Goal: Task Accomplishment & Management: Complete application form

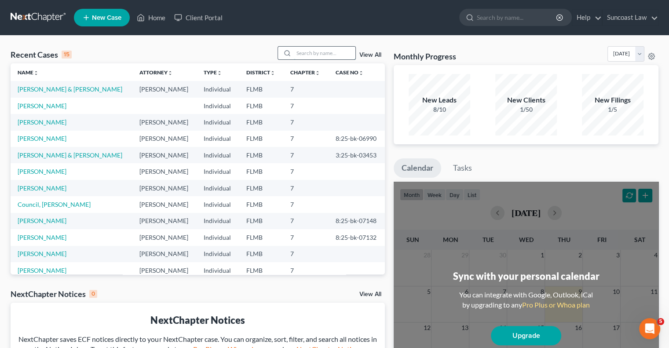
click at [318, 54] on input "search" at bounding box center [325, 53] width 62 height 13
type input "[PERSON_NAME]"
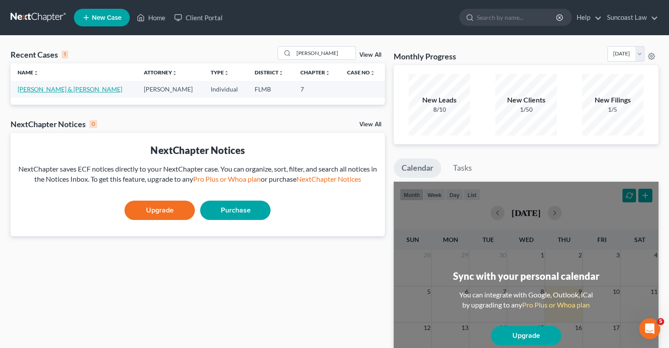
click at [51, 90] on link "[PERSON_NAME] & [PERSON_NAME]" at bounding box center [70, 88] width 105 height 7
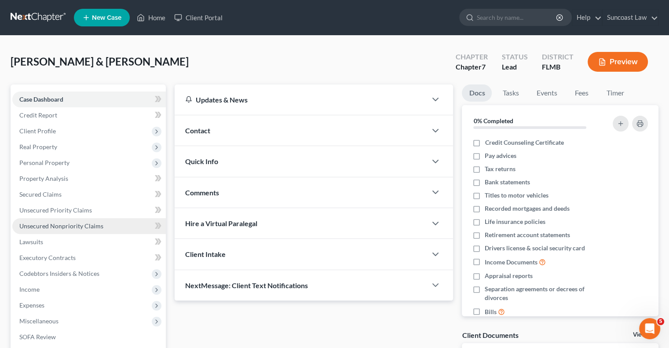
click at [84, 226] on span "Unsecured Nonpriority Claims" at bounding box center [61, 225] width 84 height 7
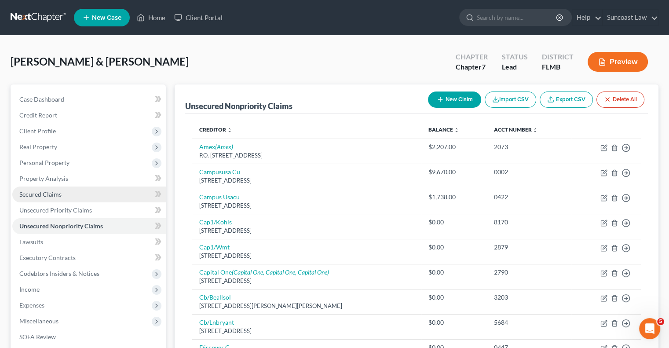
click at [44, 195] on span "Secured Claims" at bounding box center [40, 193] width 42 height 7
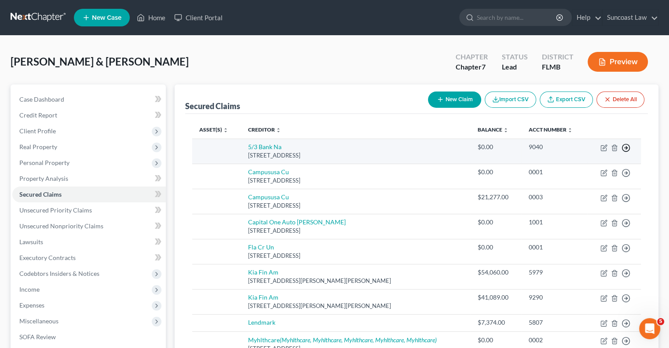
click at [626, 146] on polyline "button" at bounding box center [626, 147] width 1 height 3
click at [575, 171] on link "Move to F" at bounding box center [585, 169] width 73 height 15
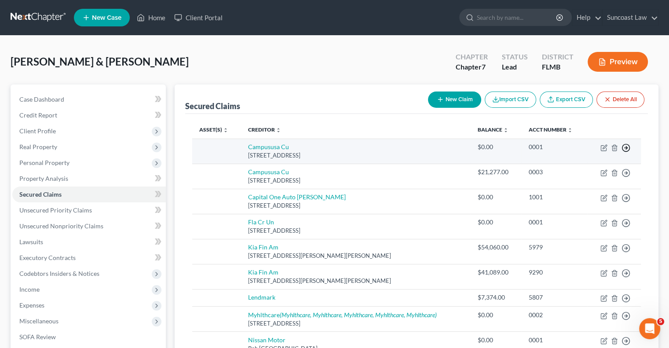
click at [627, 147] on polyline "button" at bounding box center [626, 147] width 1 height 3
click at [570, 168] on link "Move to F" at bounding box center [585, 169] width 73 height 15
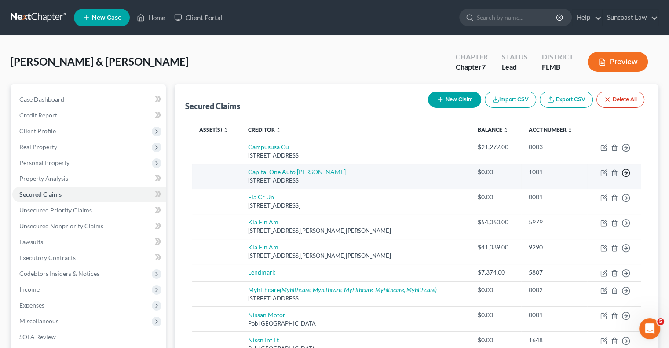
click at [628, 172] on icon "button" at bounding box center [625, 172] width 9 height 9
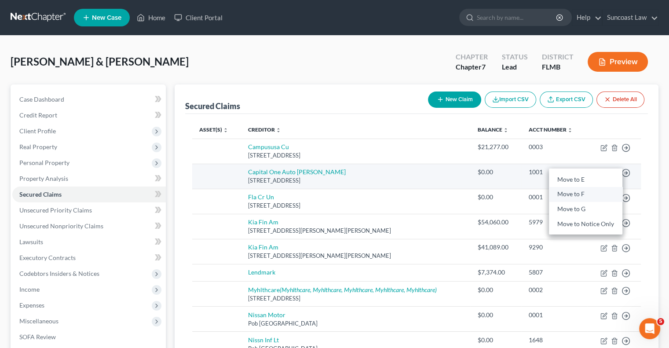
click at [577, 194] on link "Move to F" at bounding box center [585, 194] width 73 height 15
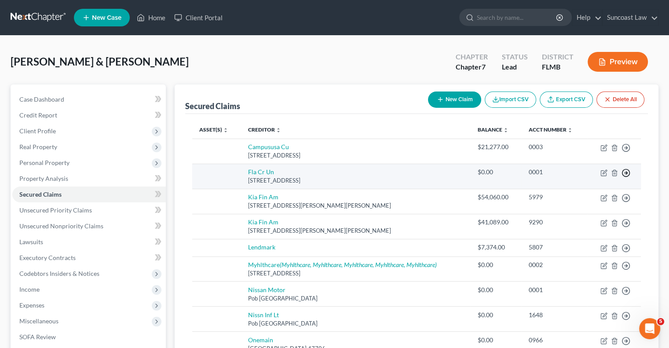
click at [626, 173] on polyline "button" at bounding box center [626, 173] width 1 height 3
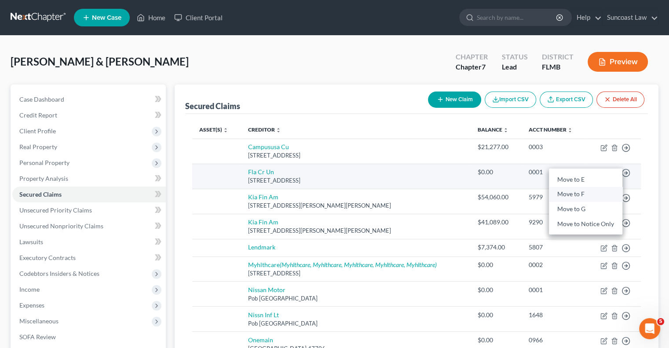
click at [583, 197] on link "Move to F" at bounding box center [585, 194] width 73 height 15
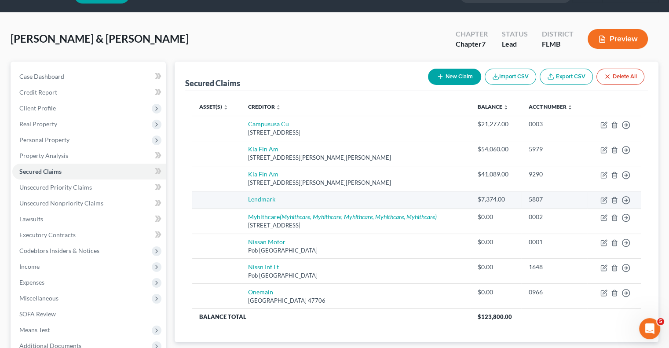
scroll to position [44, 0]
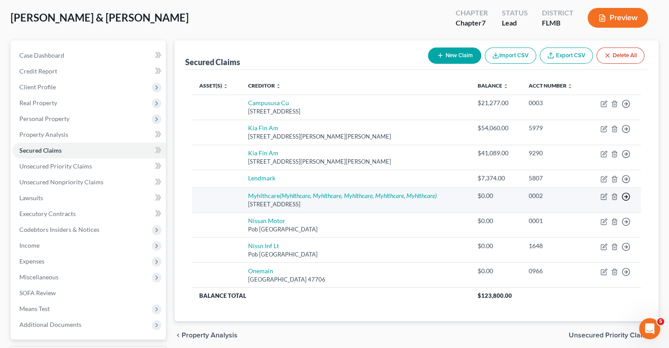
click at [625, 198] on icon "button" at bounding box center [625, 196] width 9 height 9
click at [589, 218] on link "Move to F" at bounding box center [585, 218] width 73 height 15
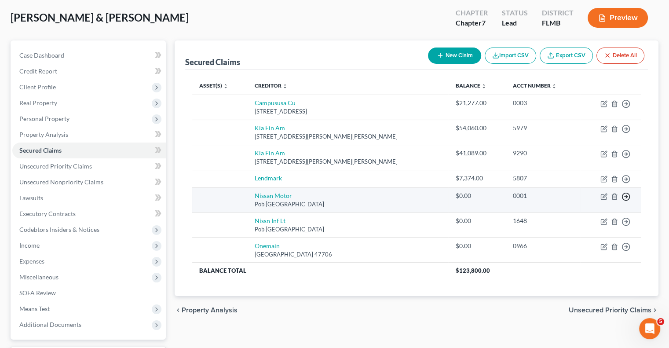
click at [625, 197] on icon "button" at bounding box center [625, 196] width 9 height 9
click at [582, 216] on link "Move to F" at bounding box center [585, 218] width 73 height 15
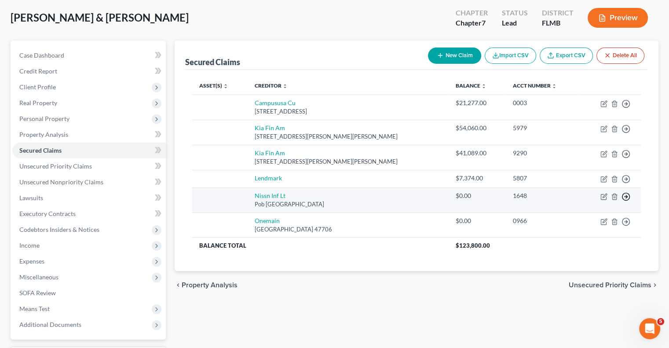
click at [626, 197] on icon "button" at bounding box center [625, 196] width 9 height 9
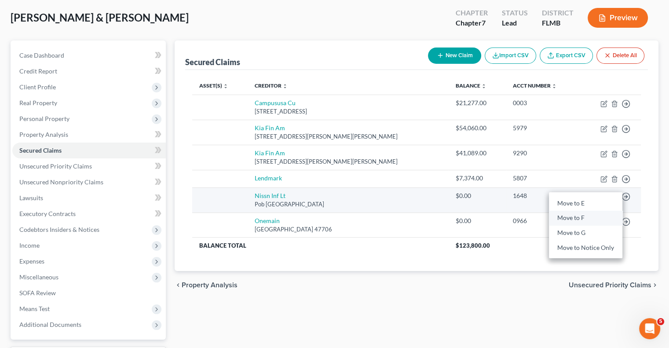
click at [584, 216] on link "Move to F" at bounding box center [585, 218] width 73 height 15
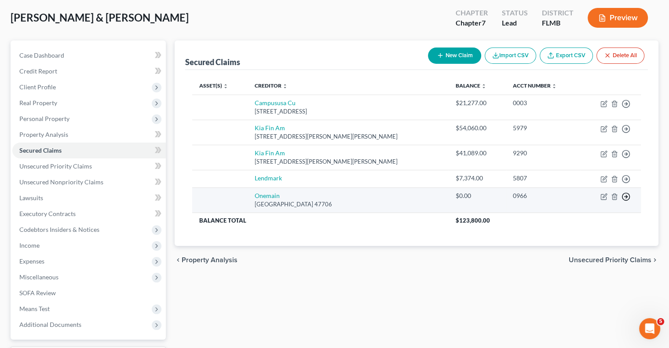
click at [627, 197] on icon "button" at bounding box center [625, 196] width 9 height 9
click at [587, 217] on link "Move to F" at bounding box center [585, 218] width 73 height 15
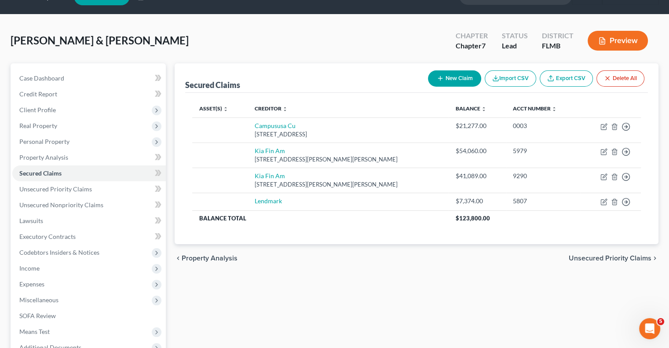
scroll to position [0, 0]
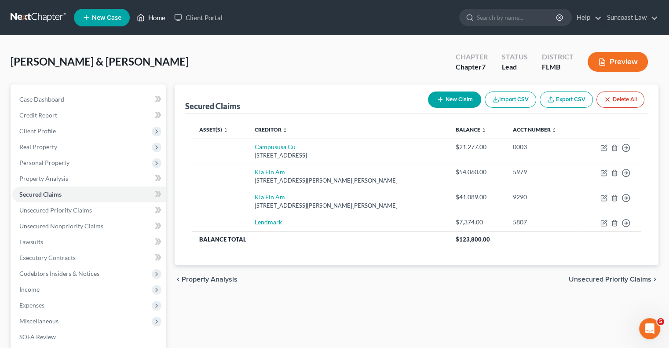
click at [157, 15] on link "Home" at bounding box center [150, 18] width 37 height 16
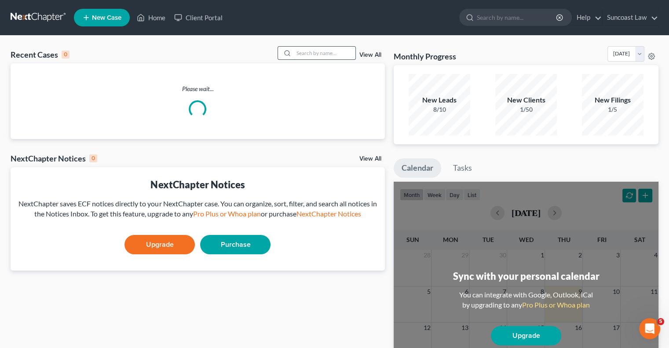
click at [312, 52] on input "search" at bounding box center [325, 53] width 62 height 13
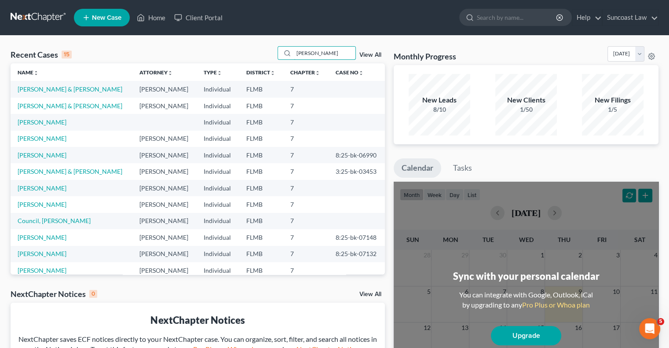
type input "[PERSON_NAME]"
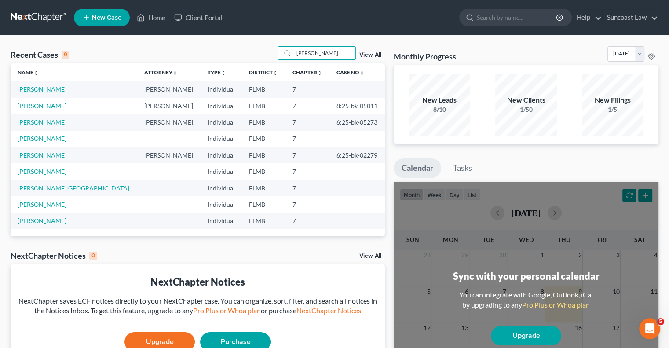
click at [37, 88] on link "[PERSON_NAME]" at bounding box center [42, 88] width 49 height 7
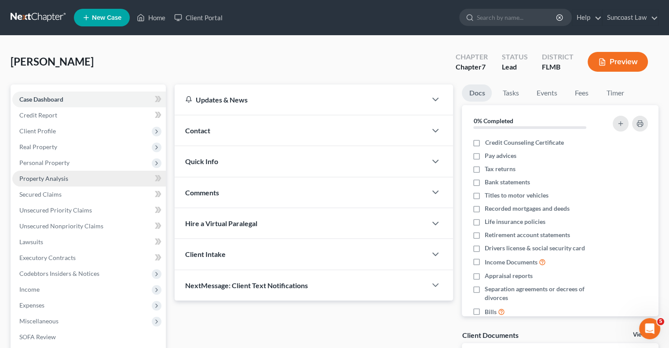
click at [71, 181] on link "Property Analysis" at bounding box center [88, 179] width 153 height 16
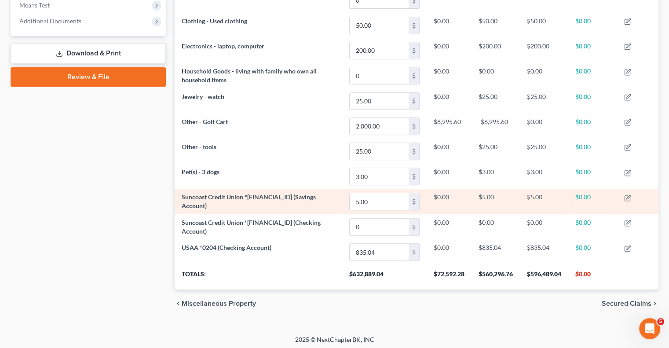
scroll to position [128, 0]
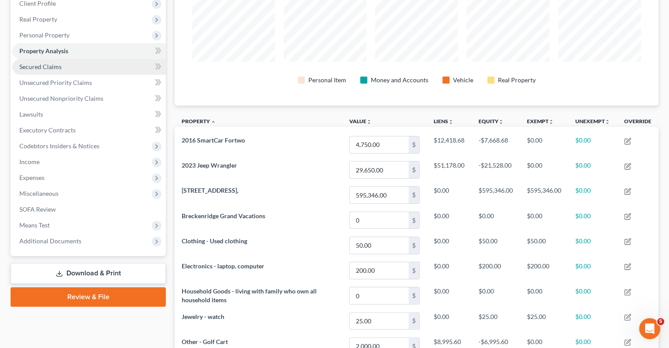
click at [64, 66] on link "Secured Claims" at bounding box center [88, 67] width 153 height 16
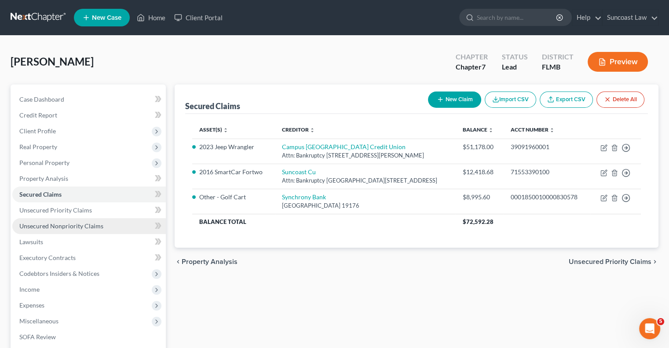
click at [97, 224] on span "Unsecured Nonpriority Claims" at bounding box center [61, 225] width 84 height 7
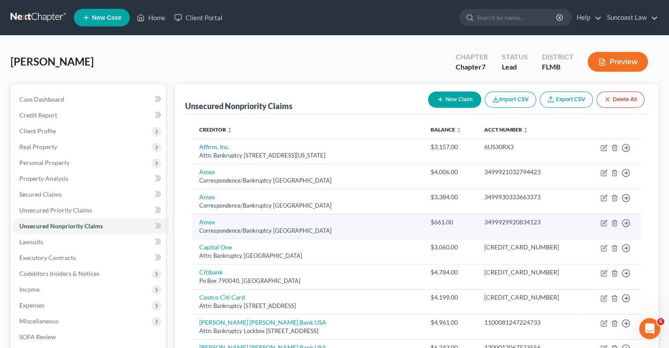
scroll to position [44, 0]
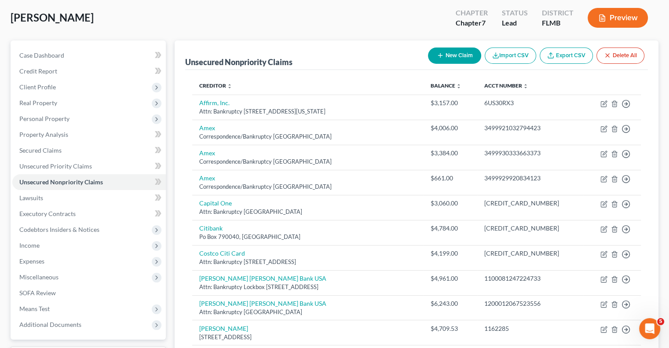
click at [466, 57] on button "New Claim" at bounding box center [454, 55] width 53 height 16
select select "0"
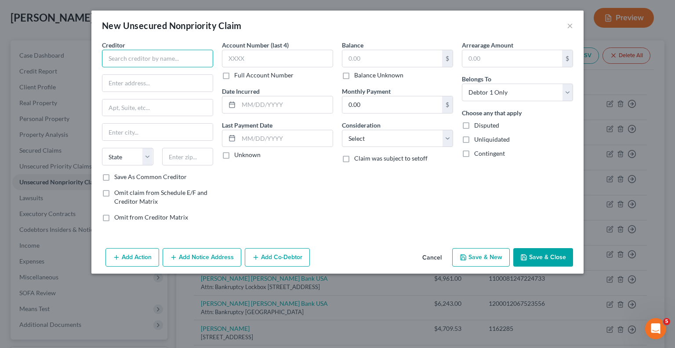
click at [176, 55] on input "text" at bounding box center [157, 59] width 111 height 18
type input "Citicards CBNA"
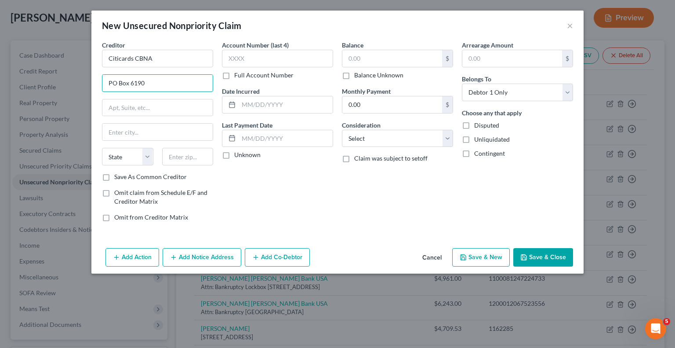
type input "PO Box 6190"
type input "57117"
type input "[GEOGRAPHIC_DATA]"
select select "43"
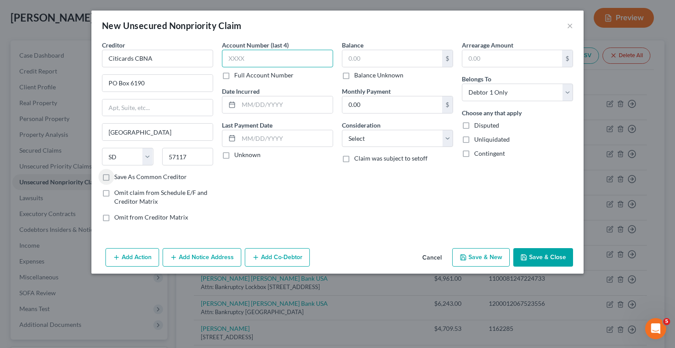
click at [289, 60] on input "text" at bounding box center [277, 59] width 111 height 18
type input "0553"
click at [390, 58] on input "text" at bounding box center [393, 58] width 100 height 17
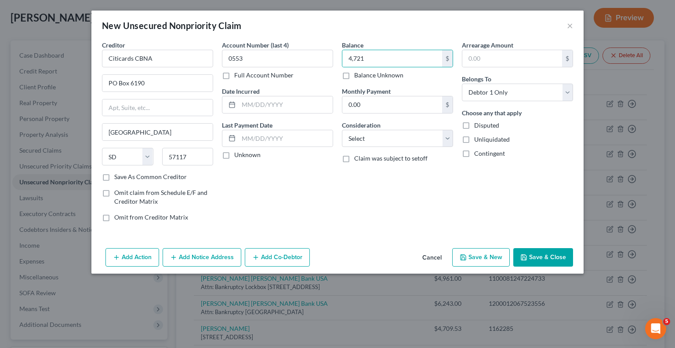
click at [554, 254] on button "Save & Close" at bounding box center [544, 257] width 60 height 18
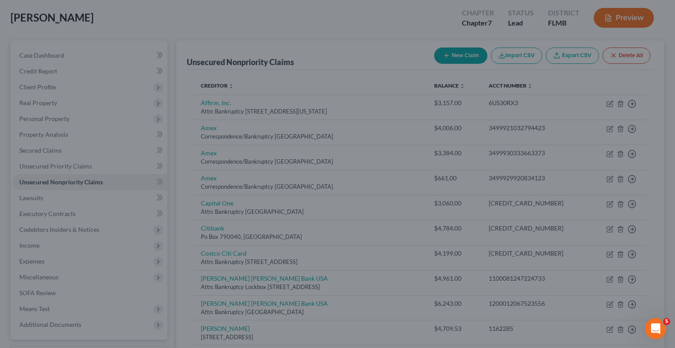
type input "4,721.00"
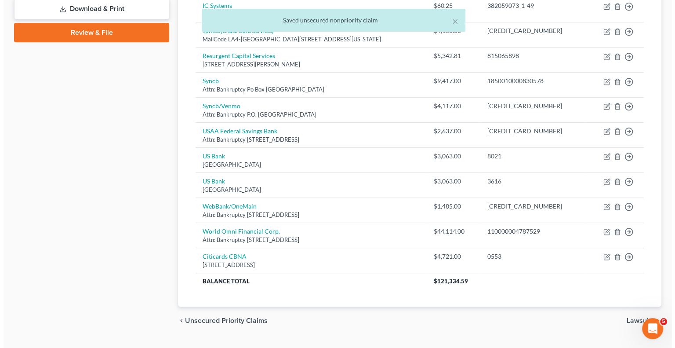
scroll to position [396, 0]
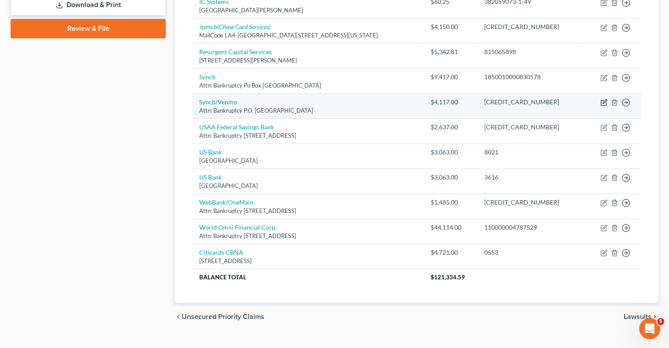
click at [605, 101] on icon "button" at bounding box center [603, 102] width 7 height 7
select select "9"
select select "0"
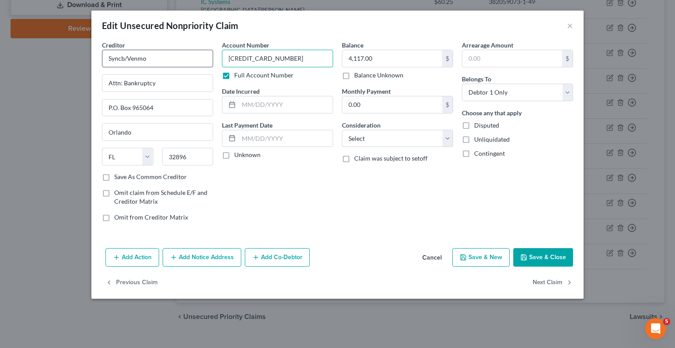
drag, startPoint x: 303, startPoint y: 55, endPoint x: 206, endPoint y: 58, distance: 96.8
click at [206, 58] on div "Creditor * Syncb/Venmo Attn: Bankruptcy P.O. [GEOGRAPHIC_DATA] [US_STATE] AK AR…" at bounding box center [338, 134] width 480 height 188
click at [228, 258] on button "Add Notice Address" at bounding box center [202, 257] width 79 height 18
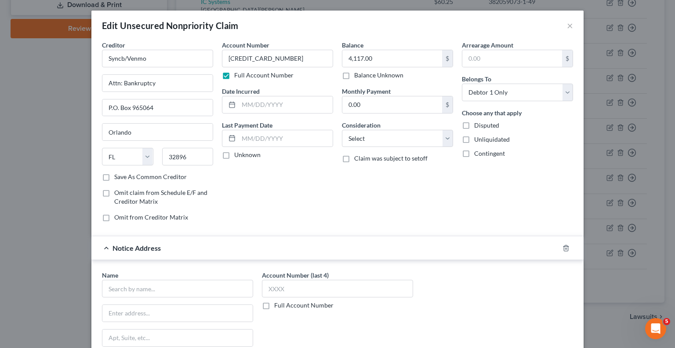
click at [274, 307] on label "Full Account Number" at bounding box center [303, 305] width 59 height 9
click at [278, 307] on input "Full Account Number" at bounding box center [281, 304] width 6 height 6
click at [284, 291] on input "text" at bounding box center [337, 289] width 151 height 18
paste input "[CREDIT_CARD_NUMBER]"
type input "[CREDIT_CARD_NUMBER]"
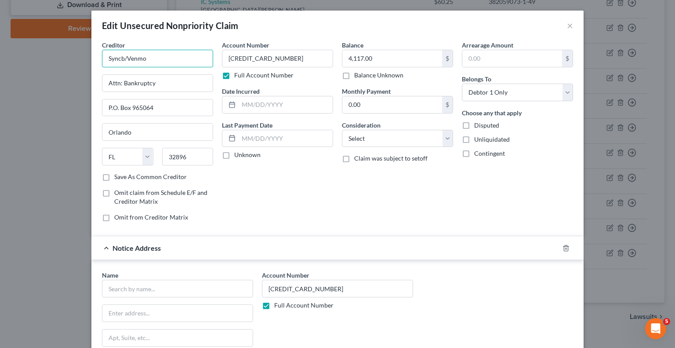
drag, startPoint x: 148, startPoint y: 61, endPoint x: 80, endPoint y: 61, distance: 67.7
click at [80, 61] on div "Edit Unsecured Nonpriority Claim × Creditor * Syncb/Venmo Attn: Bankruptcy P.O.…" at bounding box center [337, 174] width 675 height 348
click at [150, 290] on input "text" at bounding box center [177, 289] width 151 height 18
paste input "Syncb/Venmo"
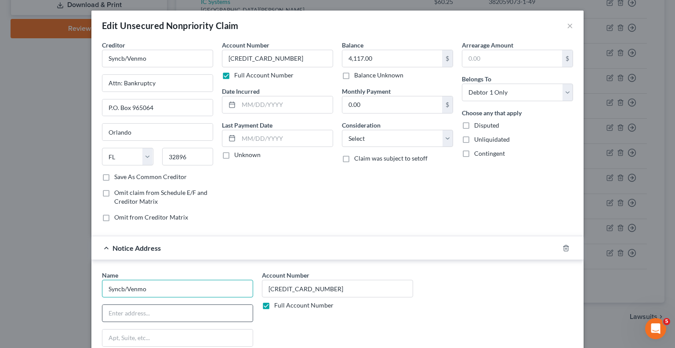
type input "Syncb/Venmo"
click at [138, 315] on input "text" at bounding box center [177, 313] width 150 height 17
type input "PO Box 71737"
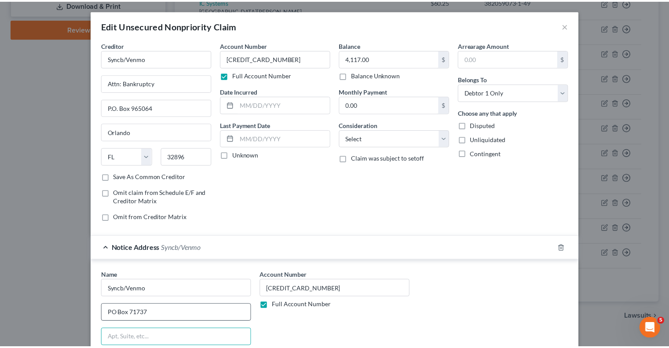
scroll to position [149, 0]
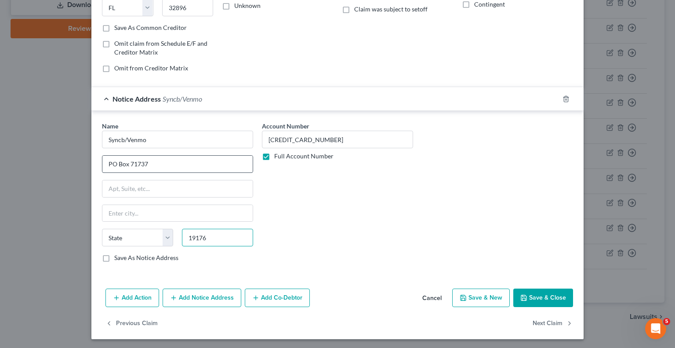
type input "19176"
click at [199, 214] on input "text" at bounding box center [177, 213] width 150 height 17
type input "[GEOGRAPHIC_DATA]"
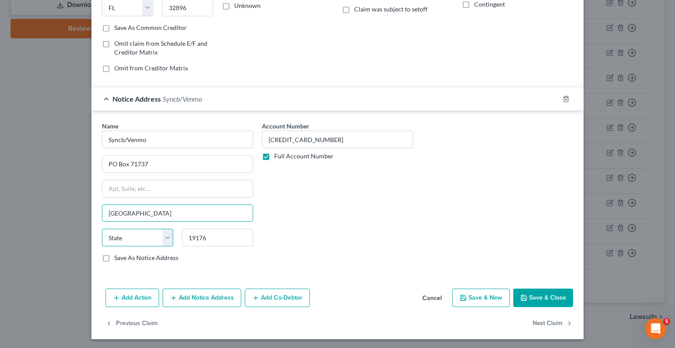
click at [121, 237] on select "State [US_STATE] AK AR AZ CA CO CT DE DC [GEOGRAPHIC_DATA] [GEOGRAPHIC_DATA] GU…" at bounding box center [137, 238] width 71 height 18
select select "39"
click at [102, 229] on select "State [US_STATE] AK AR AZ CA CO CT DE DC [GEOGRAPHIC_DATA] [GEOGRAPHIC_DATA] GU…" at bounding box center [137, 238] width 71 height 18
click at [535, 294] on button "Save & Close" at bounding box center [544, 297] width 60 height 18
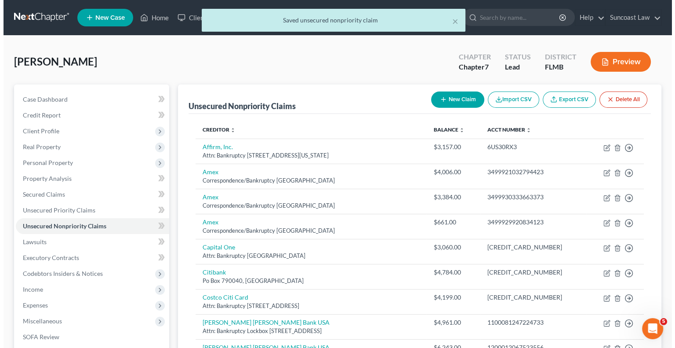
scroll to position [176, 0]
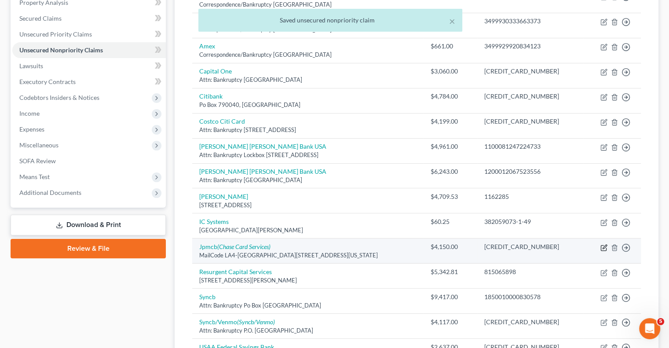
click at [603, 245] on icon "button" at bounding box center [604, 247] width 4 height 4
select select "19"
select select "0"
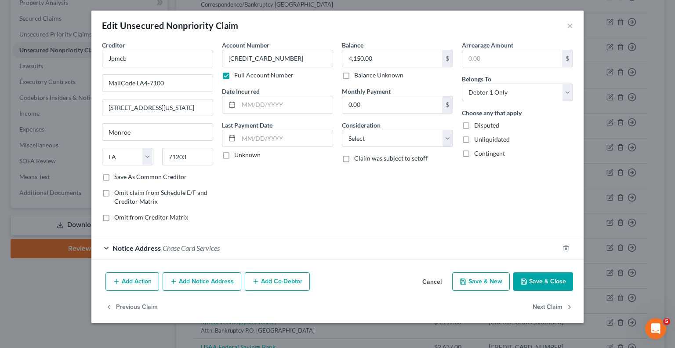
click at [202, 281] on button "Add Notice Address" at bounding box center [202, 281] width 79 height 18
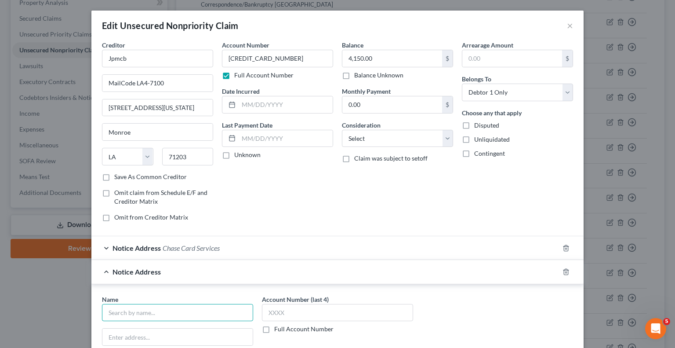
click at [179, 312] on input "text" at bounding box center [177, 313] width 151 height 18
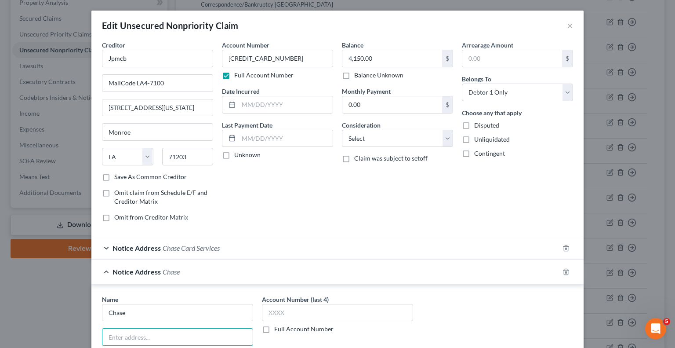
type input "Chase"
type input "Po Box 15369"
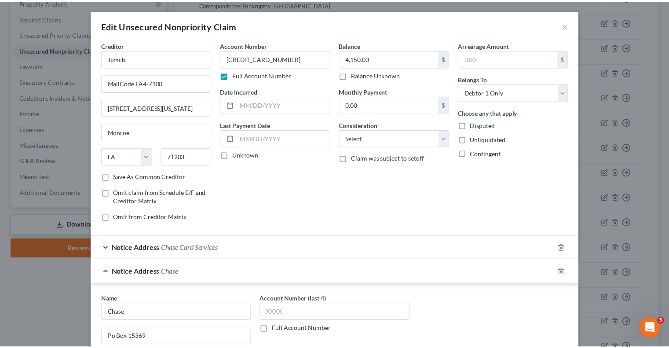
scroll to position [172, 0]
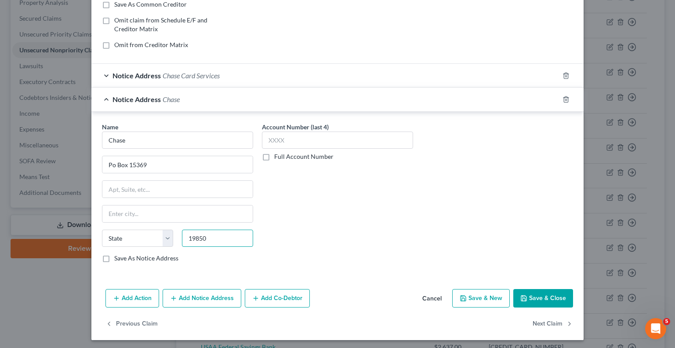
type input "19850"
type input "Wilmington"
select select "7"
click at [304, 142] on input "text" at bounding box center [337, 140] width 151 height 18
type input "0553"
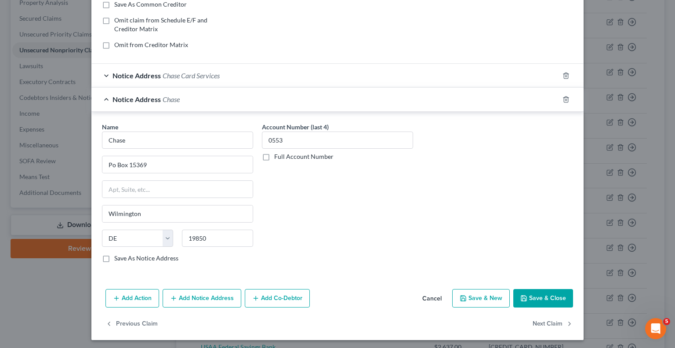
click at [548, 294] on button "Save & Close" at bounding box center [544, 298] width 60 height 18
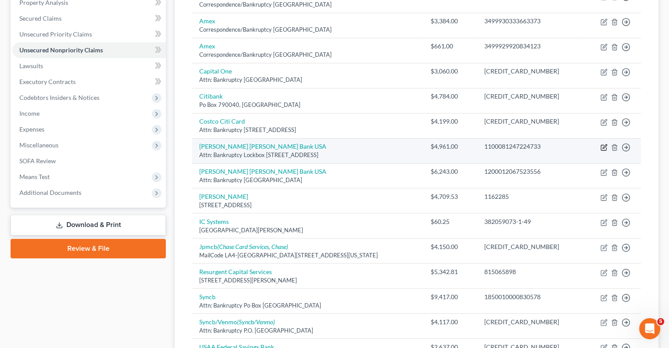
click at [601, 144] on icon "button" at bounding box center [603, 147] width 7 height 7
select select "39"
select select "0"
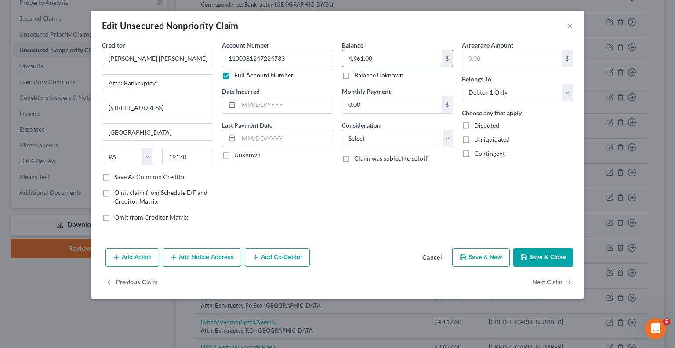
click at [401, 58] on input "4,961.00" at bounding box center [393, 58] width 100 height 17
type input "6,100"
click at [541, 253] on button "Save & Close" at bounding box center [544, 257] width 60 height 18
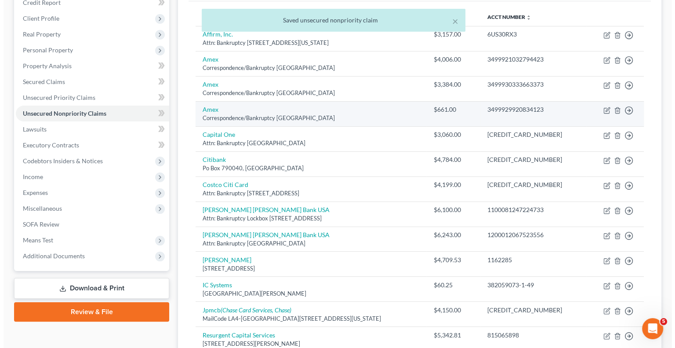
scroll to position [0, 0]
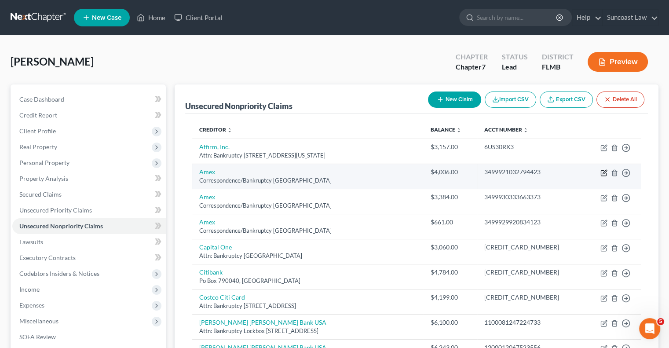
click at [603, 170] on icon "button" at bounding box center [603, 172] width 7 height 7
select select "45"
select select "0"
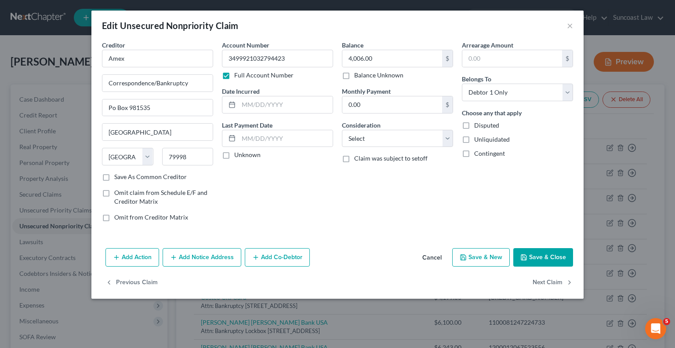
click at [217, 261] on button "Add Notice Address" at bounding box center [202, 257] width 79 height 18
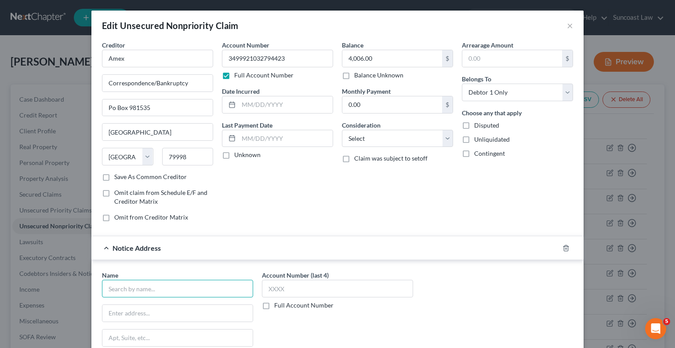
drag, startPoint x: 171, startPoint y: 289, endPoint x: 176, endPoint y: 279, distance: 11.2
click at [172, 288] on input "text" at bounding box center [177, 289] width 151 height 18
type input "Amex"
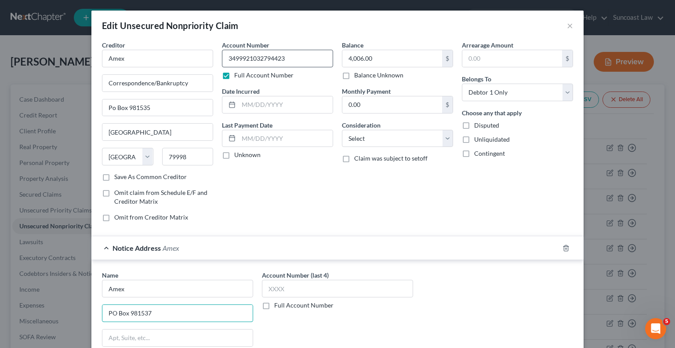
type input "PO Box 981537"
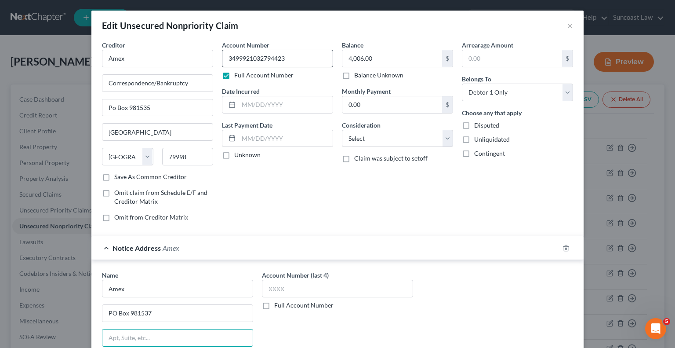
scroll to position [149, 0]
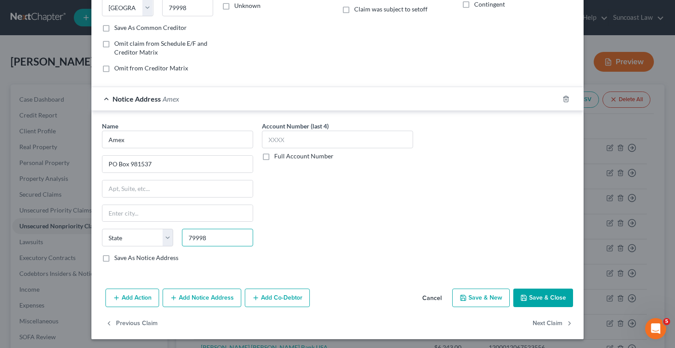
type input "79998"
type input "[GEOGRAPHIC_DATA]"
select select "45"
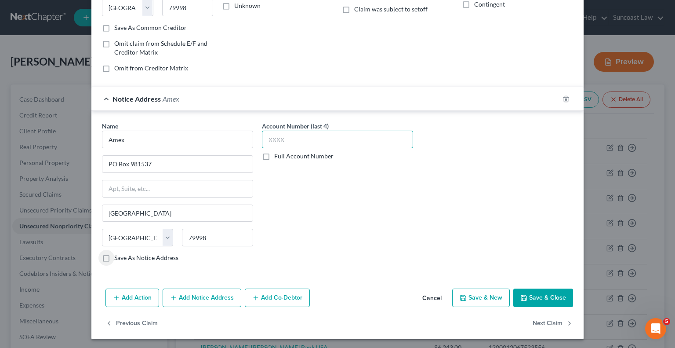
click at [322, 139] on input "text" at bounding box center [337, 140] width 151 height 18
type input "0553"
click at [531, 293] on button "Save & Close" at bounding box center [544, 297] width 60 height 18
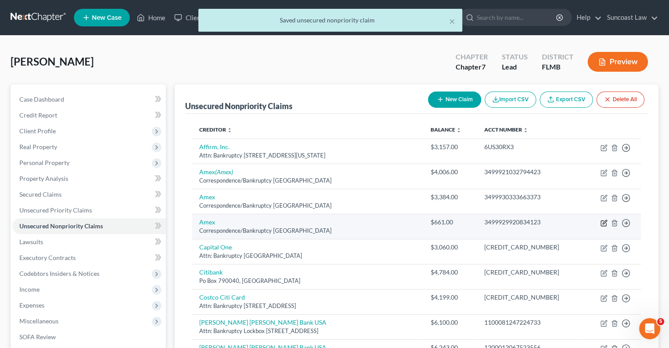
click at [603, 222] on icon "button" at bounding box center [604, 222] width 4 height 4
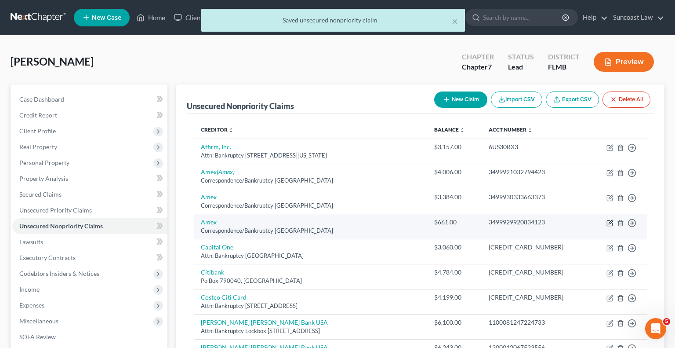
select select "45"
select select "0"
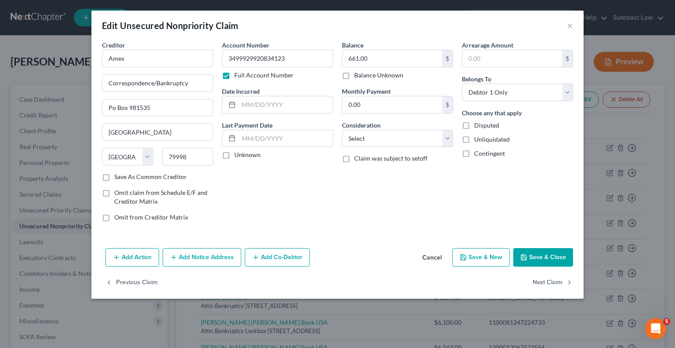
click at [203, 259] on button "Add Notice Address" at bounding box center [202, 257] width 79 height 18
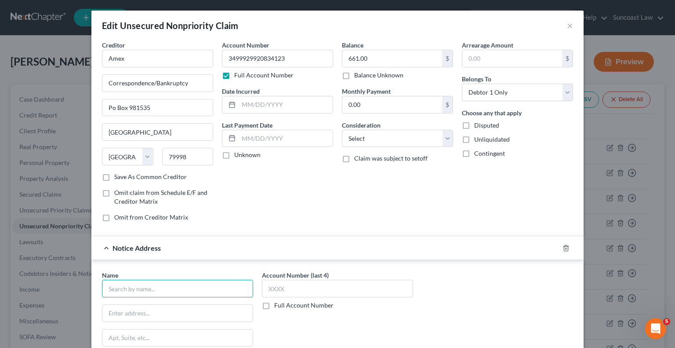
click at [162, 290] on input "text" at bounding box center [177, 289] width 151 height 18
type input "Amex"
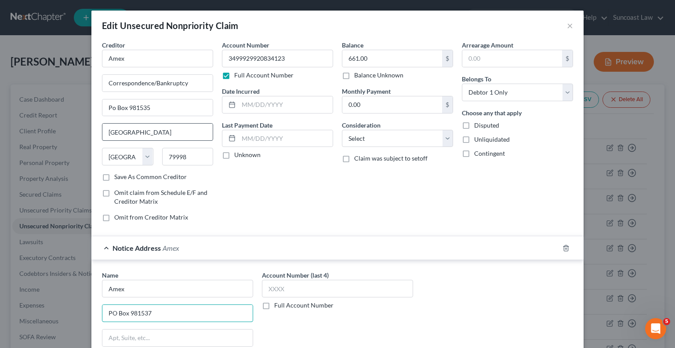
type input "PO Box 981537"
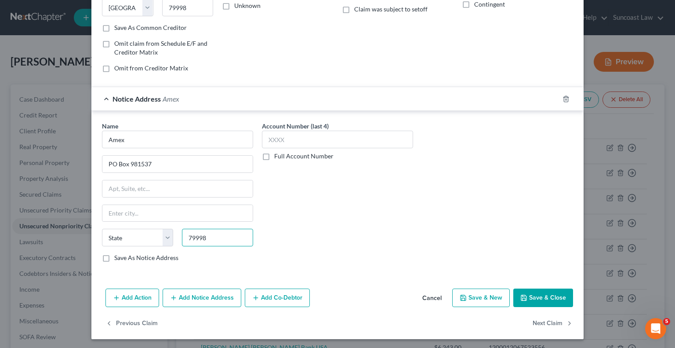
type input "79998"
type input "[GEOGRAPHIC_DATA]"
select select "45"
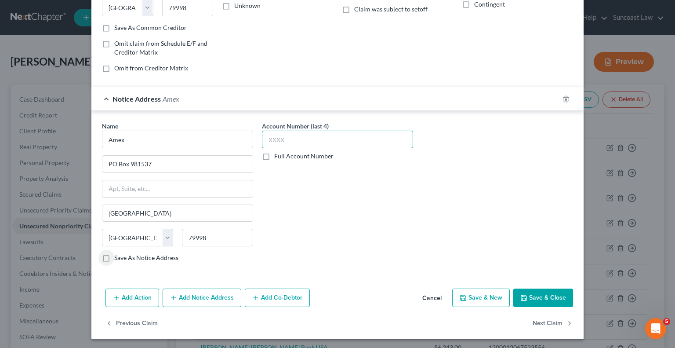
click at [325, 137] on input "text" at bounding box center [337, 140] width 151 height 18
type input "0553"
click at [540, 294] on button "Save & Close" at bounding box center [544, 297] width 60 height 18
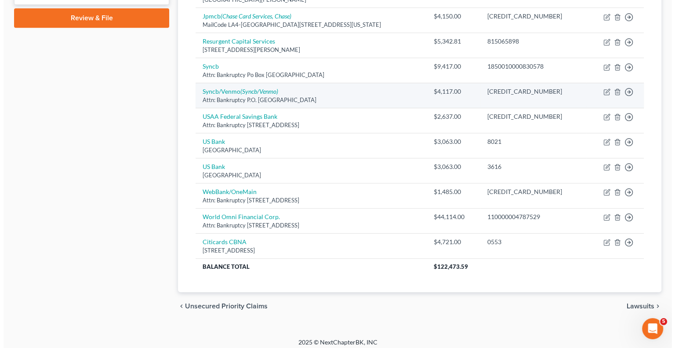
scroll to position [410, 0]
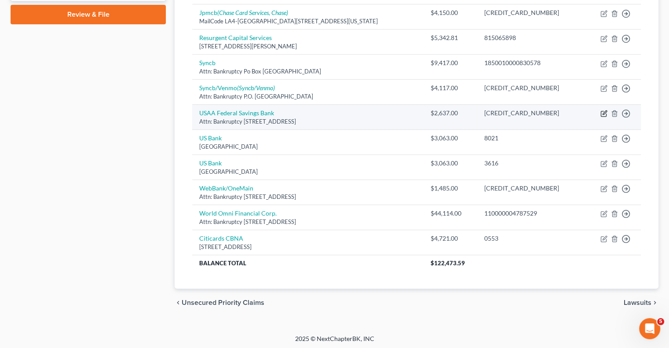
click at [605, 111] on icon "button" at bounding box center [603, 113] width 7 height 7
select select "45"
select select "0"
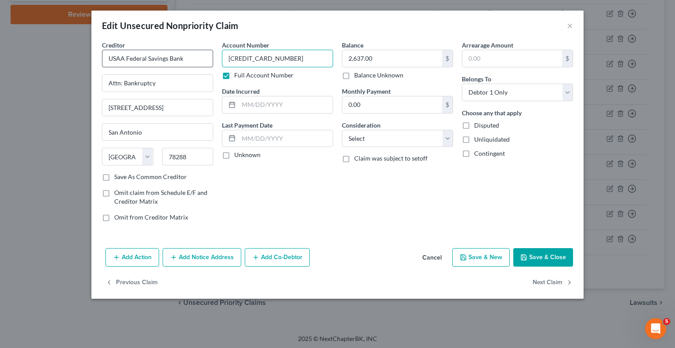
drag, startPoint x: 292, startPoint y: 60, endPoint x: 212, endPoint y: 61, distance: 80.5
click at [212, 61] on div "Creditor * USAA Federal Savings Bank Attn: Bankruptcy [STREET_ADDRESS][GEOGRAPH…" at bounding box center [338, 134] width 480 height 188
click at [215, 254] on button "Add Notice Address" at bounding box center [202, 257] width 79 height 18
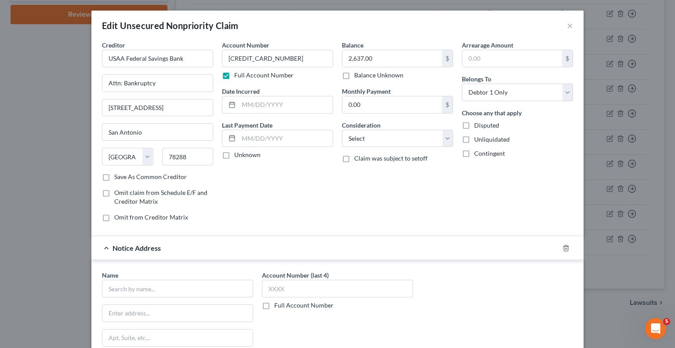
drag, startPoint x: 262, startPoint y: 302, endPoint x: 266, endPoint y: 305, distance: 5.4
click at [274, 305] on label "Full Account Number" at bounding box center [303, 305] width 59 height 9
click at [278, 305] on input "Full Account Number" at bounding box center [281, 304] width 6 height 6
click at [287, 285] on input "text" at bounding box center [337, 289] width 151 height 18
paste input "[CREDIT_CARD_NUMBER]"
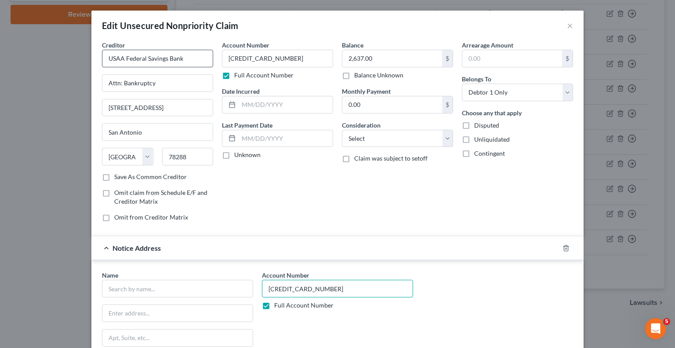
type input "[CREDIT_CARD_NUMBER]"
drag, startPoint x: 191, startPoint y: 59, endPoint x: 73, endPoint y: 65, distance: 118.0
click at [72, 65] on div "Edit Unsecured Nonpriority Claim × Creditor * [GEOGRAPHIC_DATA] Federal Savings…" at bounding box center [337, 174] width 675 height 348
click at [158, 285] on input "text" at bounding box center [177, 289] width 151 height 18
paste input "USAA Federal Savings Bank"
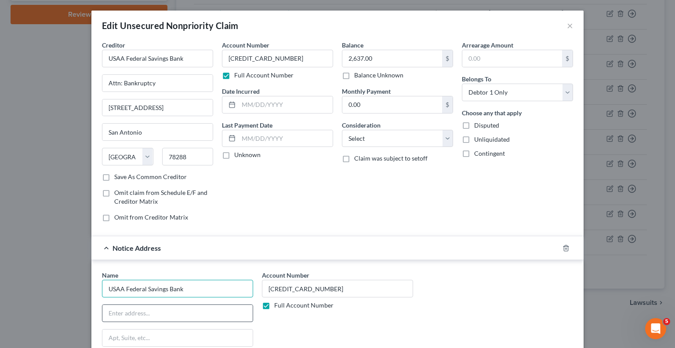
type input "USAA Federal Savings Bank"
click at [150, 311] on input "text" at bounding box center [177, 313] width 150 height 17
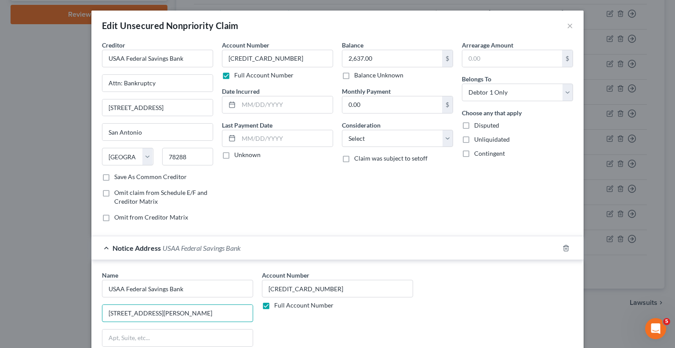
type input "[STREET_ADDRESS][PERSON_NAME]"
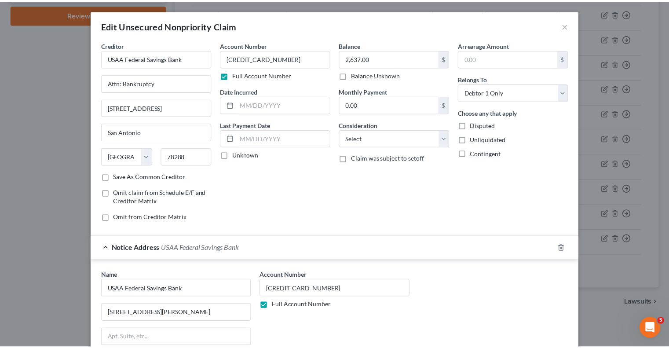
scroll to position [149, 0]
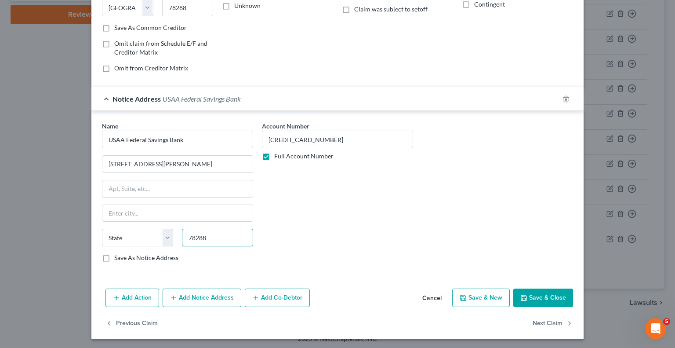
type input "78288"
type input "San Antonio"
select select "45"
click at [549, 288] on button "Save & Close" at bounding box center [544, 297] width 60 height 18
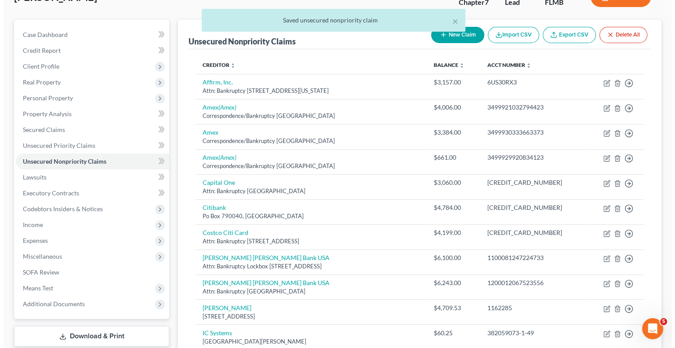
scroll to position [14, 0]
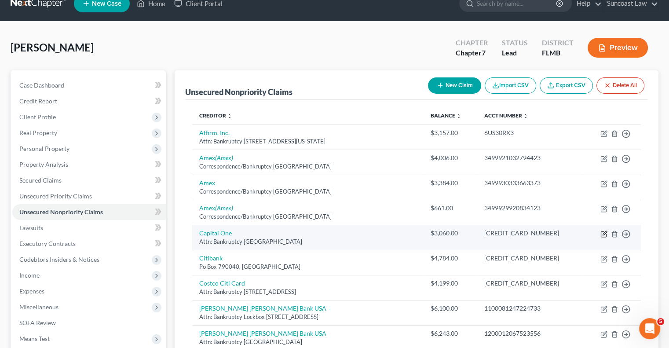
click at [604, 235] on icon "button" at bounding box center [603, 233] width 7 height 7
select select "46"
select select "0"
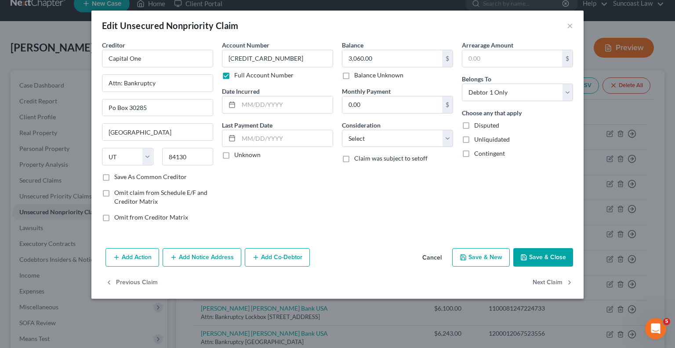
click at [215, 260] on button "Add Notice Address" at bounding box center [202, 257] width 79 height 18
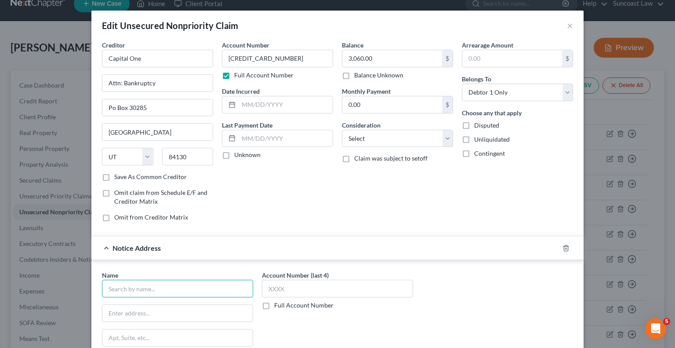
click at [152, 287] on input "text" at bounding box center [177, 289] width 151 height 18
click at [179, 285] on input "Capital" at bounding box center [177, 289] width 151 height 18
type input "Capital One"
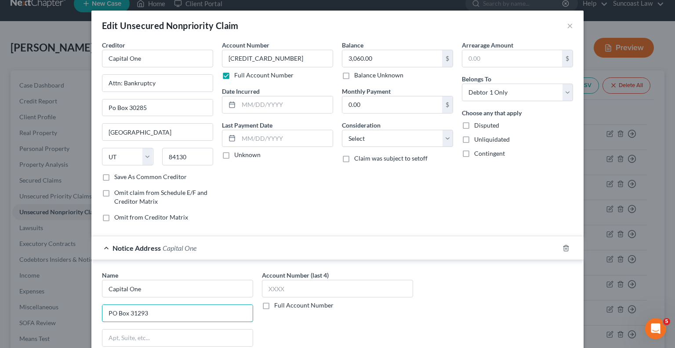
type input "PO Box 31293"
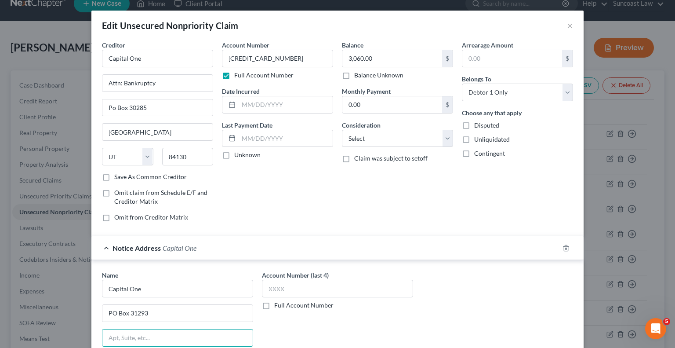
scroll to position [149, 0]
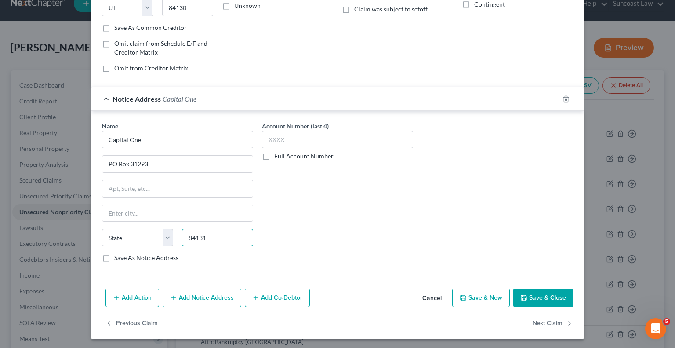
type input "84131"
type input "[GEOGRAPHIC_DATA]"
select select "46"
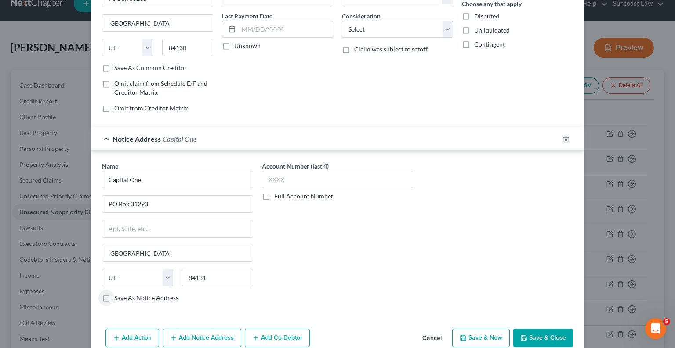
scroll to position [17, 0]
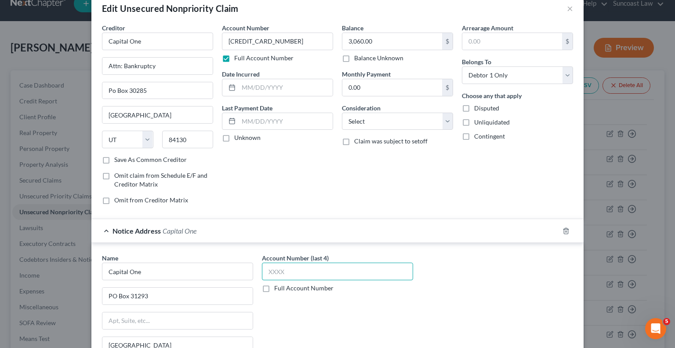
click at [315, 269] on input "text" at bounding box center [337, 272] width 151 height 18
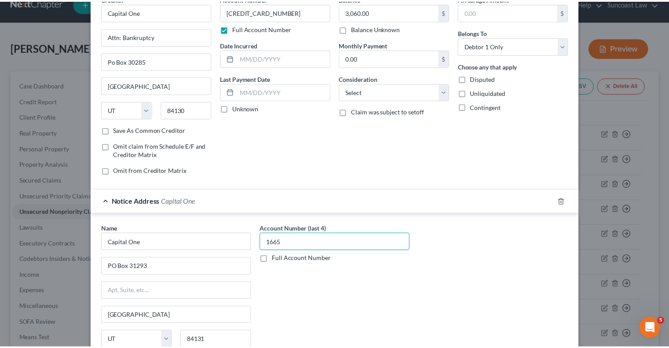
scroll to position [149, 0]
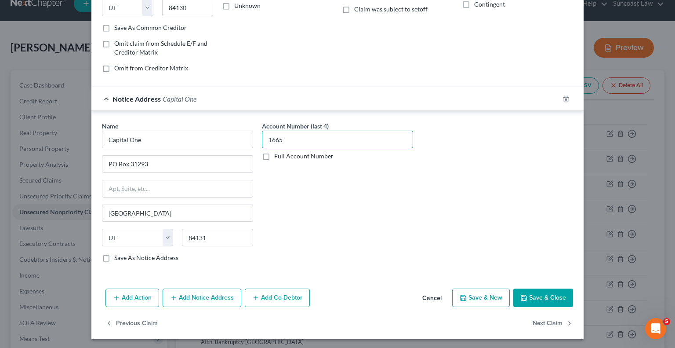
type input "1665"
click at [555, 297] on button "Save & Close" at bounding box center [544, 297] width 60 height 18
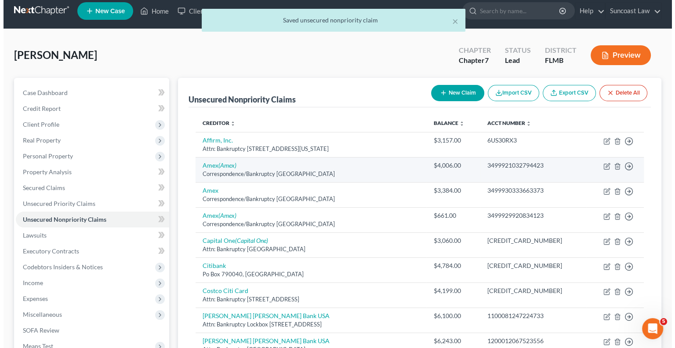
scroll to position [0, 0]
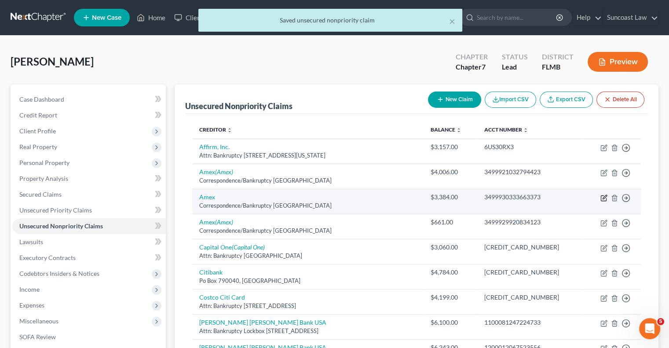
click at [603, 199] on icon "button" at bounding box center [603, 197] width 7 height 7
select select "45"
select select "0"
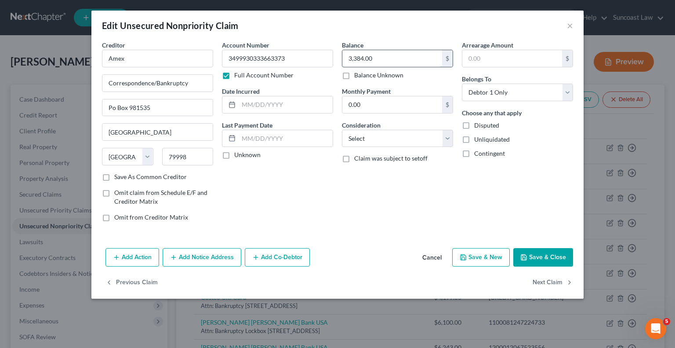
click at [407, 63] on input "3,384.00" at bounding box center [393, 58] width 100 height 17
type input "3,996"
click at [201, 256] on button "Add Notice Address" at bounding box center [202, 257] width 79 height 18
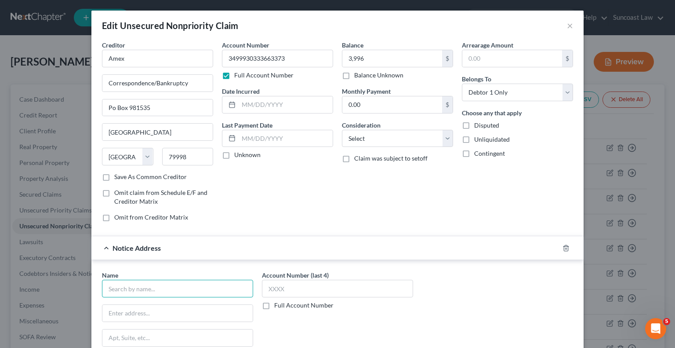
click at [176, 280] on input "text" at bounding box center [177, 289] width 151 height 18
type input "Amex"
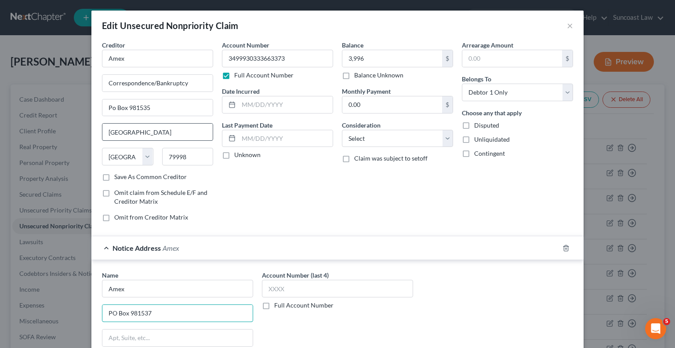
type input "PO Box 981537"
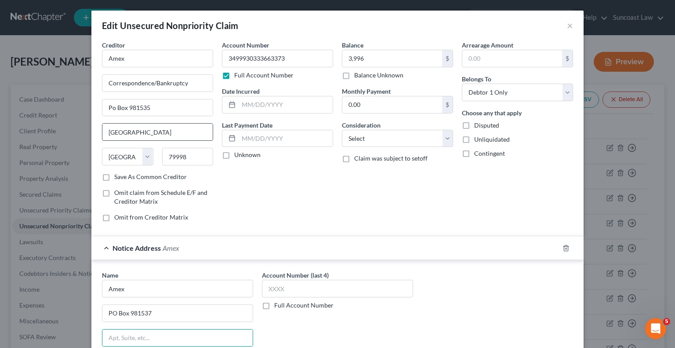
scroll to position [149, 0]
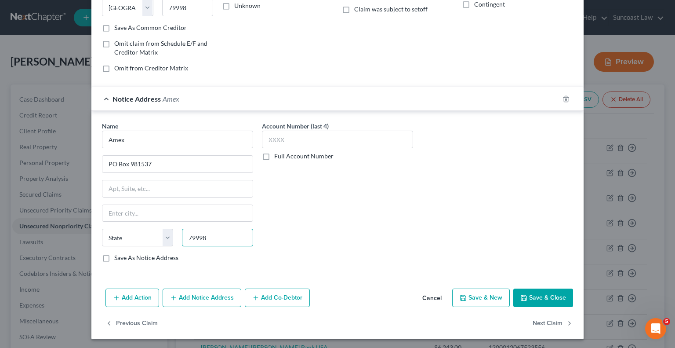
type input "79998"
type input "[GEOGRAPHIC_DATA]"
select select "45"
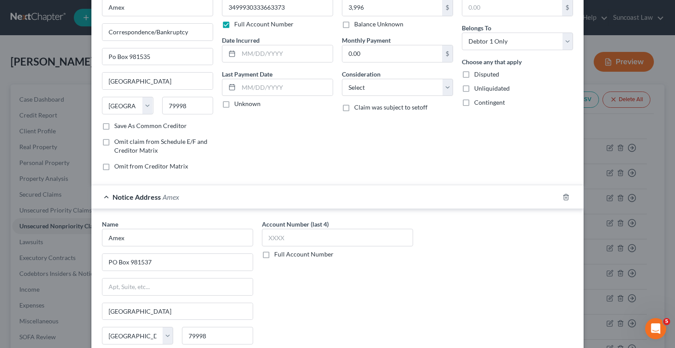
scroll to position [88, 0]
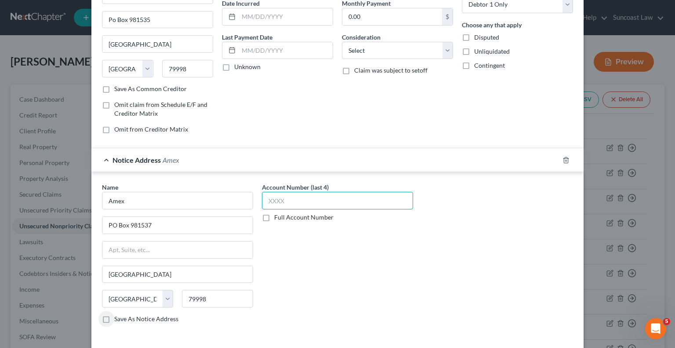
drag, startPoint x: 315, startPoint y: 197, endPoint x: 306, endPoint y: 180, distance: 19.1
click at [315, 197] on input "text" at bounding box center [337, 201] width 151 height 18
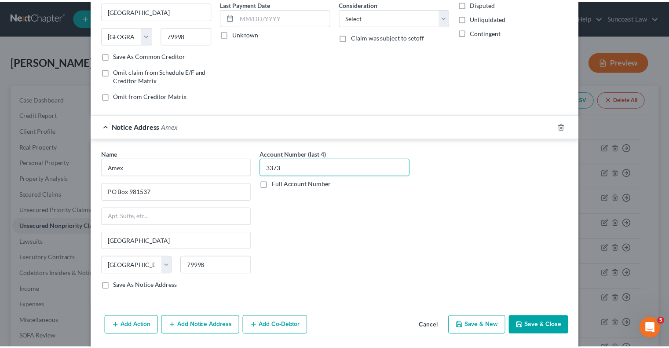
scroll to position [149, 0]
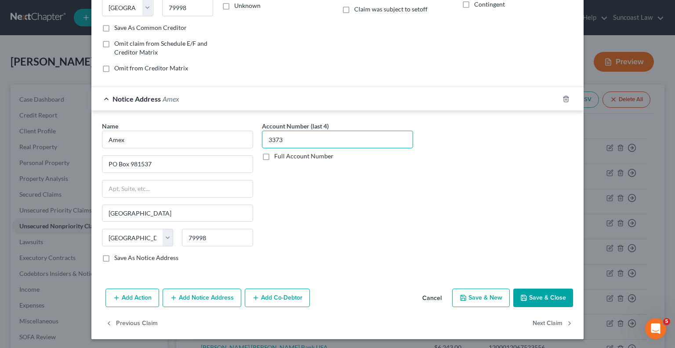
type input "3373"
click at [538, 292] on button "Save & Close" at bounding box center [544, 297] width 60 height 18
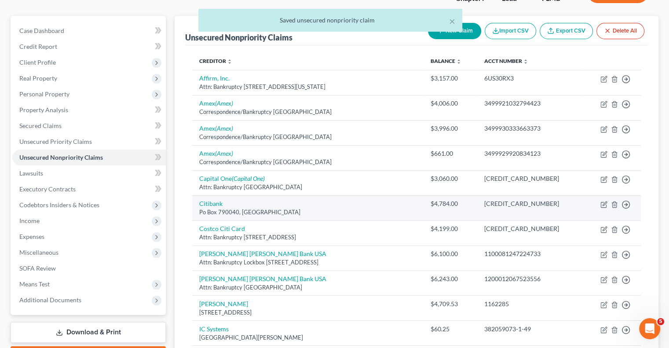
scroll to position [88, 0]
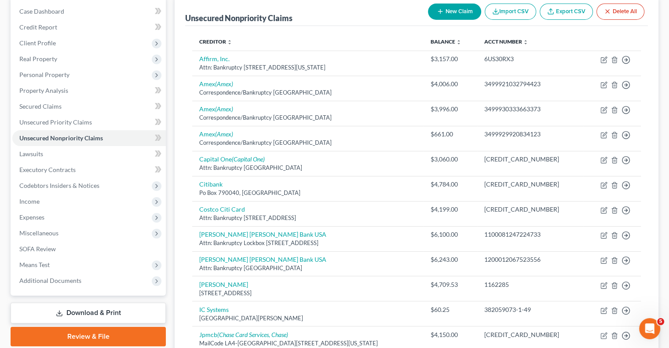
click at [459, 11] on button "New Claim" at bounding box center [454, 12] width 53 height 16
select select "0"
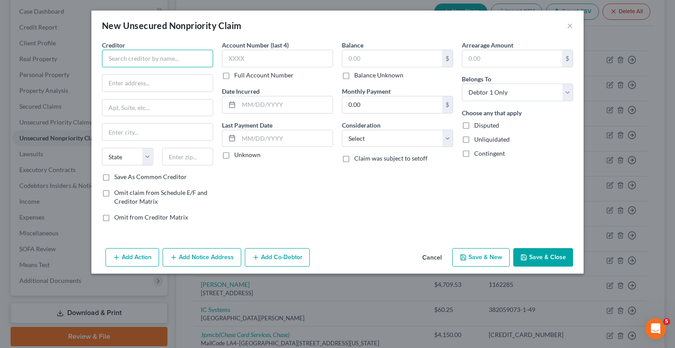
click at [150, 60] on input "text" at bounding box center [157, 59] width 111 height 18
type input "GS Bank"
type input "PO Box 70321"
type input "19176"
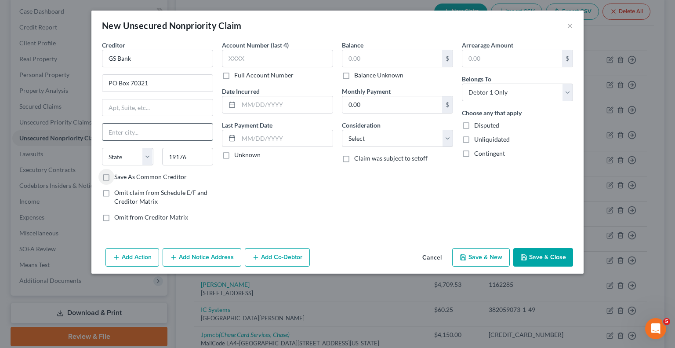
click at [139, 132] on input "text" at bounding box center [157, 132] width 110 height 17
type input "[GEOGRAPHIC_DATA]"
click at [125, 162] on select "State [US_STATE] AK AR AZ CA CO CT DE DC [GEOGRAPHIC_DATA] [GEOGRAPHIC_DATA] GU…" at bounding box center [127, 157] width 51 height 18
select select "39"
click at [102, 148] on select "State [US_STATE] AK AR AZ CA CO CT DE DC [GEOGRAPHIC_DATA] [GEOGRAPHIC_DATA] GU…" at bounding box center [127, 157] width 51 height 18
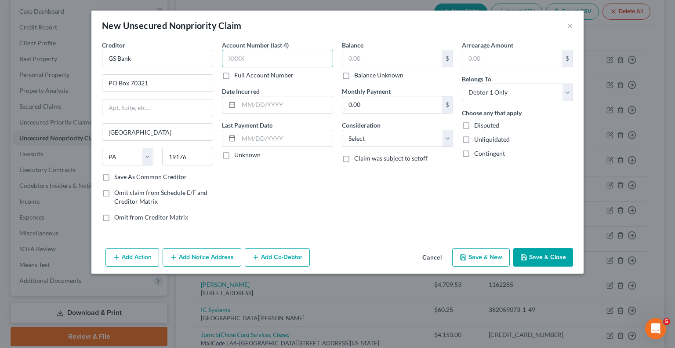
click at [250, 54] on input "text" at bounding box center [277, 59] width 111 height 18
type input "0553"
click at [363, 58] on input "text" at bounding box center [393, 58] width 100 height 17
click at [561, 265] on button "Save & Close" at bounding box center [544, 257] width 60 height 18
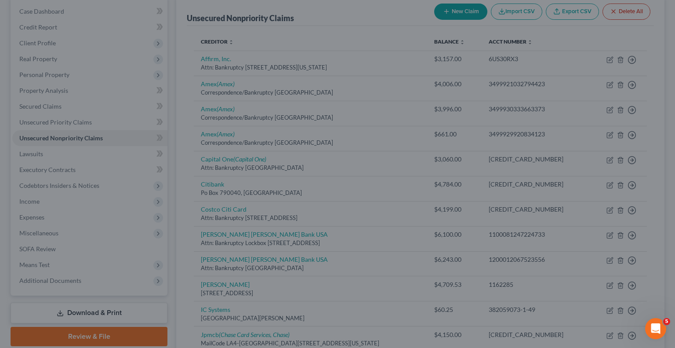
type input "6,826.00"
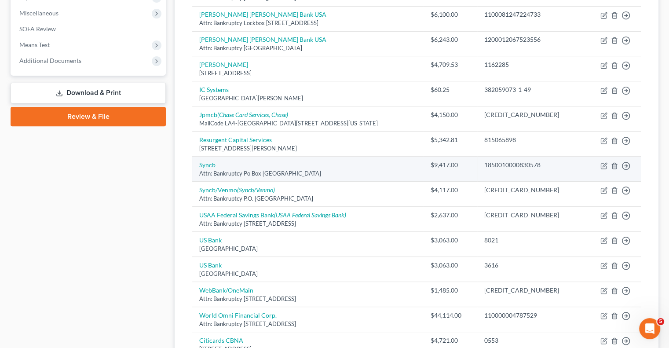
scroll to position [0, 0]
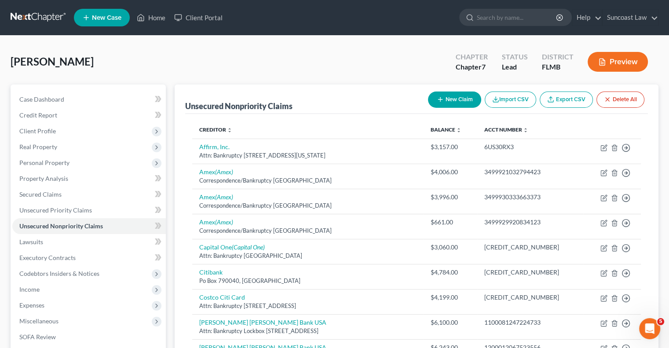
click at [457, 95] on button "New Claim" at bounding box center [454, 99] width 53 height 16
select select "0"
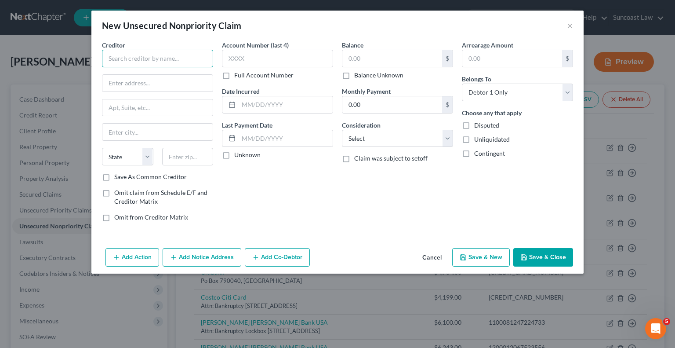
click at [168, 60] on input "text" at bounding box center [157, 59] width 111 height 18
type input "Synchrony"
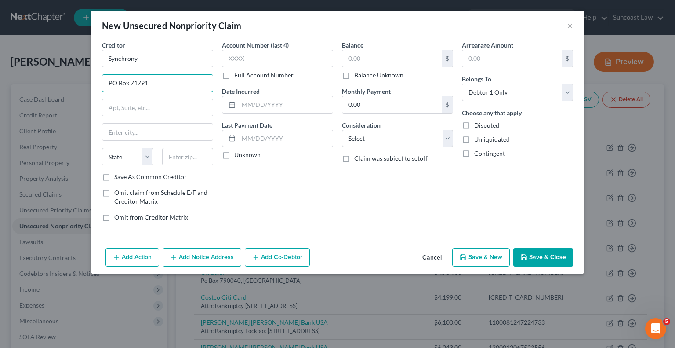
type input "PO Box 71791"
type input "19176"
click at [123, 129] on input "text" at bounding box center [157, 132] width 110 height 17
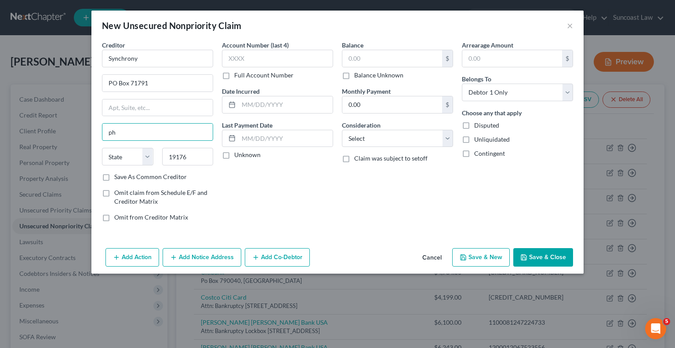
type input "[GEOGRAPHIC_DATA]"
drag, startPoint x: 107, startPoint y: 153, endPoint x: 118, endPoint y: 159, distance: 12.0
click at [107, 153] on select "State [US_STATE] AK AR AZ CA CO CT DE DC [GEOGRAPHIC_DATA] [GEOGRAPHIC_DATA] GU…" at bounding box center [127, 157] width 51 height 18
click at [123, 168] on div "State [US_STATE] AK AR AZ CA CO CT DE DC [GEOGRAPHIC_DATA] [GEOGRAPHIC_DATA] GU…" at bounding box center [158, 160] width 120 height 25
click at [125, 156] on select "State [US_STATE] AK AR AZ CA CO CT DE DC [GEOGRAPHIC_DATA] [GEOGRAPHIC_DATA] GU…" at bounding box center [127, 157] width 51 height 18
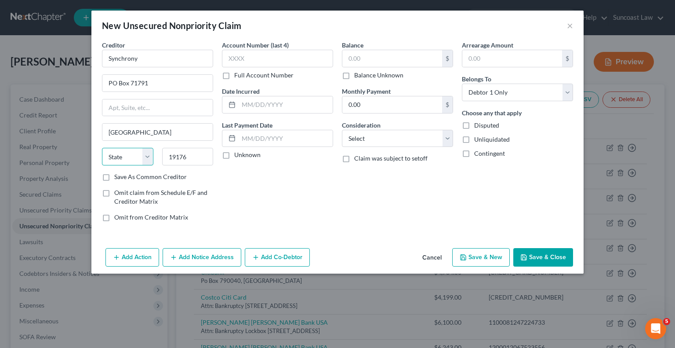
select select "39"
click at [102, 148] on select "State [US_STATE] AK AR AZ CA CO CT DE DC [GEOGRAPHIC_DATA] [GEOGRAPHIC_DATA] GU…" at bounding box center [127, 157] width 51 height 18
click at [259, 62] on input "text" at bounding box center [277, 59] width 111 height 18
type input "0553"
click at [365, 58] on input "text" at bounding box center [393, 58] width 100 height 17
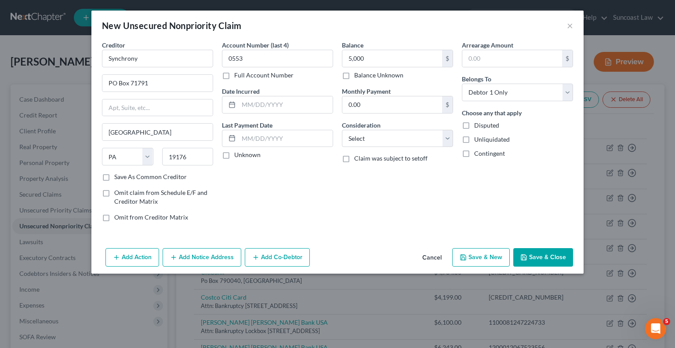
click at [549, 255] on button "Save & Close" at bounding box center [544, 257] width 60 height 18
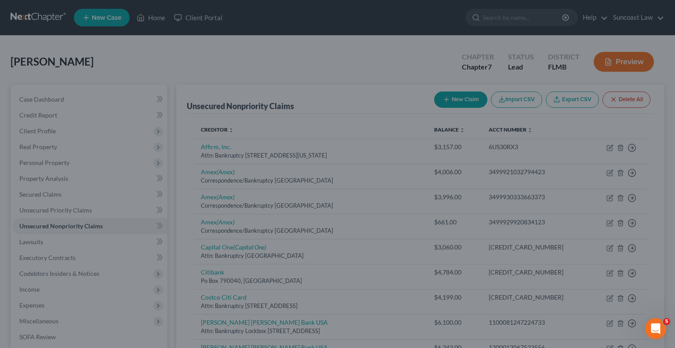
type input "5,000.00"
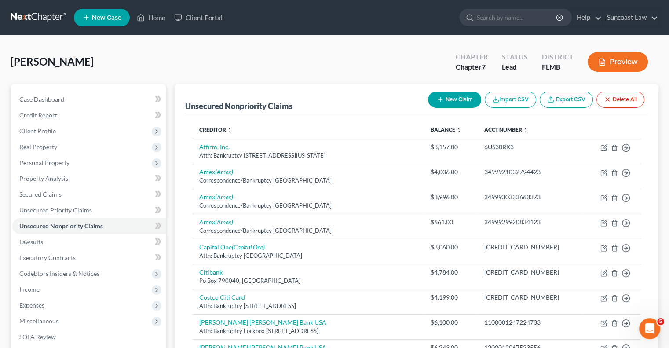
click at [463, 98] on button "New Claim" at bounding box center [454, 99] width 53 height 16
select select "0"
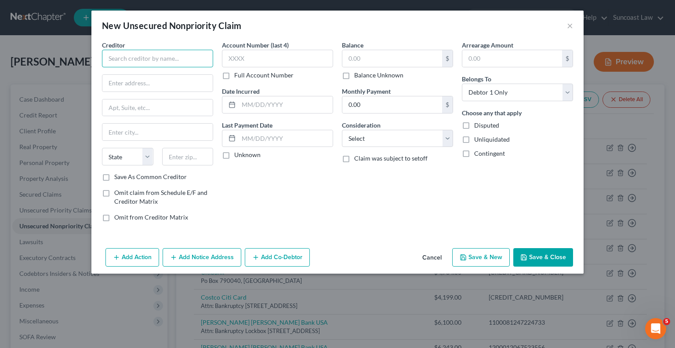
click at [167, 58] on input "text" at bounding box center [157, 59] width 111 height 18
drag, startPoint x: 159, startPoint y: 59, endPoint x: 131, endPoint y: 58, distance: 27.7
click at [131, 58] on input "SETF/WPFC" at bounding box center [157, 59] width 111 height 18
type input "SETF/WOFC"
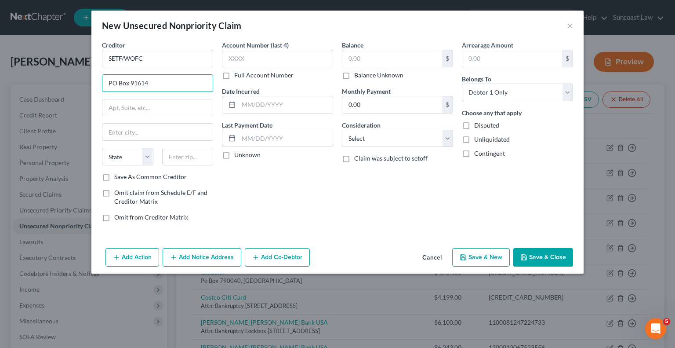
type input "PO Box 91614"
type input "36691"
type input "Mobile"
select select "0"
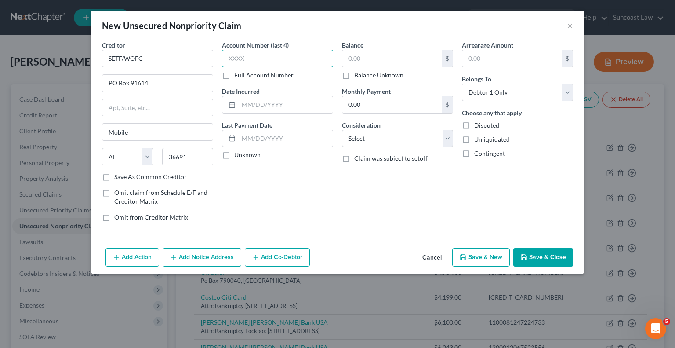
click at [250, 51] on input "text" at bounding box center [277, 59] width 111 height 18
type input "0553"
click at [378, 51] on input "text" at bounding box center [393, 58] width 100 height 17
click at [564, 256] on button "Save & Close" at bounding box center [544, 257] width 60 height 18
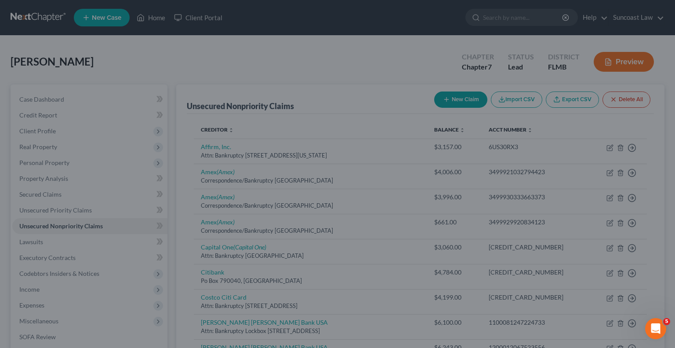
type input "29,365.00"
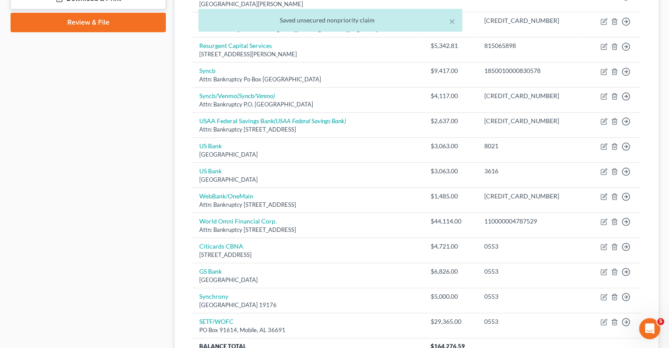
scroll to position [440, 0]
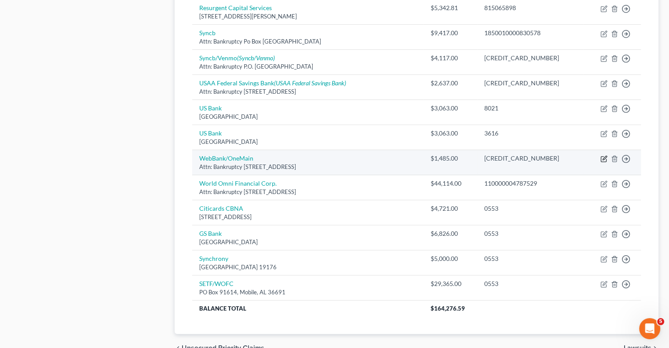
click at [602, 156] on icon "button" at bounding box center [603, 158] width 7 height 7
select select "46"
select select "0"
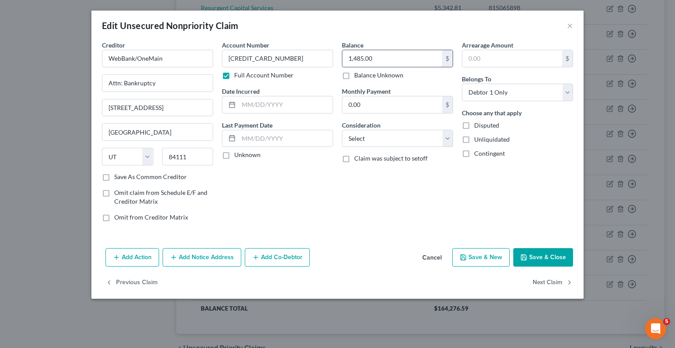
click at [409, 64] on input "1,485.00" at bounding box center [393, 58] width 100 height 17
click at [558, 257] on button "Save & Close" at bounding box center [544, 257] width 60 height 18
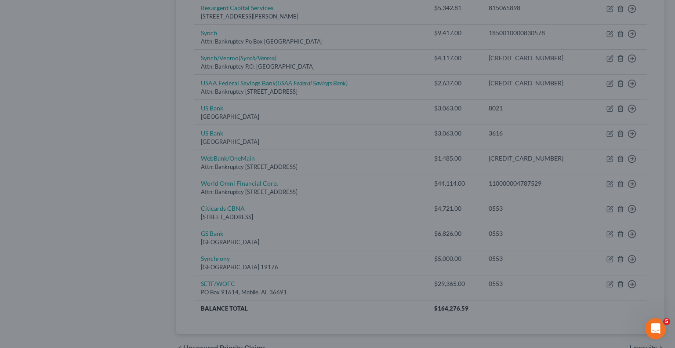
type input "2,014.00"
type input "0"
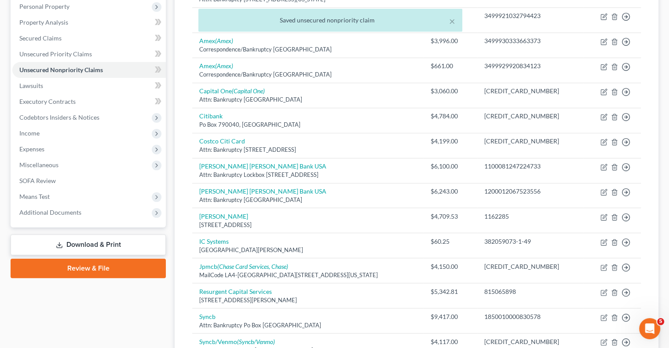
scroll to position [176, 0]
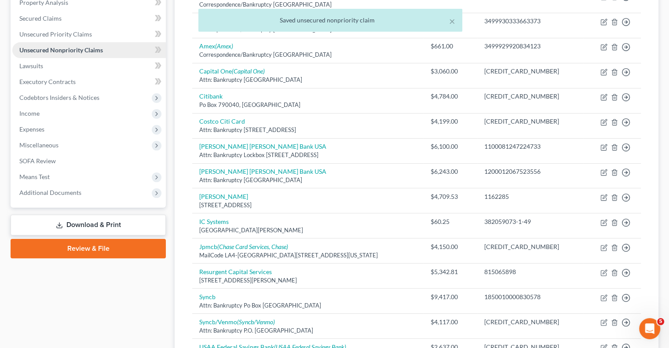
drag, startPoint x: 60, startPoint y: 33, endPoint x: 68, endPoint y: 42, distance: 11.2
click at [60, 33] on div "× Saved unsecured nonpriority claim" at bounding box center [330, 22] width 669 height 27
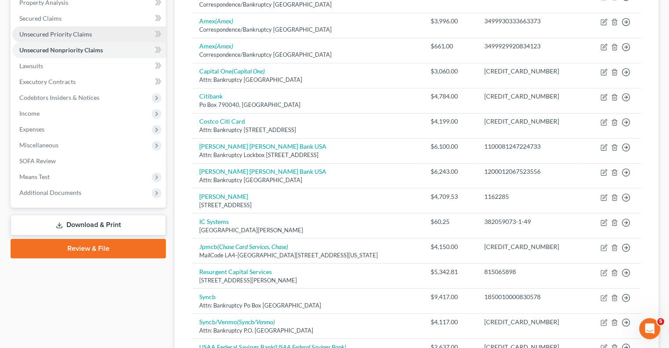
click at [66, 31] on span "Unsecured Priority Claims" at bounding box center [55, 33] width 73 height 7
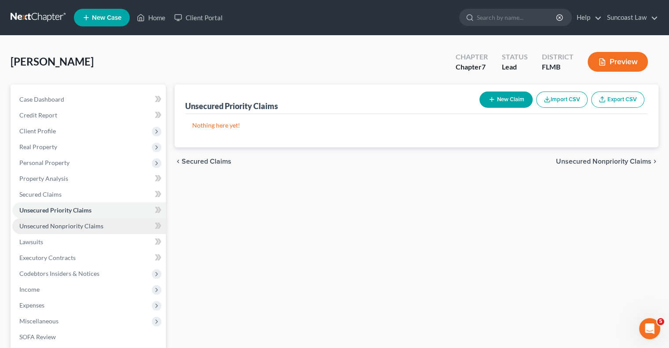
click at [90, 223] on span "Unsecured Nonpriority Claims" at bounding box center [61, 225] width 84 height 7
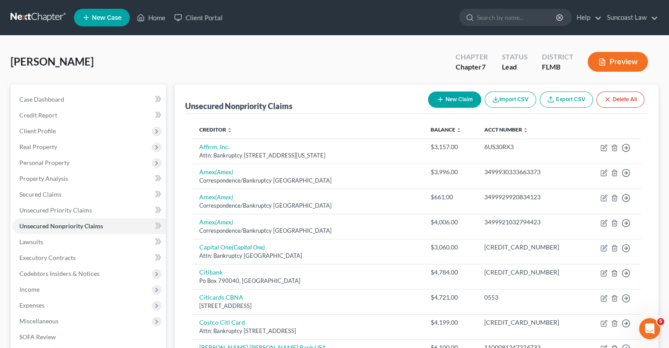
click at [465, 95] on button "New Claim" at bounding box center [454, 99] width 53 height 16
select select "0"
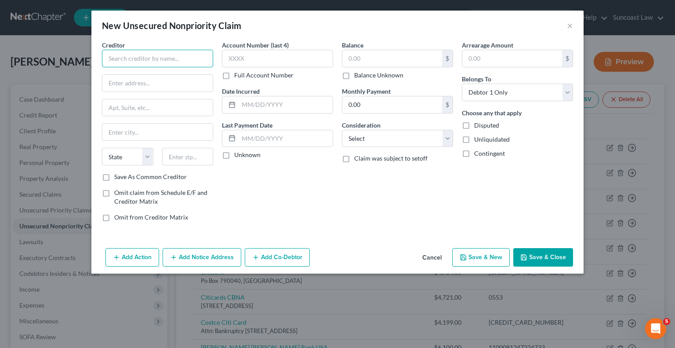
click at [193, 51] on input "text" at bounding box center [157, 59] width 111 height 18
type input "123 Renovations"
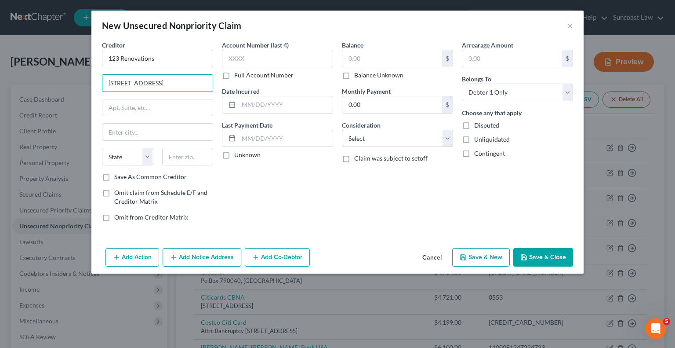
type input "[STREET_ADDRESS]"
type input "34609"
type input "[GEOGRAPHIC_DATA]"
select select "9"
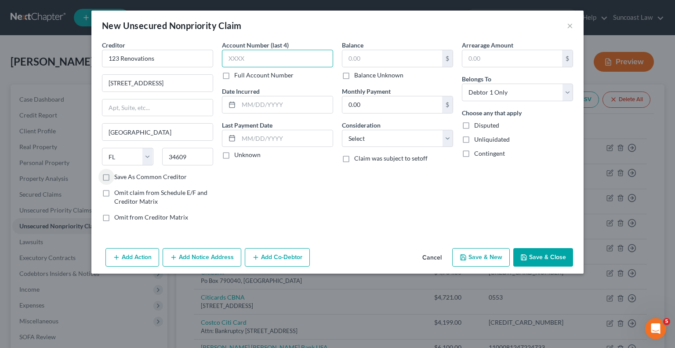
click at [311, 58] on input "text" at bounding box center [277, 59] width 111 height 18
type input "0553"
click at [378, 57] on input "text" at bounding box center [393, 58] width 100 height 17
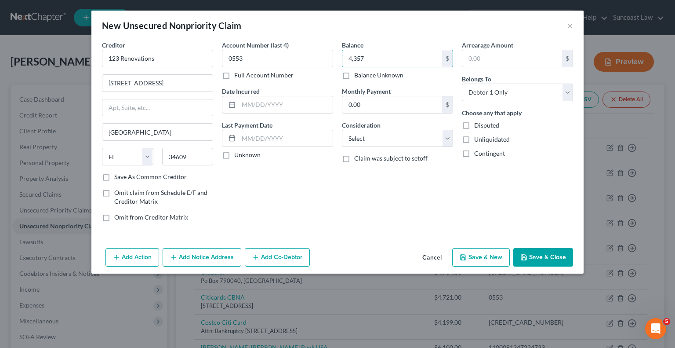
click at [551, 253] on button "Save & Close" at bounding box center [544, 257] width 60 height 18
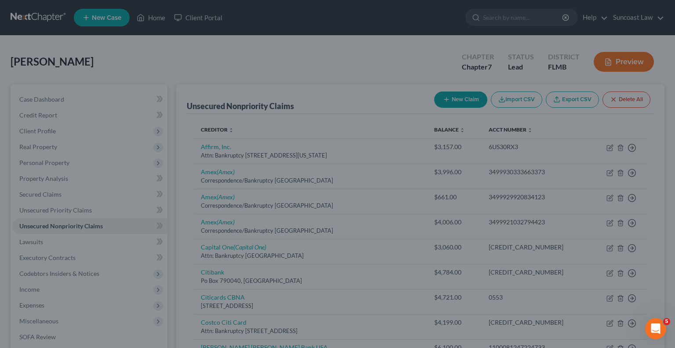
type input "4,357.00"
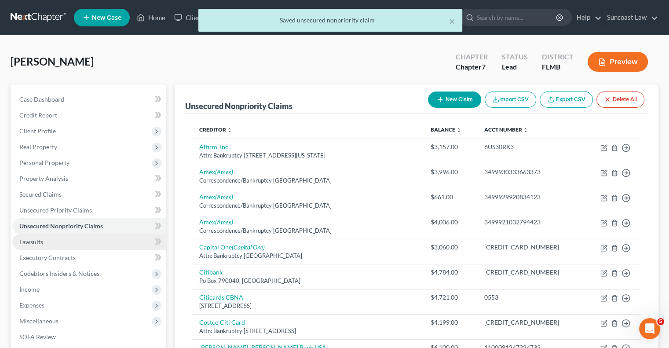
click at [53, 246] on link "Lawsuits" at bounding box center [88, 242] width 153 height 16
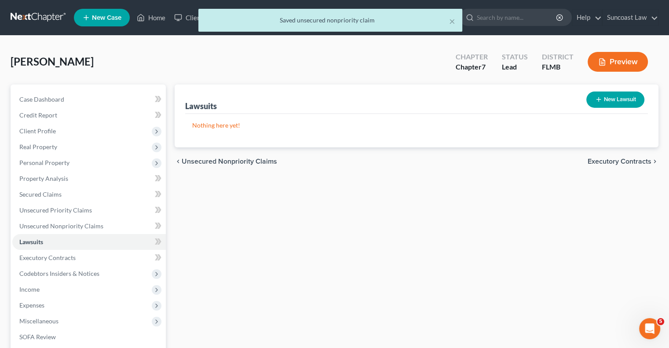
click at [627, 100] on button "New Lawsuit" at bounding box center [615, 99] width 58 height 16
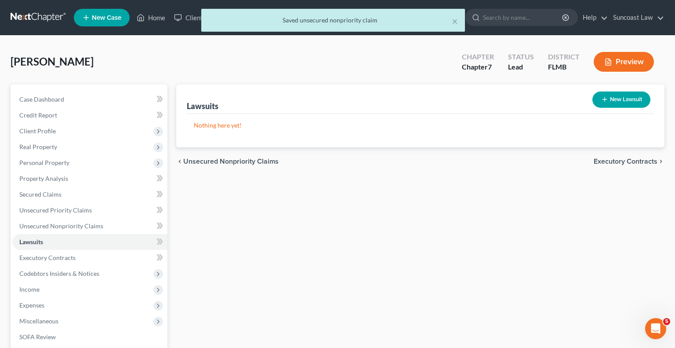
select select "0"
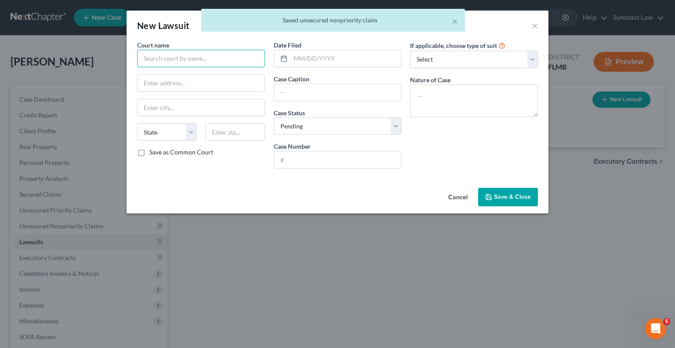
click at [224, 58] on input "text" at bounding box center [201, 59] width 128 height 18
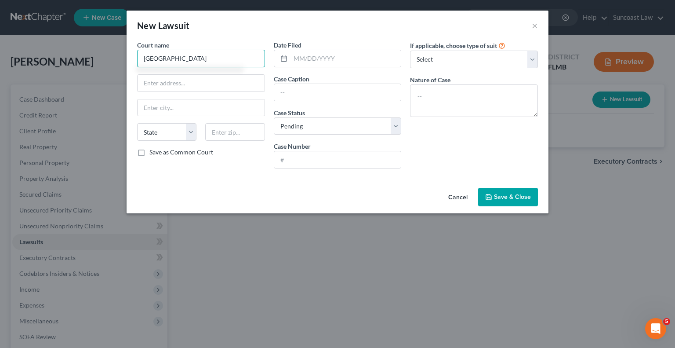
type input "[GEOGRAPHIC_DATA]"
click at [361, 155] on input "text" at bounding box center [337, 159] width 127 height 17
paste input "2024SC001157"
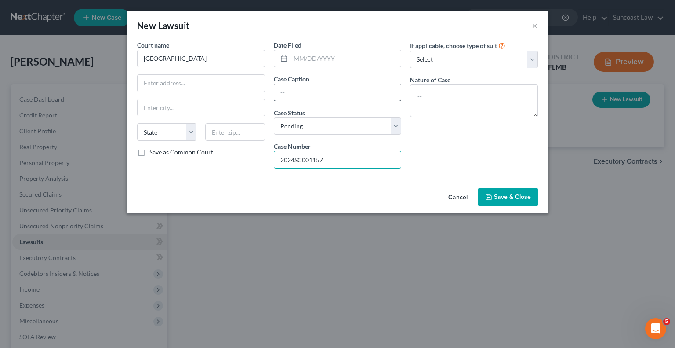
type input "2024SC001157"
click at [336, 93] on input "text" at bounding box center [337, 92] width 127 height 17
drag, startPoint x: 387, startPoint y: 92, endPoint x: 231, endPoint y: 89, distance: 155.7
click at [231, 89] on div "Court name * Hernando County State [US_STATE] AK AR AZ CA CO [GEOGRAPHIC_DATA] …" at bounding box center [338, 107] width 410 height 135
type input "123 Renovations Vs [PERSON_NAME]"
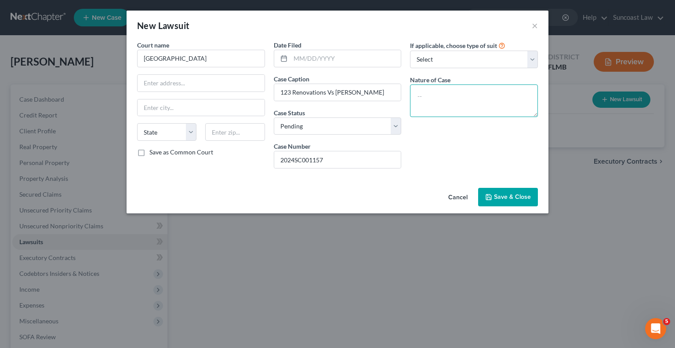
click at [469, 108] on textarea at bounding box center [474, 100] width 128 height 33
paste textarea "123 Renovations Vs [PERSON_NAME]"
type textarea "123 Renovations Vs [PERSON_NAME]"
click at [517, 193] on span "Save & Close" at bounding box center [512, 196] width 37 height 7
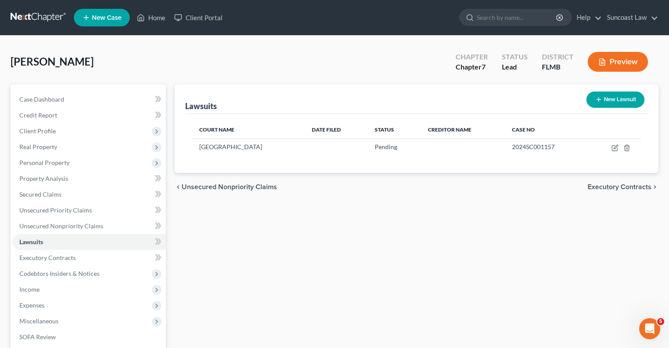
click at [629, 97] on button "New Lawsuit" at bounding box center [615, 99] width 58 height 16
select select "0"
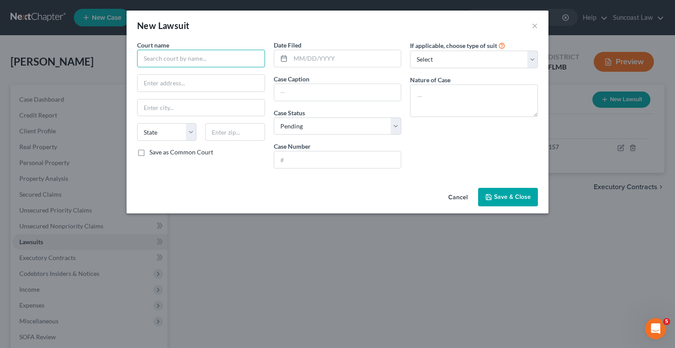
click at [215, 61] on input "text" at bounding box center [201, 59] width 128 height 18
type input "[GEOGRAPHIC_DATA]"
click at [378, 159] on input "text" at bounding box center [337, 159] width 127 height 17
paste input "2025SC001333"
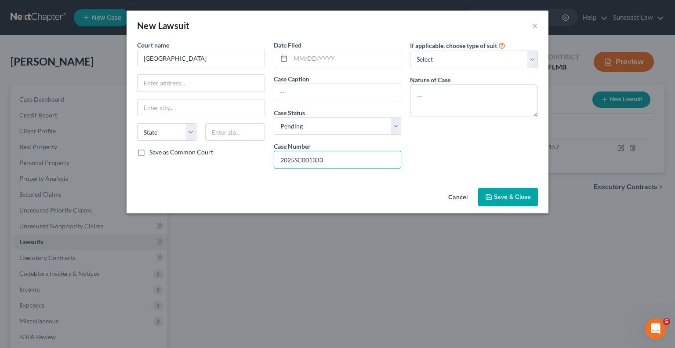
type input "2025SC001333"
click at [311, 94] on input "text" at bounding box center [337, 92] width 127 height 17
drag, startPoint x: 379, startPoint y: 88, endPoint x: 362, endPoint y: 88, distance: 16.3
click at [362, 88] on input "Citibank Vs [PERSON_NAME]" at bounding box center [337, 92] width 127 height 17
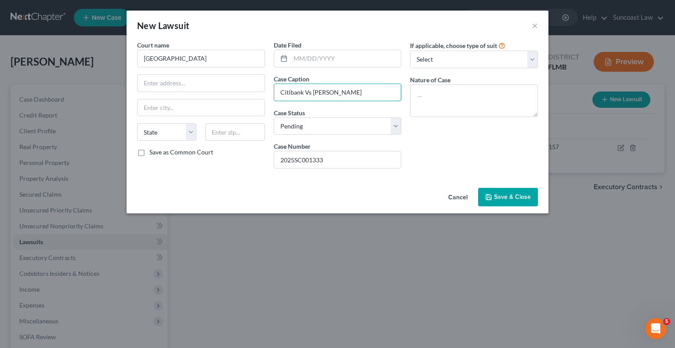
drag, startPoint x: 366, startPoint y: 95, endPoint x: 223, endPoint y: 91, distance: 142.5
click at [223, 91] on div "Court name * Hernando County State [US_STATE] AK AR AZ CA CO CT DE DC [GEOGRAPH…" at bounding box center [338, 107] width 410 height 135
type input "Citibank Vs [PERSON_NAME]"
click at [486, 99] on textarea at bounding box center [474, 100] width 128 height 33
paste textarea "Citibank Vs [PERSON_NAME]"
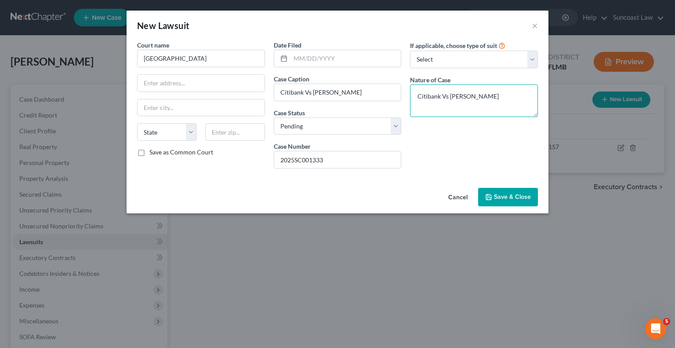
type textarea "Citibank Vs [PERSON_NAME]"
click at [212, 160] on div "Court name * Hernando County State [US_STATE] AK AR AZ CA CO CT DE DC [GEOGRAPH…" at bounding box center [338, 107] width 410 height 135
drag, startPoint x: 503, startPoint y: 200, endPoint x: 462, endPoint y: 200, distance: 41.3
click at [503, 200] on button "Save & Close" at bounding box center [508, 197] width 60 height 18
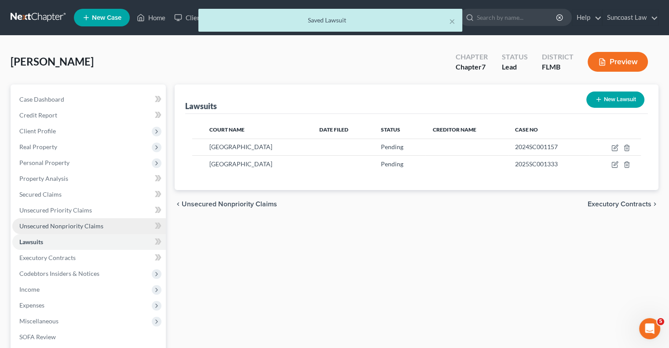
drag, startPoint x: 102, startPoint y: 225, endPoint x: 111, endPoint y: 226, distance: 8.8
click at [102, 225] on link "Unsecured Nonpriority Claims" at bounding box center [88, 226] width 153 height 16
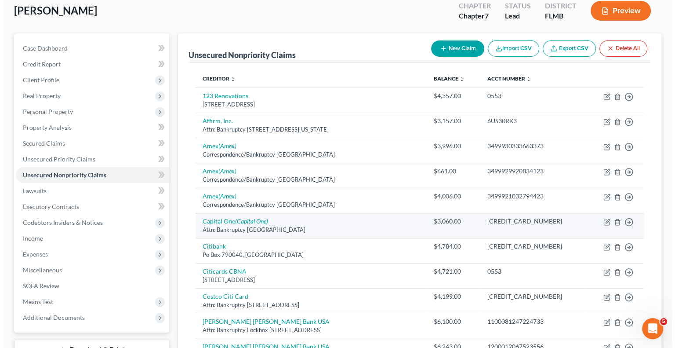
scroll to position [88, 0]
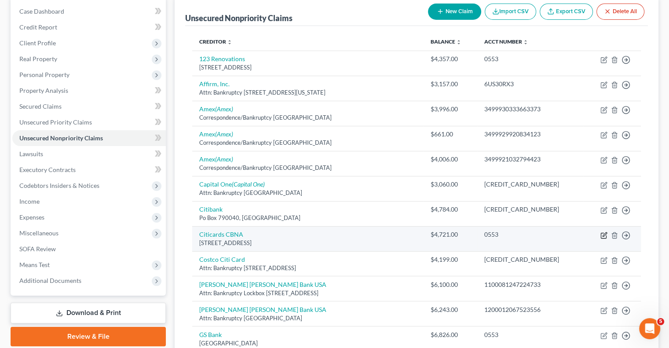
click at [603, 235] on icon "button" at bounding box center [603, 235] width 7 height 7
select select "43"
select select "0"
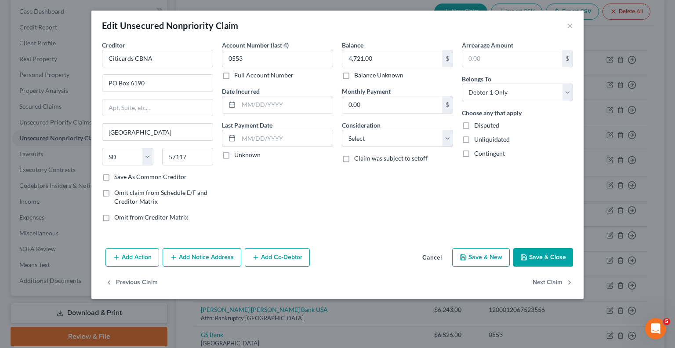
click at [201, 258] on button "Add Notice Address" at bounding box center [202, 257] width 79 height 18
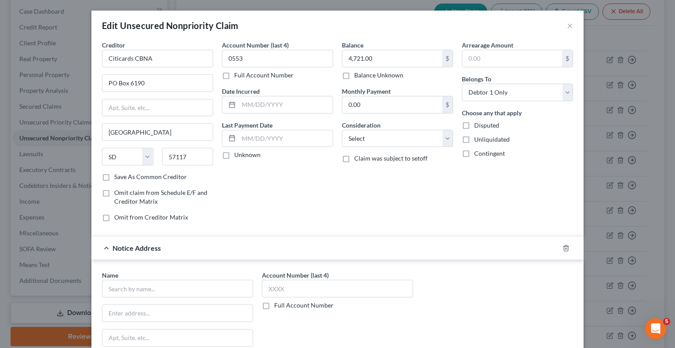
click at [274, 307] on label "Full Account Number" at bounding box center [303, 305] width 59 height 9
click at [278, 307] on input "Full Account Number" at bounding box center [281, 304] width 6 height 6
click at [274, 302] on label "Full Account Number" at bounding box center [303, 305] width 59 height 9
click at [278, 302] on input "Full Account Number" at bounding box center [281, 304] width 6 height 6
click at [274, 305] on label "Full Account Number" at bounding box center [303, 305] width 59 height 9
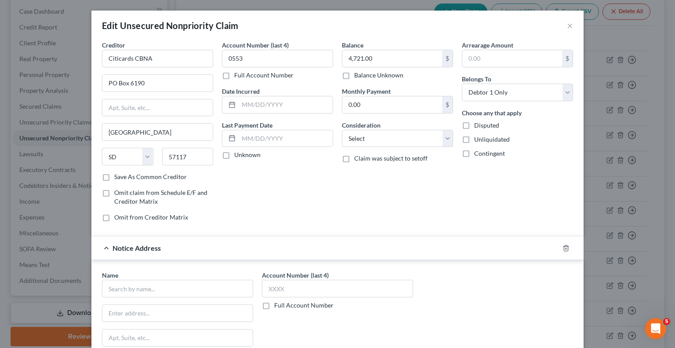
click at [278, 305] on input "Full Account Number" at bounding box center [281, 304] width 6 height 6
click at [290, 291] on input "text" at bounding box center [337, 289] width 151 height 18
paste input "2025SC001333"
type input "2025SC001333"
click at [171, 288] on input "text" at bounding box center [177, 289] width 151 height 18
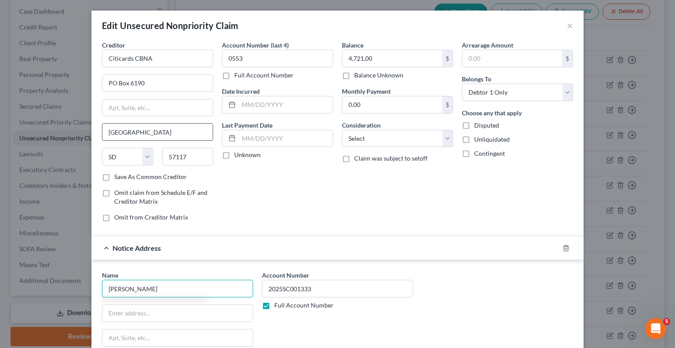
type input "[PERSON_NAME]"
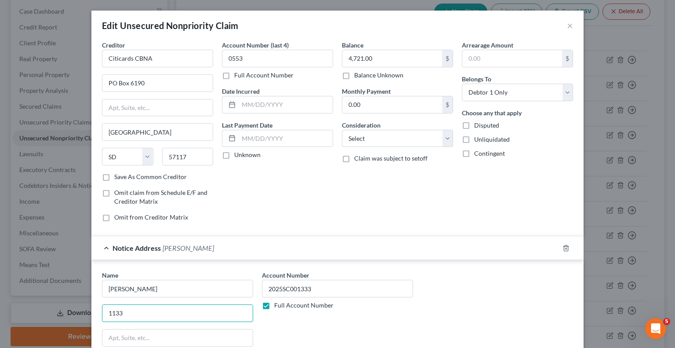
type input "[STREET_ADDRESS]"
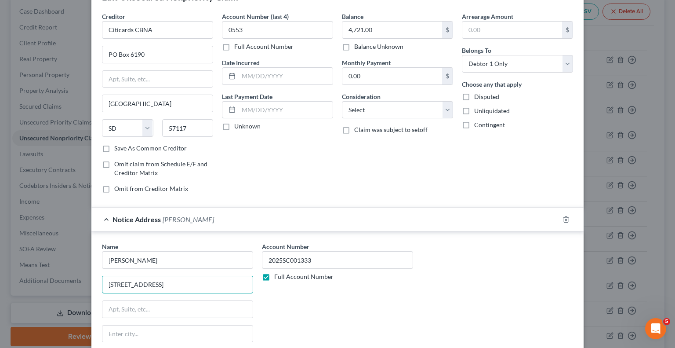
scroll to position [44, 0]
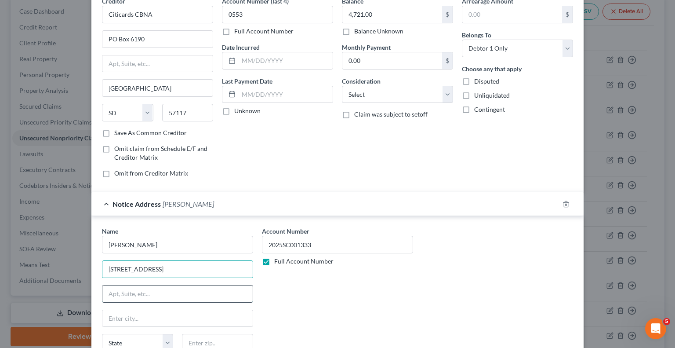
click at [151, 291] on input "text" at bounding box center [177, 293] width 150 height 17
type input "2nd Floor"
click at [215, 336] on input "text" at bounding box center [217, 343] width 71 height 18
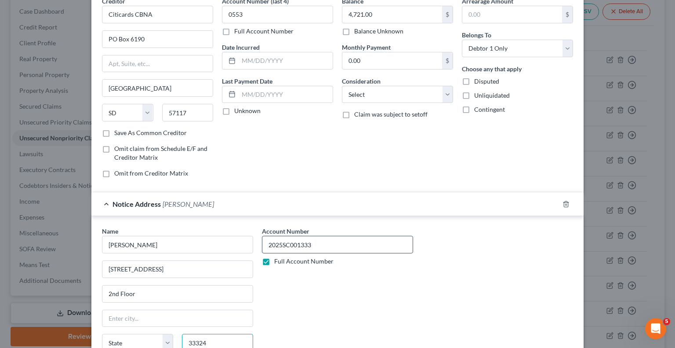
type input "33324"
type input "[GEOGRAPHIC_DATA]"
select select "9"
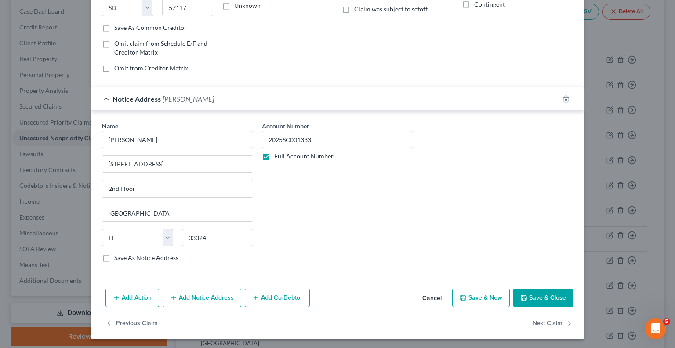
click at [537, 294] on button "Save & Close" at bounding box center [544, 297] width 60 height 18
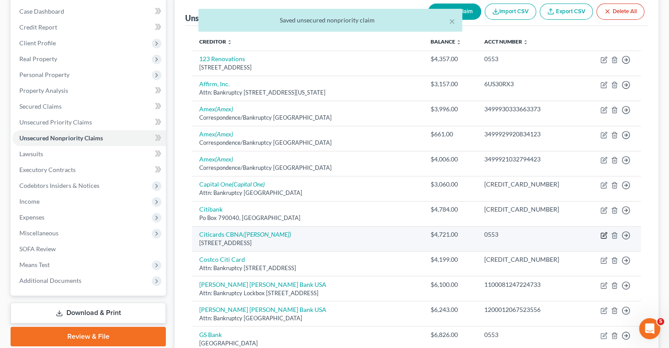
click at [604, 233] on icon "button" at bounding box center [603, 235] width 7 height 7
select select "43"
select select "0"
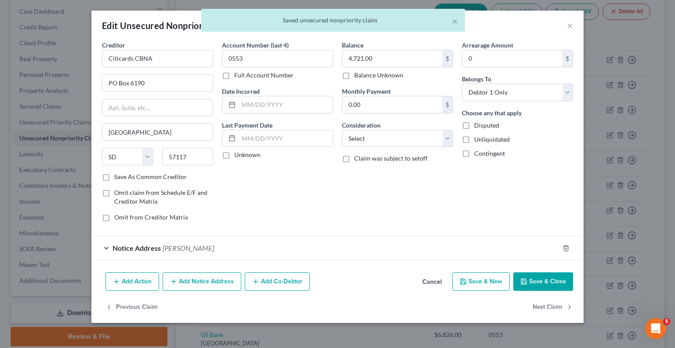
click at [211, 283] on button "Add Notice Address" at bounding box center [202, 281] width 79 height 18
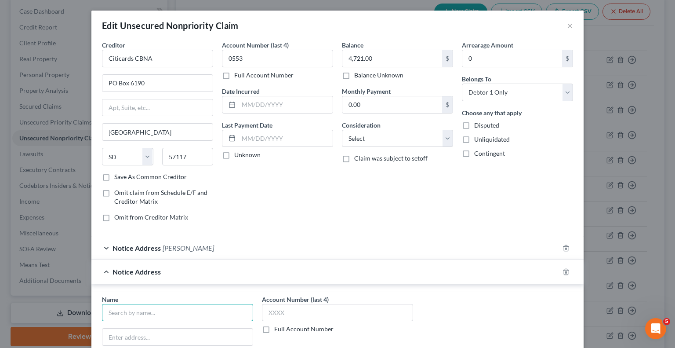
click at [174, 307] on input "text" at bounding box center [177, 313] width 151 height 18
type input "Citicards"
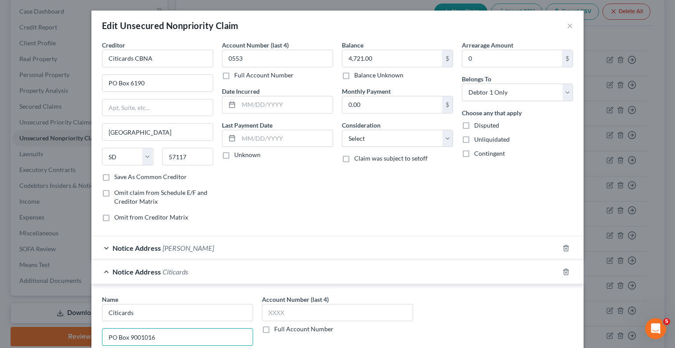
type input "PO Box 9001016"
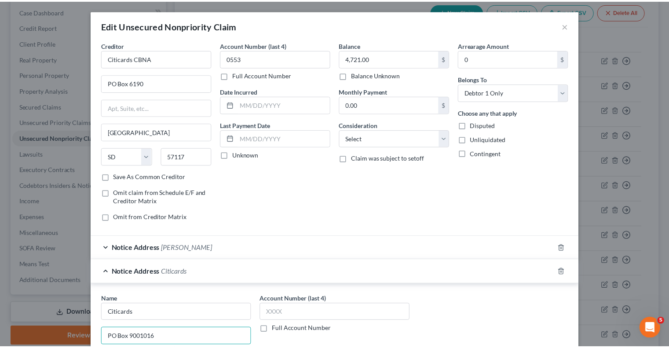
scroll to position [172, 0]
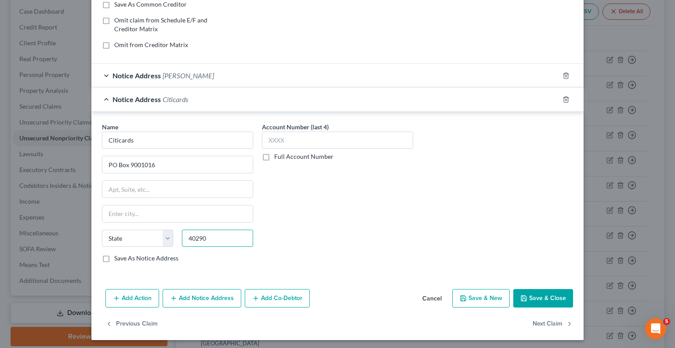
type input "40290"
type input "[GEOGRAPHIC_DATA]"
select select "18"
click at [291, 138] on input "text" at bounding box center [337, 140] width 151 height 18
type input "0553"
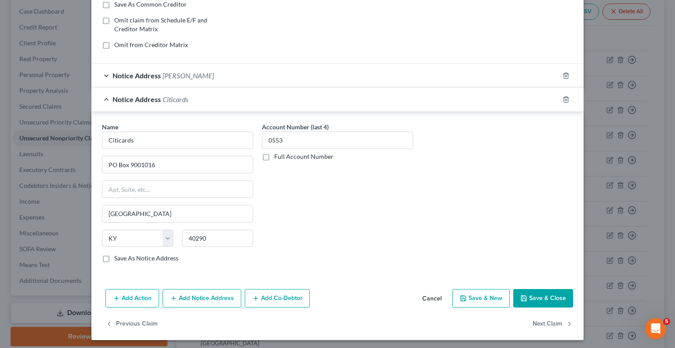
click at [530, 295] on button "Save & Close" at bounding box center [544, 298] width 60 height 18
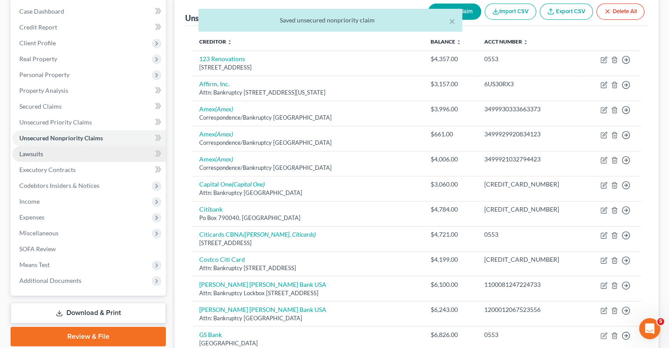
drag, startPoint x: 41, startPoint y: 150, endPoint x: 86, endPoint y: 150, distance: 44.9
click at [41, 150] on span "Lawsuits" at bounding box center [31, 153] width 24 height 7
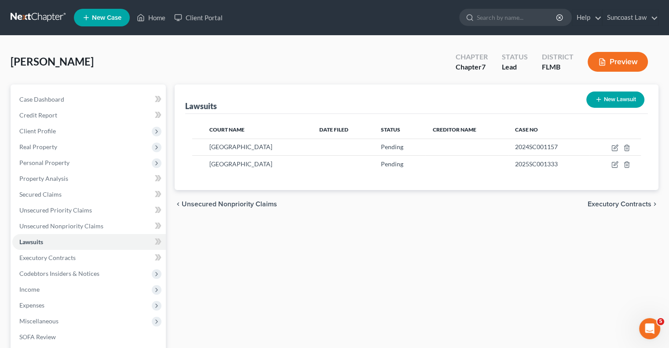
click at [618, 103] on button "New Lawsuit" at bounding box center [615, 99] width 58 height 16
select select "0"
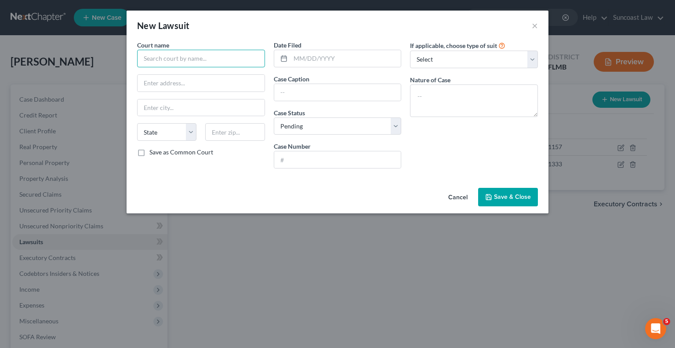
click at [168, 62] on input "text" at bounding box center [201, 59] width 128 height 18
type input "[GEOGRAPHIC_DATA]"
click at [310, 162] on input "text" at bounding box center [337, 159] width 127 height 17
paste input "2025SC001425"
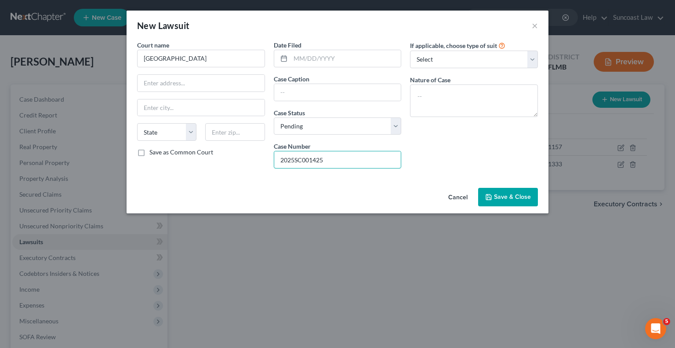
type input "2025SC001425"
click at [308, 88] on input "text" at bounding box center [337, 92] width 127 height 17
drag, startPoint x: 385, startPoint y: 90, endPoint x: 260, endPoint y: 97, distance: 125.5
click at [260, 97] on div "Court name * Hernando County State [US_STATE] AK AR AZ CA CO CT DE DC [GEOGRAPH…" at bounding box center [338, 107] width 410 height 135
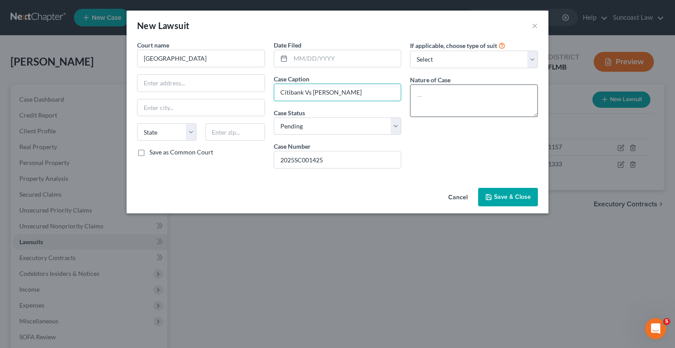
type input "Citibank Vs [PERSON_NAME]"
click at [491, 93] on textarea at bounding box center [474, 100] width 128 height 33
paste textarea "Citibank Vs [PERSON_NAME]"
type textarea "Citibank Vs [PERSON_NAME]"
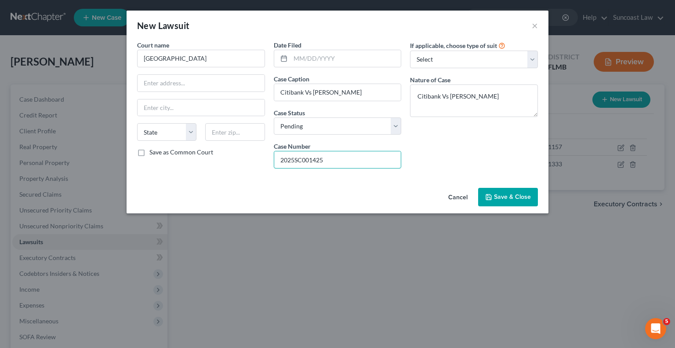
drag, startPoint x: 288, startPoint y: 157, endPoint x: 250, endPoint y: 157, distance: 38.7
click at [250, 157] on div "Court name * Hernando County State [US_STATE] AK AR AZ CA CO CT DE DC [GEOGRAPH…" at bounding box center [338, 107] width 410 height 135
click at [513, 191] on button "Save & Close" at bounding box center [508, 197] width 60 height 18
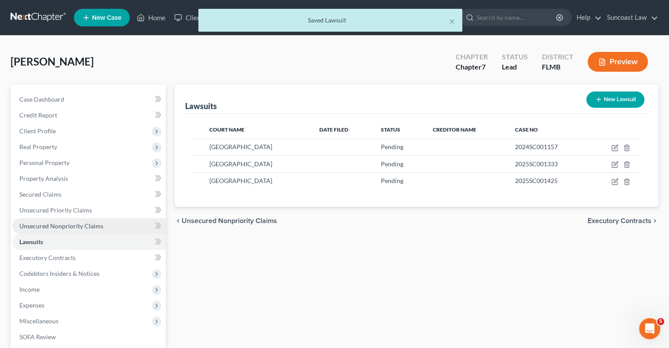
click at [117, 222] on link "Unsecured Nonpriority Claims" at bounding box center [88, 226] width 153 height 16
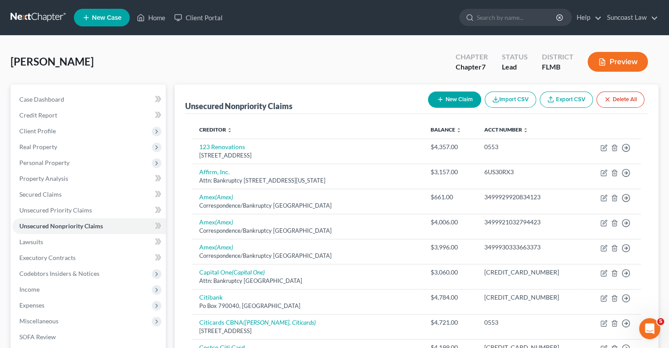
click at [449, 98] on button "New Claim" at bounding box center [454, 99] width 53 height 16
select select "0"
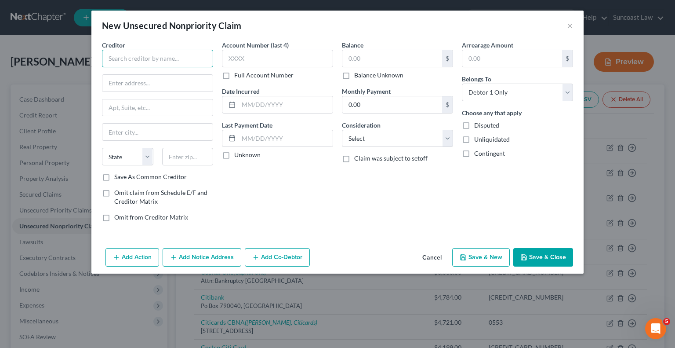
click at [179, 55] on input "text" at bounding box center [157, 59] width 111 height 18
click at [144, 58] on input "Citi Crads" at bounding box center [157, 59] width 111 height 18
type input "Citi Cards"
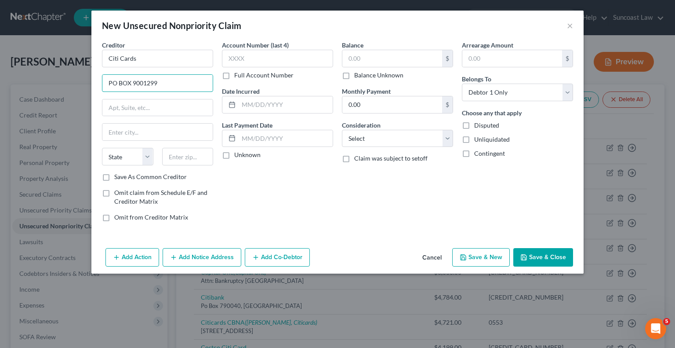
type input "PO BOX 9001299"
type input "40290"
type input "[GEOGRAPHIC_DATA]"
select select "18"
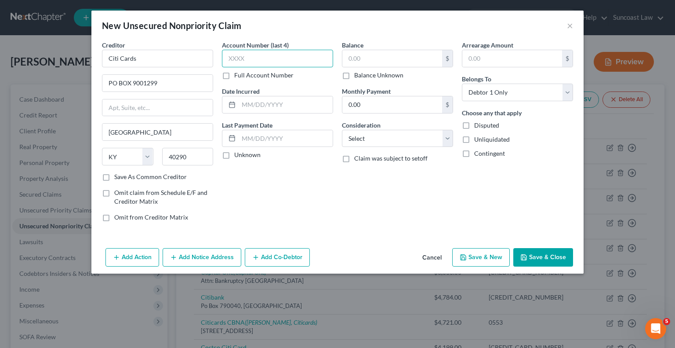
click at [295, 61] on input "text" at bounding box center [277, 59] width 111 height 18
type input "0553"
click at [208, 258] on button "Add Notice Address" at bounding box center [202, 257] width 79 height 18
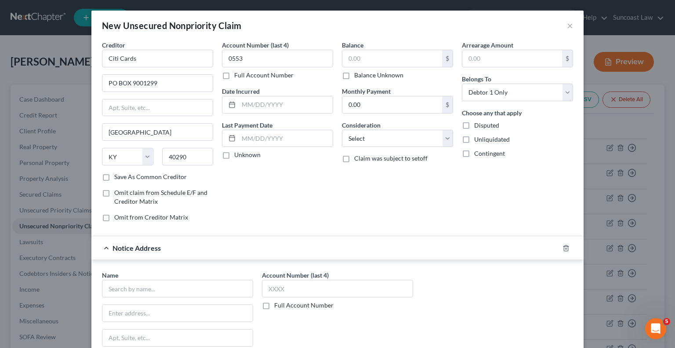
click at [274, 305] on label "Full Account Number" at bounding box center [303, 305] width 59 height 9
click at [278, 305] on input "Full Account Number" at bounding box center [281, 304] width 6 height 6
click at [290, 290] on input "text" at bounding box center [337, 289] width 151 height 18
paste input "2025SC001425"
type input "2025SC001425"
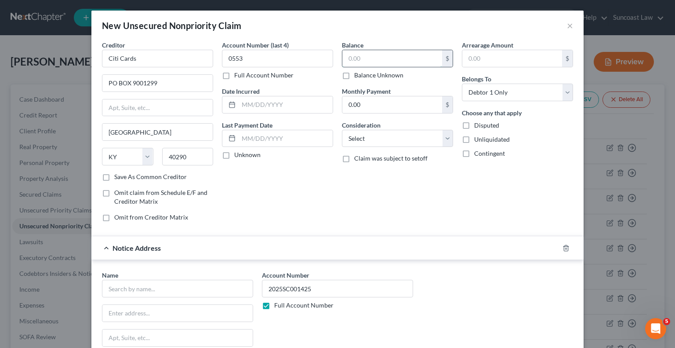
click at [420, 65] on input "text" at bounding box center [393, 58] width 100 height 17
type input "5,564.66"
drag, startPoint x: 183, startPoint y: 285, endPoint x: 186, endPoint y: 281, distance: 5.3
click at [185, 282] on input "text" at bounding box center [177, 289] width 151 height 18
type input "[PERSON_NAME]"
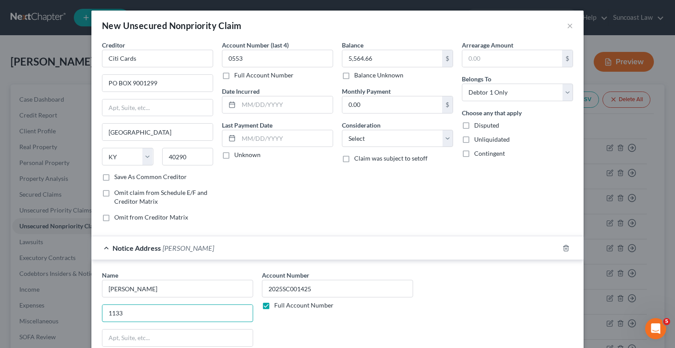
type input "[STREET_ADDRESS]"
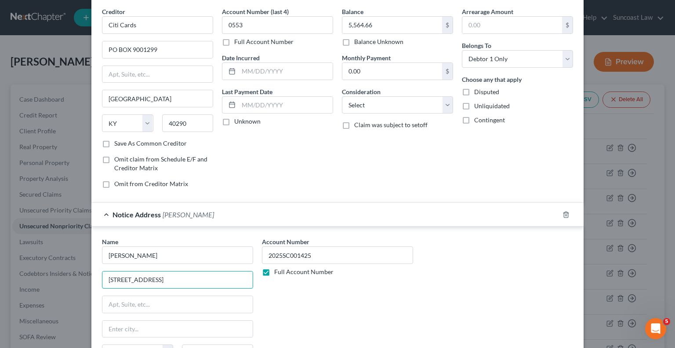
scroll to position [88, 0]
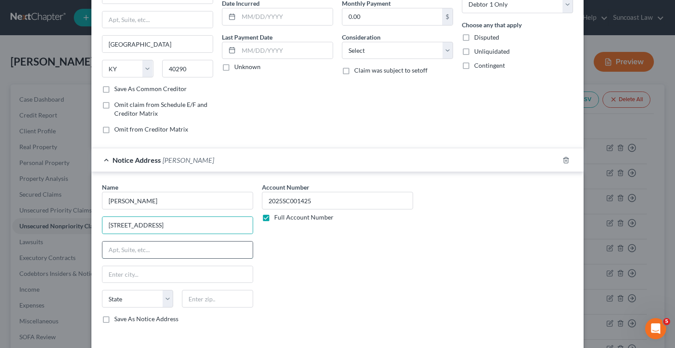
click at [139, 244] on input "text" at bounding box center [177, 249] width 150 height 17
type input "2nd Floor"
click at [235, 292] on input "text" at bounding box center [217, 299] width 71 height 18
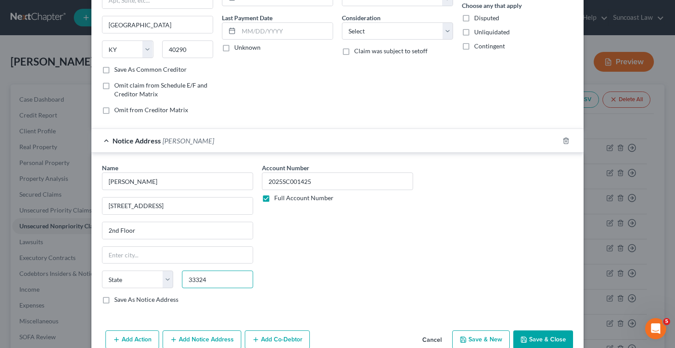
scroll to position [124, 0]
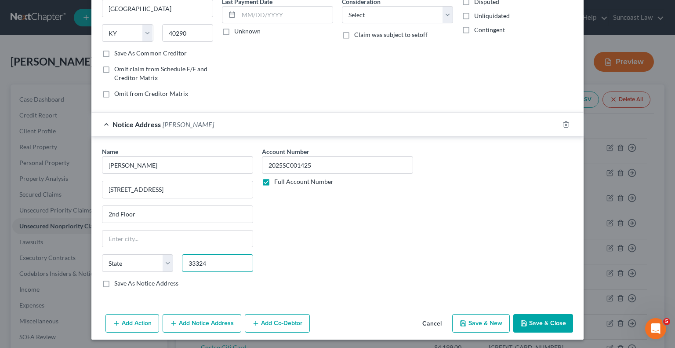
type input "33324"
click at [541, 321] on button "Save & Close" at bounding box center [544, 323] width 60 height 18
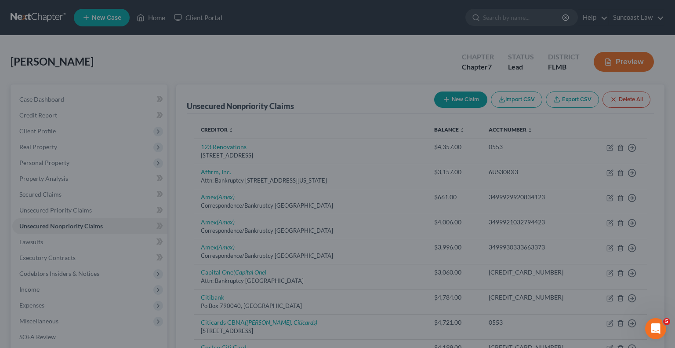
type input "[GEOGRAPHIC_DATA]"
select select "9"
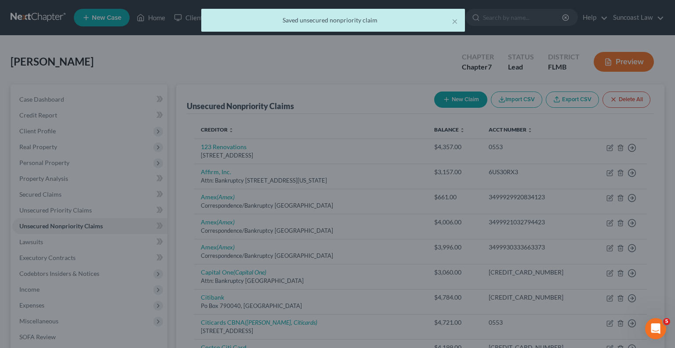
scroll to position [0, 0]
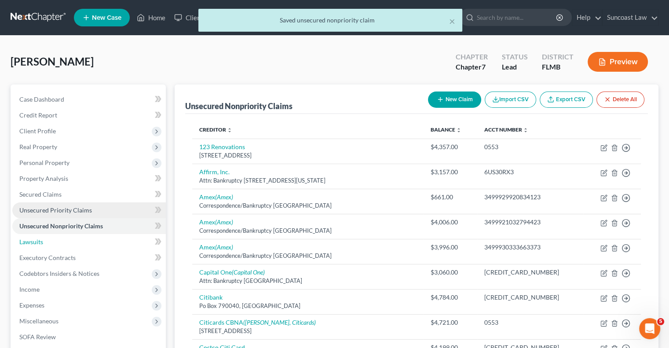
drag, startPoint x: 49, startPoint y: 238, endPoint x: 91, endPoint y: 217, distance: 47.2
click at [49, 238] on link "Lawsuits" at bounding box center [88, 242] width 153 height 16
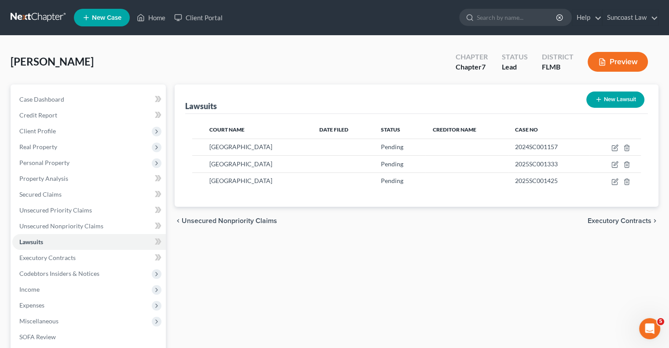
click at [617, 95] on button "New Lawsuit" at bounding box center [615, 99] width 58 height 16
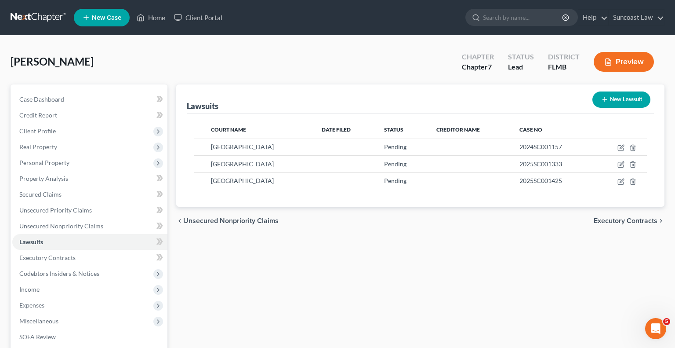
select select "0"
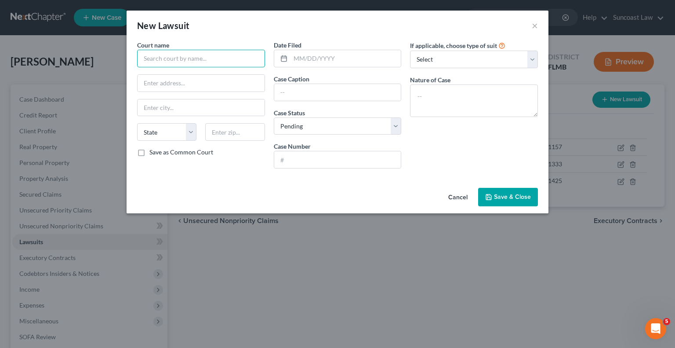
click at [224, 54] on input "text" at bounding box center [201, 59] width 128 height 18
type input "[GEOGRAPHIC_DATA]"
click at [332, 154] on input "text" at bounding box center [337, 159] width 127 height 17
paste input "2024SC003420"
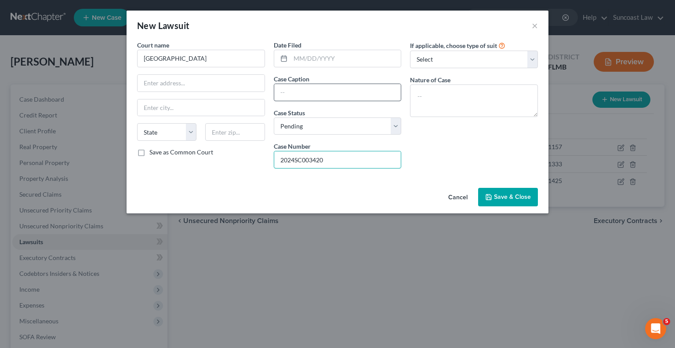
type input "2024SC003420"
drag, startPoint x: 330, startPoint y: 91, endPoint x: 381, endPoint y: 44, distance: 69.4
click at [329, 91] on input "text" at bounding box center [337, 92] width 127 height 17
drag, startPoint x: 394, startPoint y: 91, endPoint x: 244, endPoint y: 80, distance: 150.4
click at [244, 80] on div "Court name * Hernando County State [US_STATE] AK AR AZ CA CO CT DE [GEOGRAPHIC_…" at bounding box center [338, 107] width 410 height 135
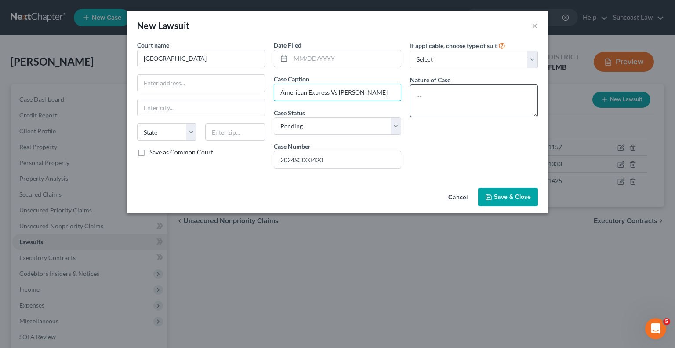
type input "American Express Vs [PERSON_NAME]"
click at [463, 100] on textarea at bounding box center [474, 100] width 128 height 33
paste textarea "American Express Vs [PERSON_NAME]"
type textarea "American Express Vs [PERSON_NAME]"
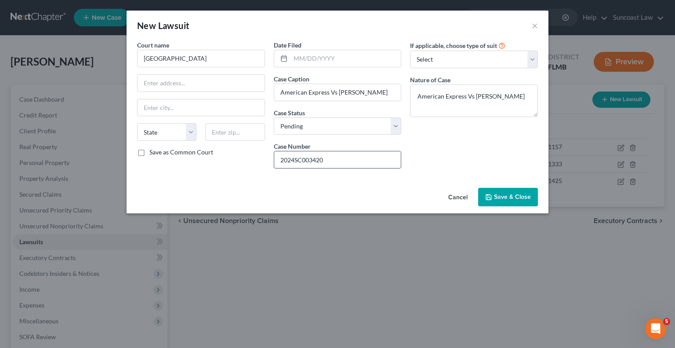
click at [356, 158] on input "2024SC003420" at bounding box center [337, 159] width 127 height 17
drag, startPoint x: 356, startPoint y: 158, endPoint x: 262, endPoint y: 153, distance: 94.7
click at [262, 153] on div "Court name * Hernando County State [US_STATE] AK AR AZ CA CO CT DE [GEOGRAPHIC_…" at bounding box center [338, 107] width 410 height 135
click at [503, 191] on button "Save & Close" at bounding box center [508, 197] width 60 height 18
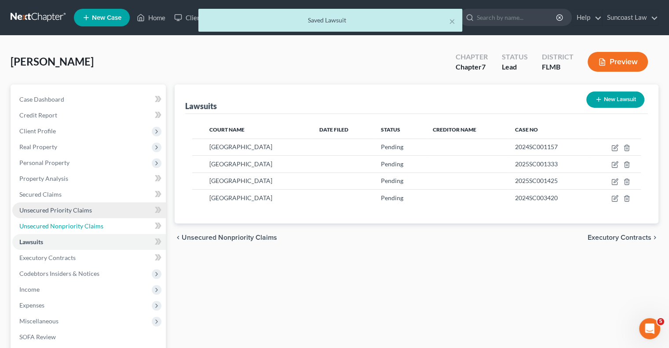
drag, startPoint x: 95, startPoint y: 222, endPoint x: 109, endPoint y: 210, distance: 18.1
click at [96, 222] on span "Unsecured Nonpriority Claims" at bounding box center [61, 225] width 84 height 7
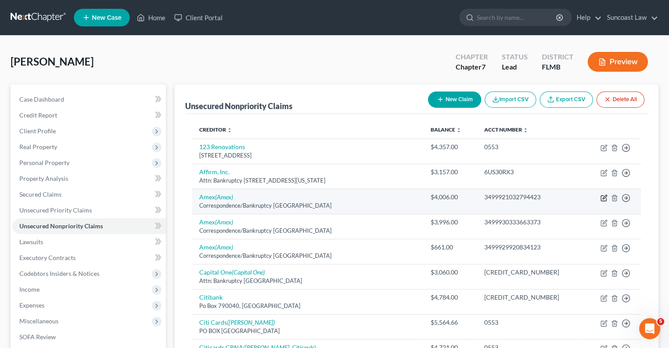
click at [602, 196] on icon "button" at bounding box center [603, 198] width 5 height 5
select select "45"
select select "0"
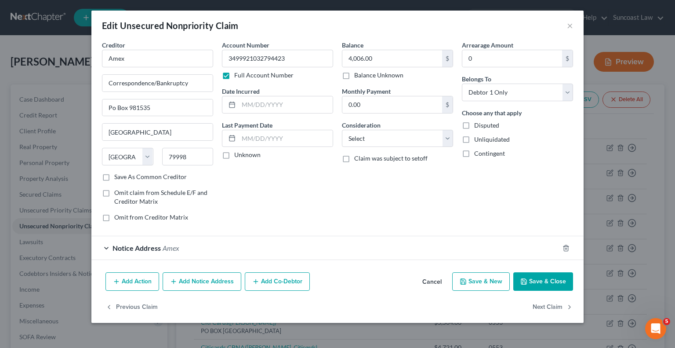
drag, startPoint x: 213, startPoint y: 283, endPoint x: 237, endPoint y: 289, distance: 24.5
click at [213, 282] on button "Add Notice Address" at bounding box center [202, 281] width 79 height 18
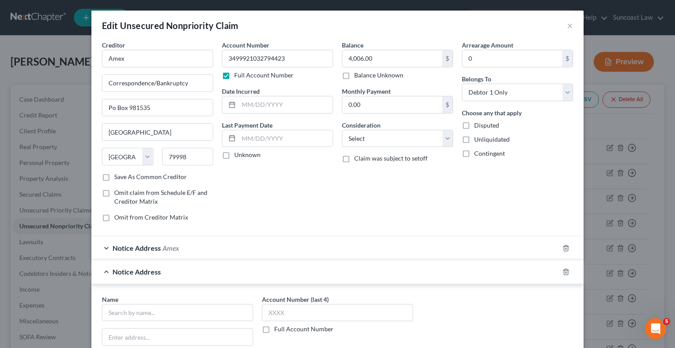
click at [274, 328] on label "Full Account Number" at bounding box center [303, 329] width 59 height 9
click at [278, 328] on input "Full Account Number" at bounding box center [281, 328] width 6 height 6
click at [296, 310] on input "text" at bounding box center [337, 313] width 151 height 18
paste input "2024SC003420"
type input "2024SC003420"
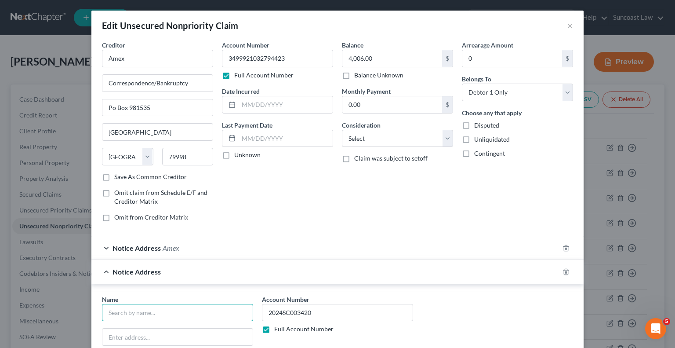
click at [153, 309] on input "text" at bounding box center [177, 313] width 151 height 18
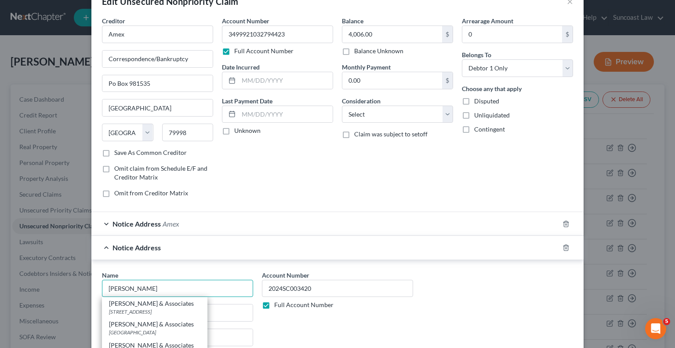
scroll to position [44, 0]
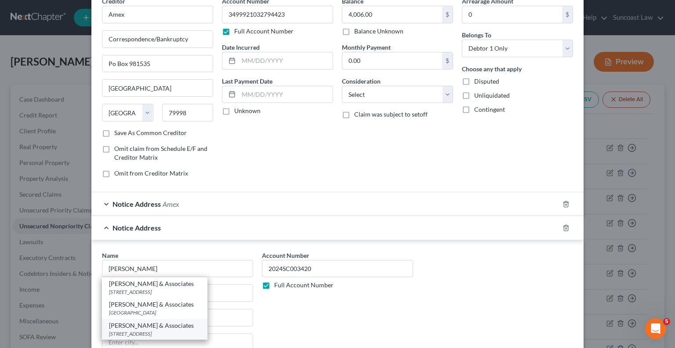
click at [174, 323] on div "[PERSON_NAME] & Associates" at bounding box center [154, 325] width 91 height 9
type input "[PERSON_NAME] & Associates"
type input "[STREET_ADDRESS]"
type input "Suite 100"
type input "[GEOGRAPHIC_DATA]"
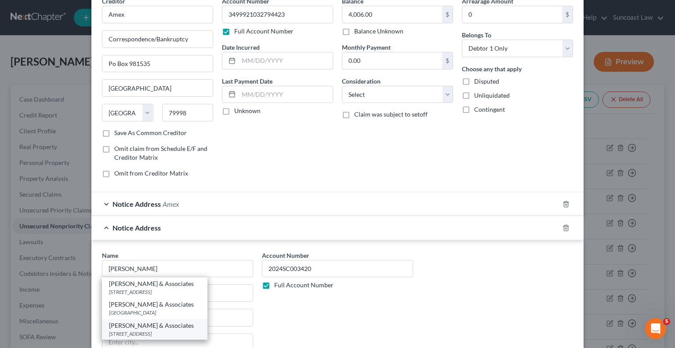
select select "9"
type input "32256"
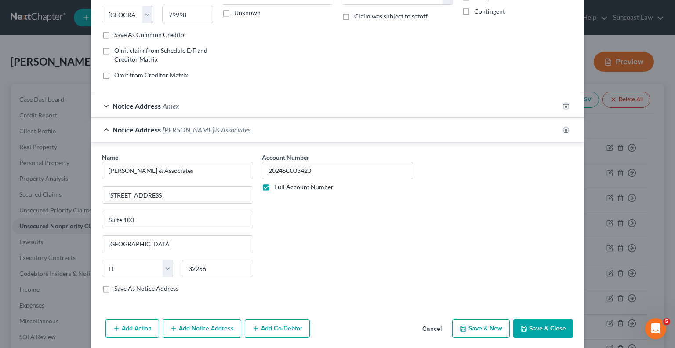
scroll to position [172, 0]
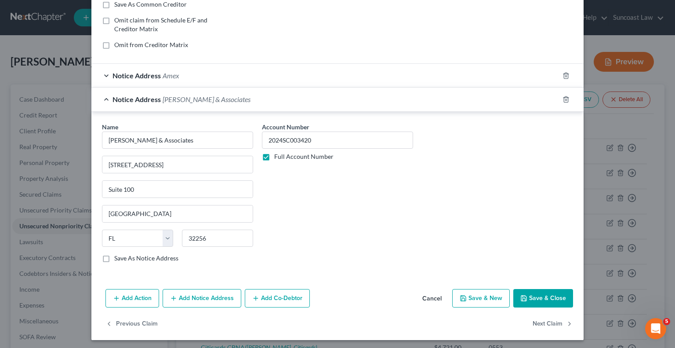
click at [218, 299] on button "Add Notice Address" at bounding box center [202, 298] width 79 height 18
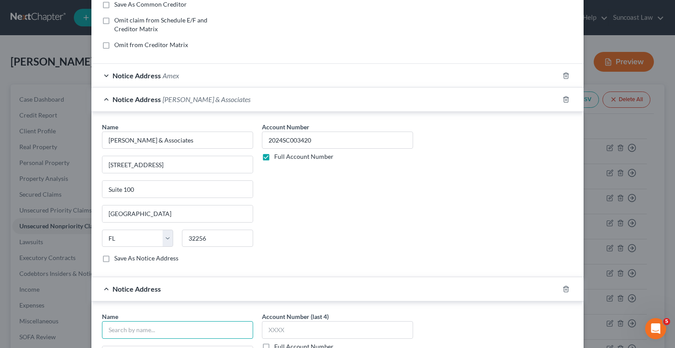
click at [212, 323] on input "text" at bounding box center [177, 330] width 151 height 18
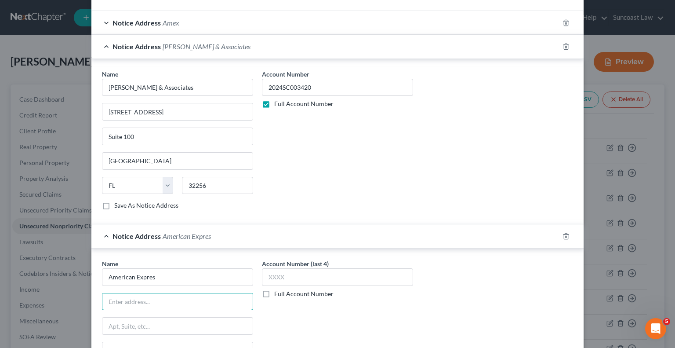
scroll to position [273, 0]
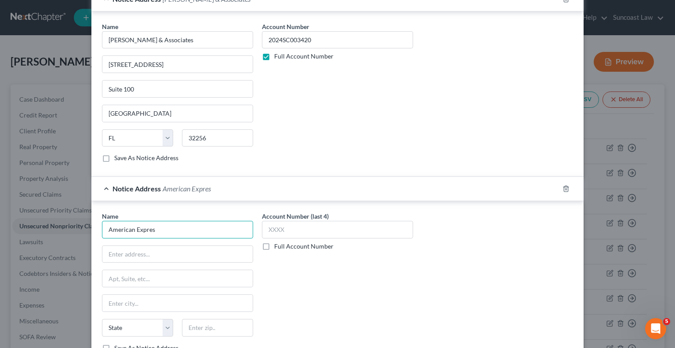
click at [165, 226] on input "American Expres" at bounding box center [177, 230] width 151 height 18
type input "American Express"
click at [156, 242] on div "Name * American Express State [US_STATE] AK AR AZ CA CO CT DE DC [GEOGRAPHIC_DA…" at bounding box center [177, 282] width 151 height 141
drag, startPoint x: 168, startPoint y: 255, endPoint x: 175, endPoint y: 245, distance: 11.9
click at [168, 255] on input "text" at bounding box center [177, 254] width 150 height 17
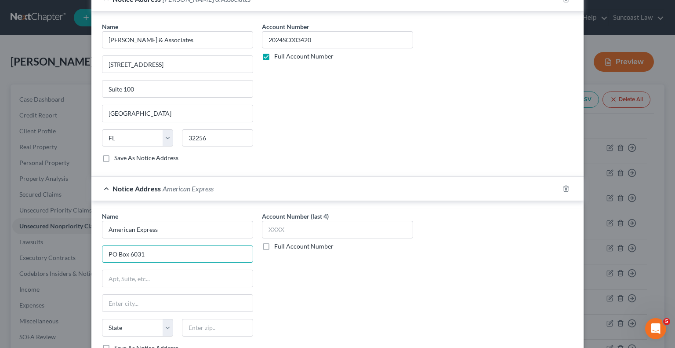
type input "PO Box 6031"
type input "60197"
type input "[PERSON_NAME] Stream"
select select "14"
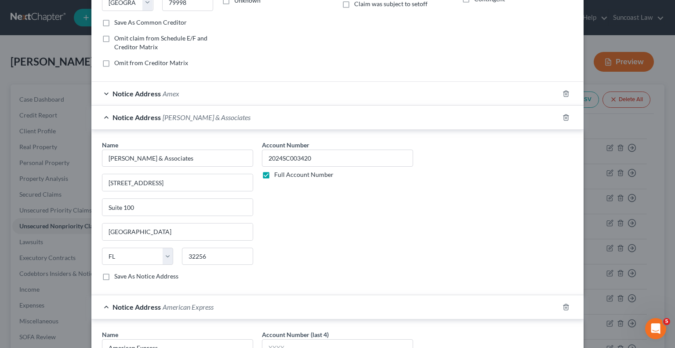
scroll to position [308, 0]
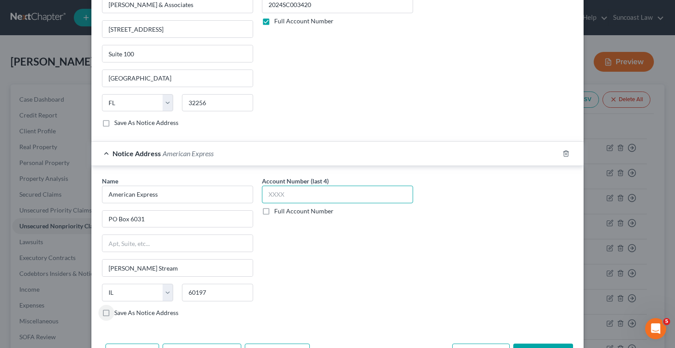
click at [329, 195] on input "text" at bounding box center [337, 195] width 151 height 18
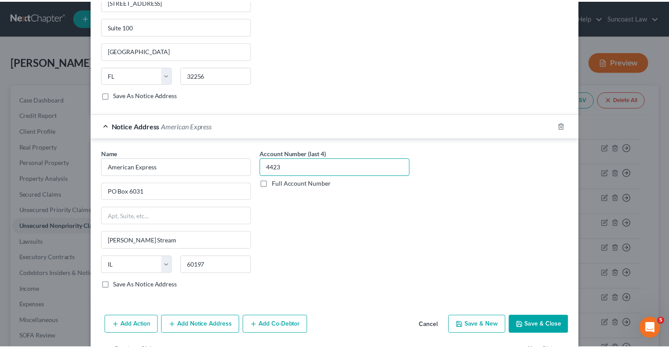
scroll to position [361, 0]
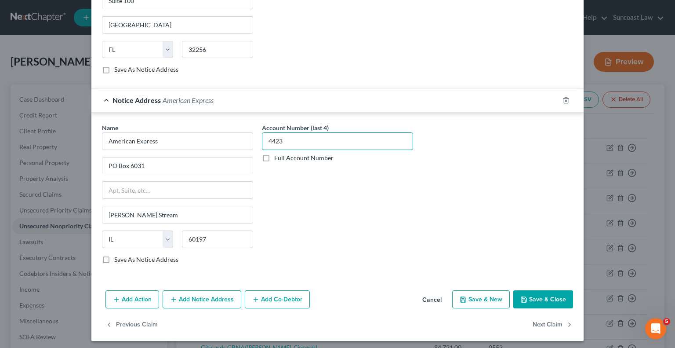
type input "4423"
click at [542, 295] on button "Save & Close" at bounding box center [544, 299] width 60 height 18
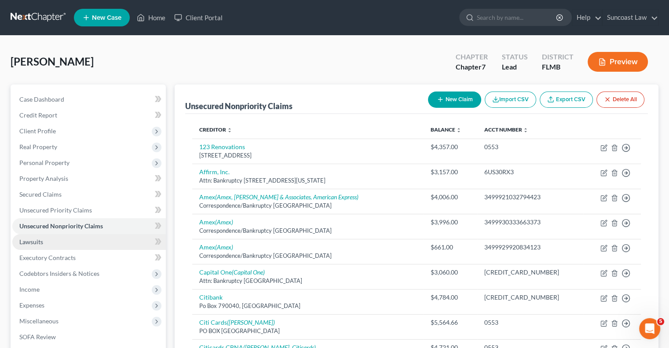
click at [47, 241] on link "Lawsuits" at bounding box center [88, 242] width 153 height 16
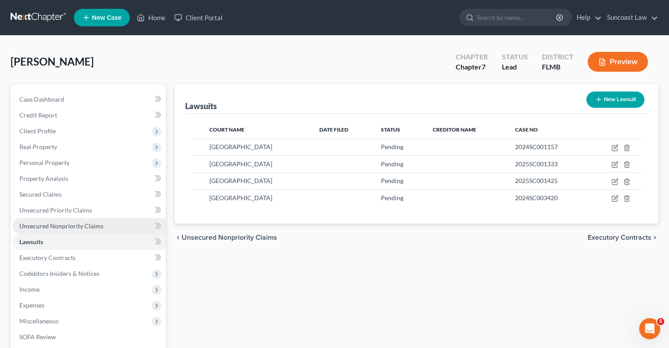
drag, startPoint x: 80, startPoint y: 224, endPoint x: 87, endPoint y: 226, distance: 7.9
click at [80, 224] on span "Unsecured Nonpriority Claims" at bounding box center [61, 225] width 84 height 7
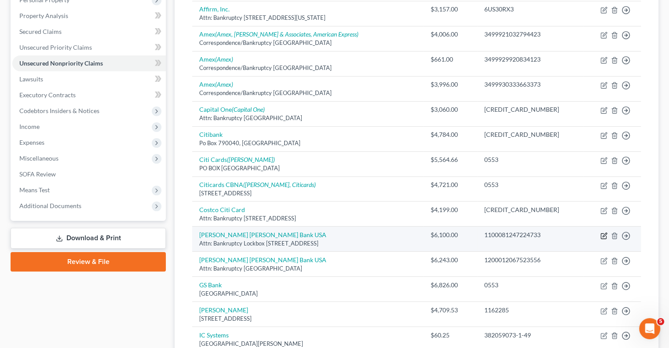
scroll to position [176, 0]
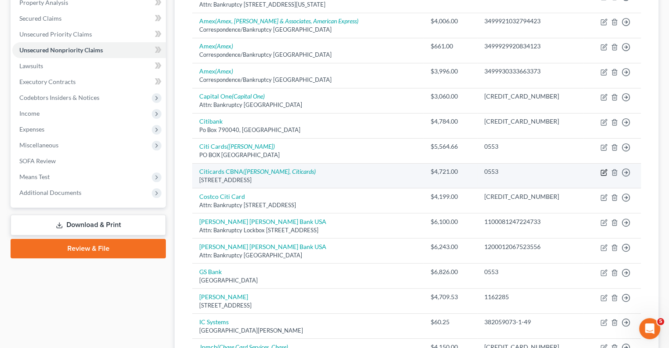
click at [604, 170] on icon "button" at bounding box center [603, 172] width 7 height 7
select select "43"
select select "0"
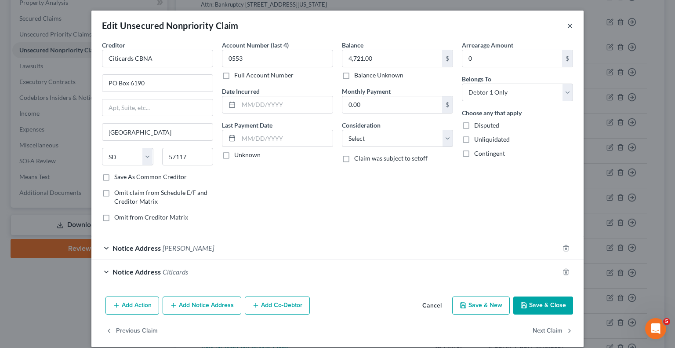
click at [567, 27] on button "×" at bounding box center [570, 25] width 6 height 11
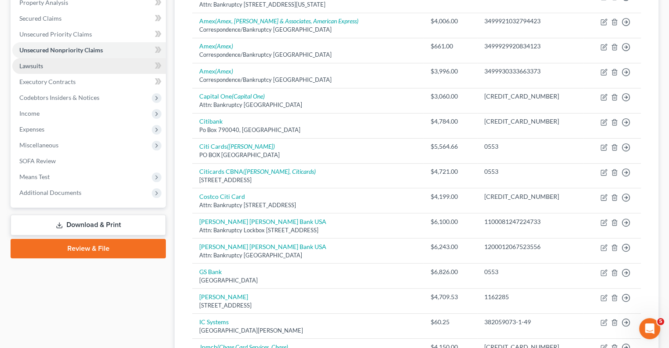
click at [49, 68] on link "Lawsuits" at bounding box center [88, 66] width 153 height 16
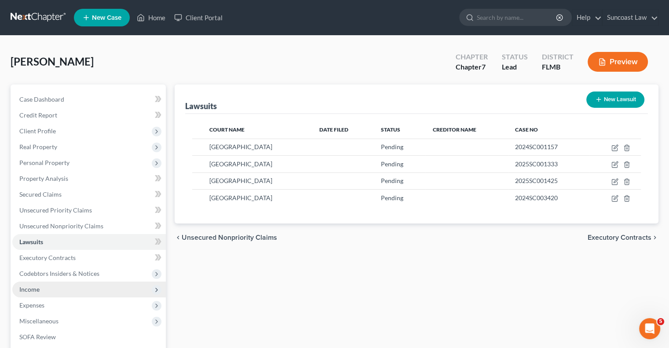
click at [37, 285] on span "Income" at bounding box center [29, 288] width 20 height 7
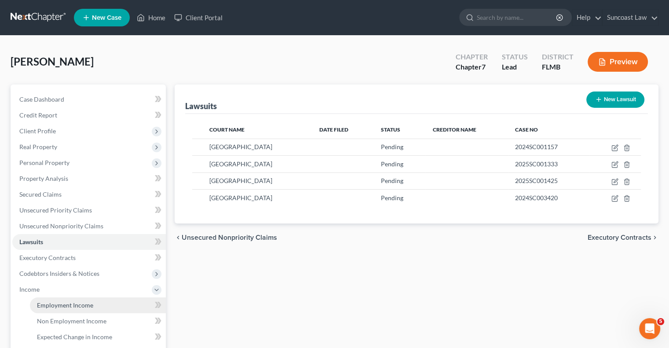
click at [72, 307] on span "Employment Income" at bounding box center [65, 304] width 56 height 7
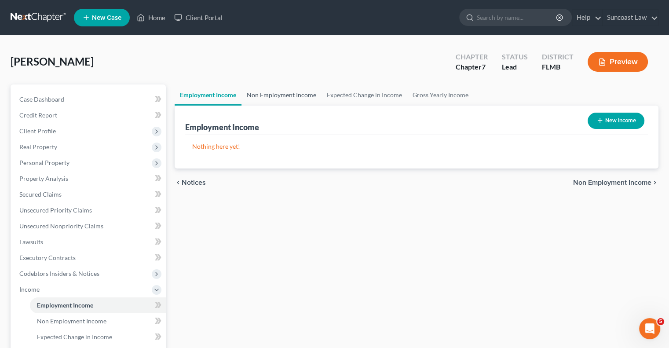
click at [295, 95] on link "Non Employment Income" at bounding box center [281, 94] width 80 height 21
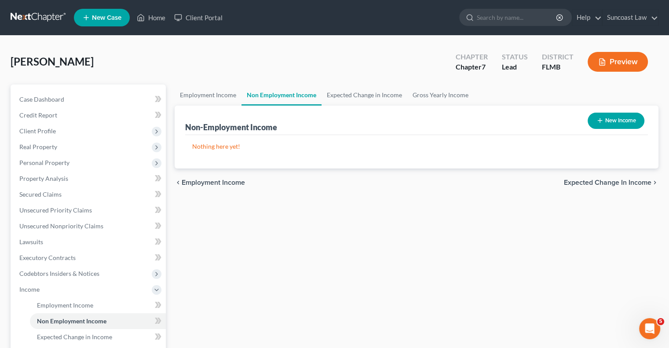
click at [631, 117] on button "New Income" at bounding box center [616, 121] width 57 height 16
select select "0"
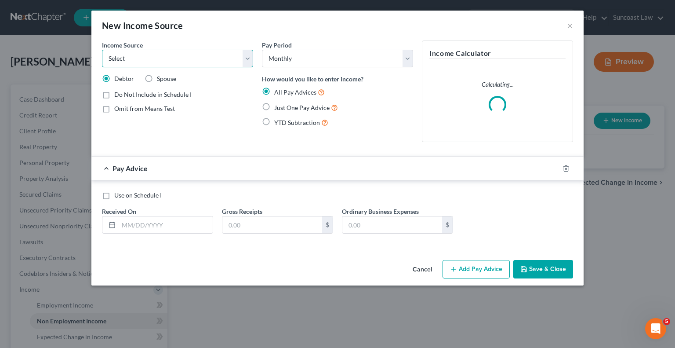
click at [151, 61] on select "Select Unemployment Disability (from employer) Pension Retirement Social Securi…" at bounding box center [177, 59] width 151 height 18
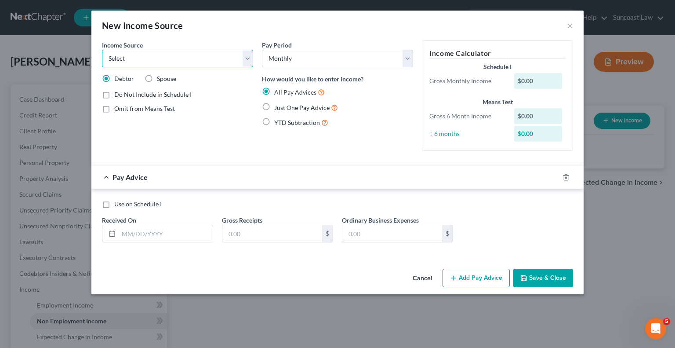
select select "1"
click at [102, 50] on select "Select Unemployment Disability (from employer) Pension Retirement Social Securi…" at bounding box center [177, 59] width 151 height 18
click at [172, 228] on input "text" at bounding box center [166, 233] width 94 height 17
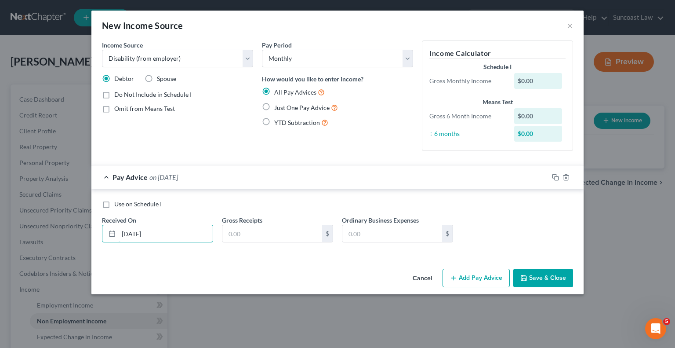
type input "[DATE]"
type input "5,041.90"
type input "612.57"
click at [303, 230] on input "5,041.90" at bounding box center [273, 233] width 100 height 17
type input "2,041.90"
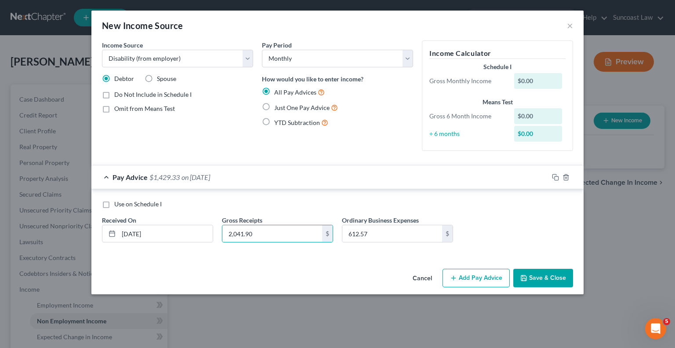
click at [483, 275] on button "Add Pay Advice" at bounding box center [476, 278] width 67 height 18
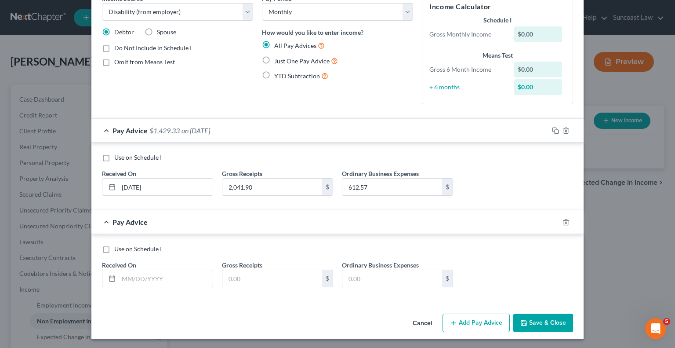
scroll to position [47, 0]
drag, startPoint x: 172, startPoint y: 277, endPoint x: 176, endPoint y: 271, distance: 7.2
click at [172, 275] on input "text" at bounding box center [166, 278] width 94 height 17
type input "[DATE]"
type input "2,041.90"
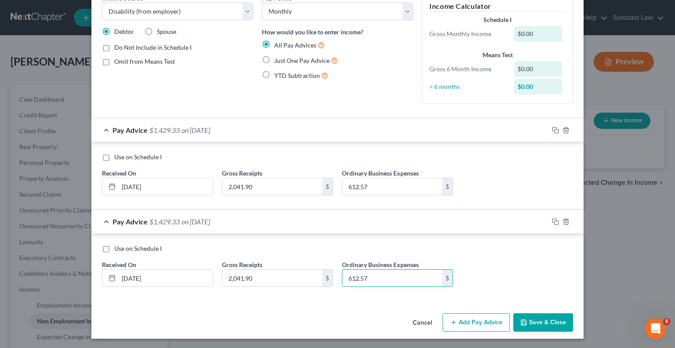
type input "612.57"
click at [460, 327] on button "Add Pay Advice" at bounding box center [476, 322] width 67 height 18
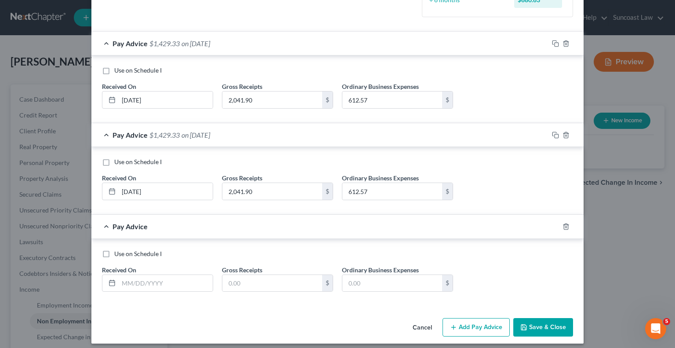
scroll to position [138, 0]
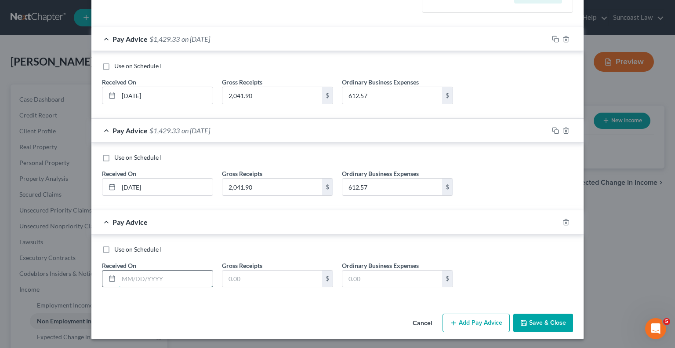
drag, startPoint x: 174, startPoint y: 281, endPoint x: 177, endPoint y: 276, distance: 5.5
click at [175, 281] on input "text" at bounding box center [166, 278] width 94 height 17
type input "[DATE]"
type input "2,041.90"
type input "612.57"
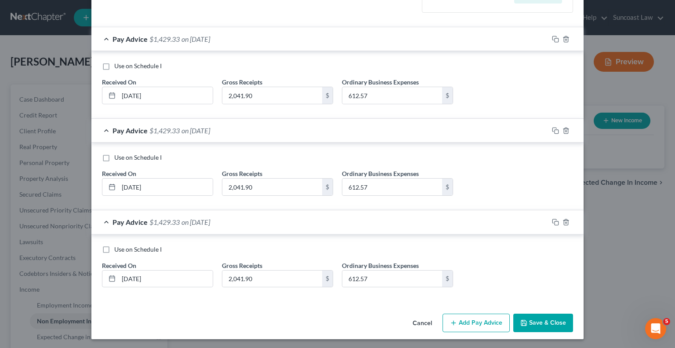
click at [476, 316] on button "Add Pay Advice" at bounding box center [476, 323] width 67 height 18
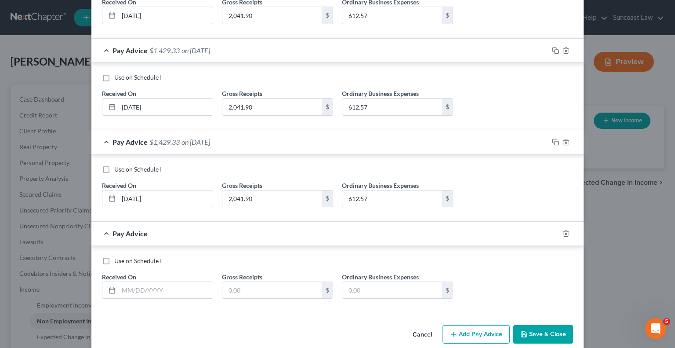
scroll to position [230, 0]
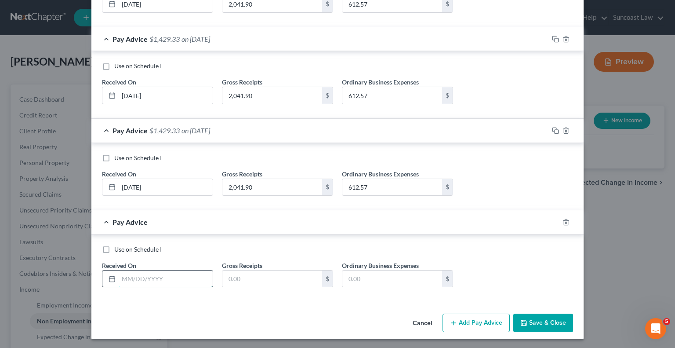
drag, startPoint x: 169, startPoint y: 274, endPoint x: 171, endPoint y: 269, distance: 5.6
click at [170, 274] on input "text" at bounding box center [166, 278] width 94 height 17
type input "[DATE]"
type input "2,041.90"
type input "612.57"
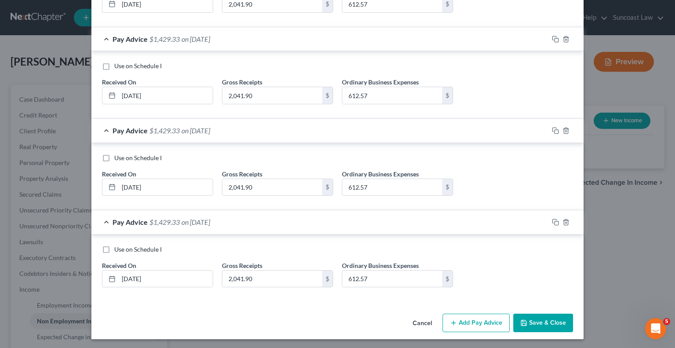
click at [467, 321] on button "Add Pay Advice" at bounding box center [476, 323] width 67 height 18
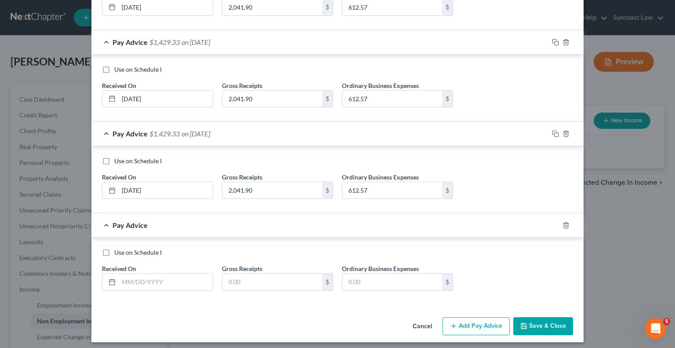
scroll to position [321, 0]
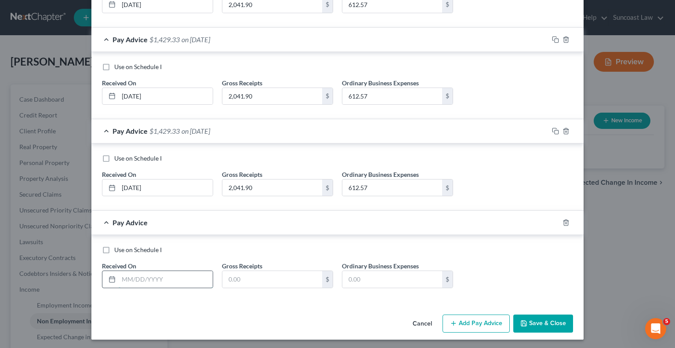
click at [185, 280] on input "text" at bounding box center [166, 279] width 94 height 17
click at [131, 276] on input "06/0/2025" at bounding box center [166, 279] width 94 height 17
type input "[DATE]"
click at [240, 271] on input "text" at bounding box center [273, 279] width 100 height 17
type input "2,041.90"
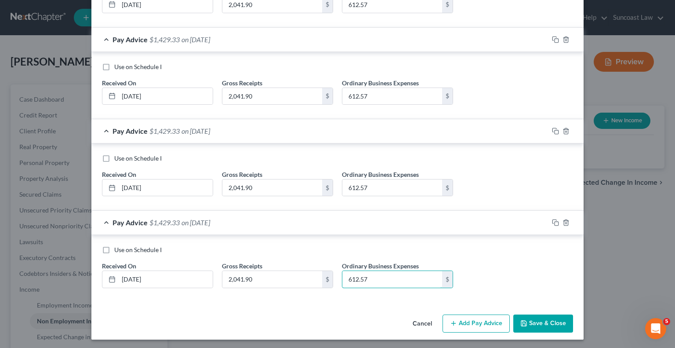
type input "612.57"
click at [481, 323] on button "Add Pay Advice" at bounding box center [476, 323] width 67 height 18
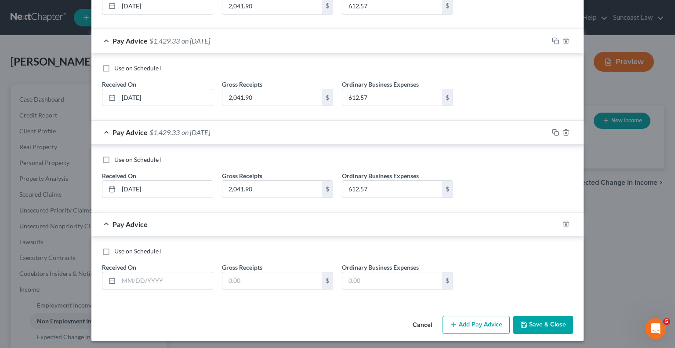
scroll to position [412, 0]
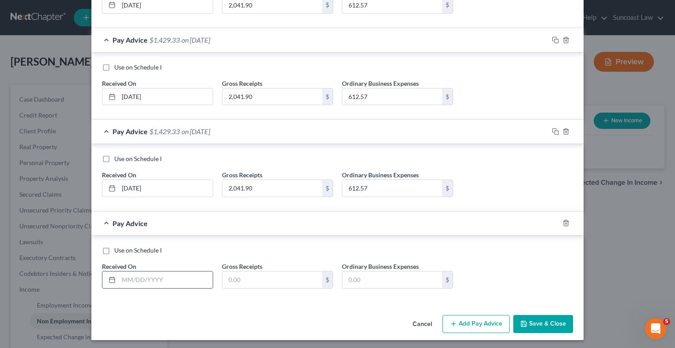
click at [173, 274] on input "text" at bounding box center [166, 279] width 94 height 17
type input "[DATE]"
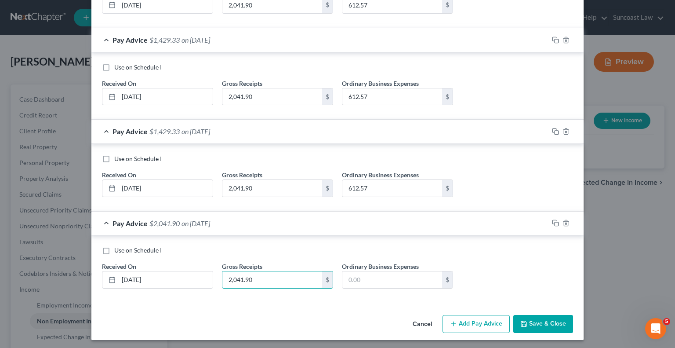
type input "2,041.90"
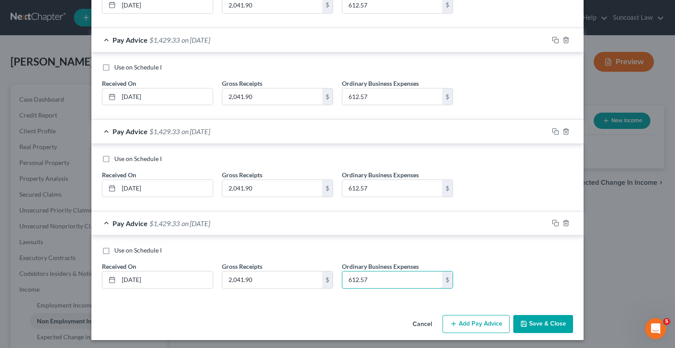
type input "612.57"
click at [458, 319] on button "Add Pay Advice" at bounding box center [476, 324] width 67 height 18
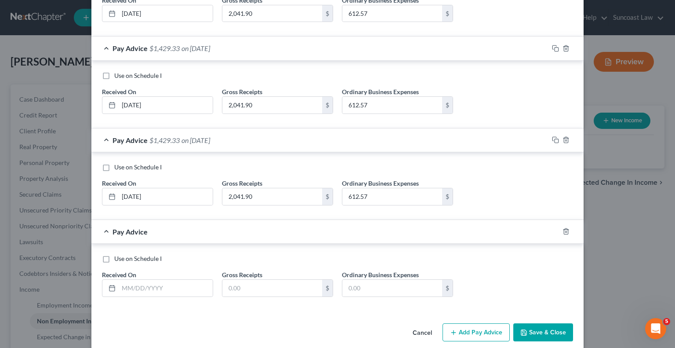
scroll to position [503, 0]
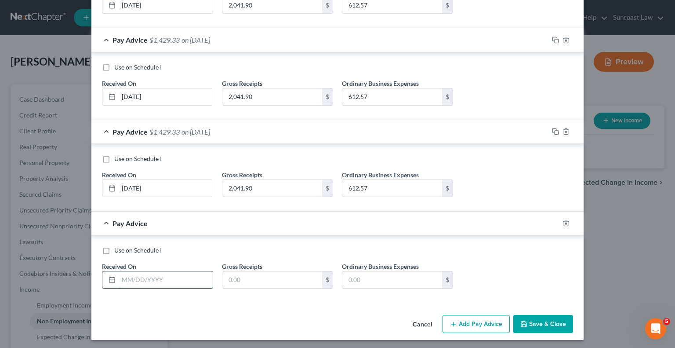
click at [166, 277] on input "text" at bounding box center [166, 279] width 94 height 17
type input "[DATE]"
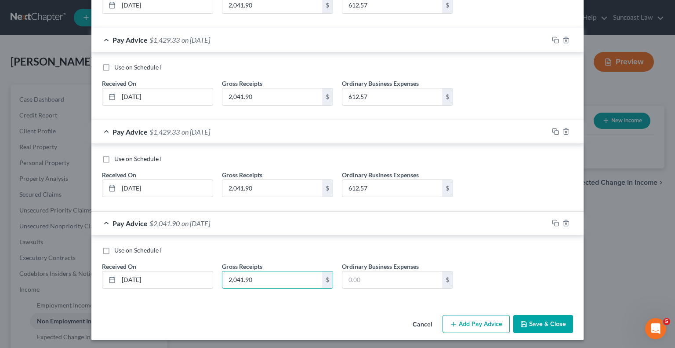
type input "2,041.90"
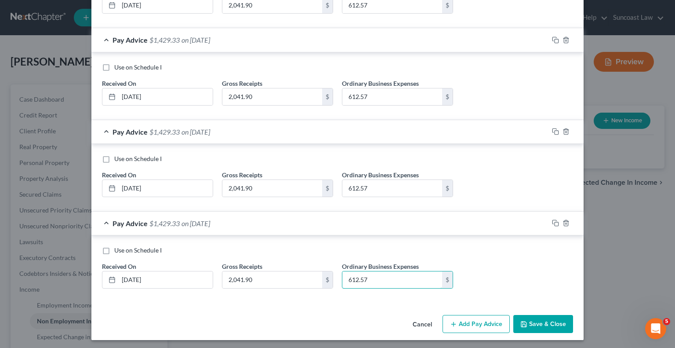
type input "612.57"
click at [472, 324] on button "Add Pay Advice" at bounding box center [476, 324] width 67 height 18
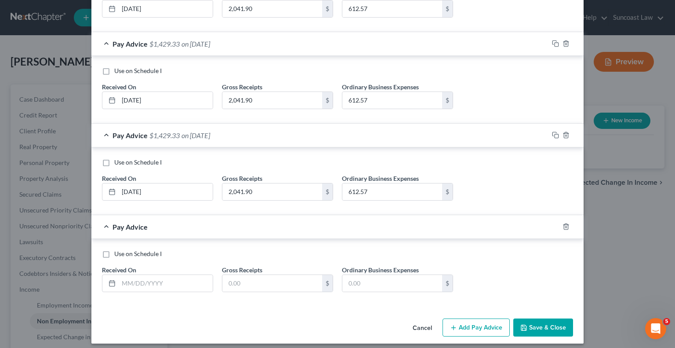
scroll to position [594, 0]
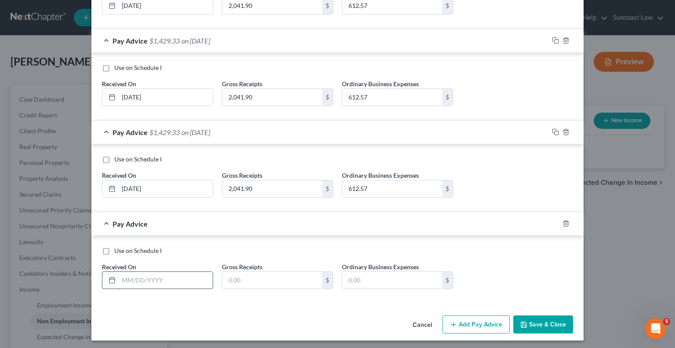
drag, startPoint x: 163, startPoint y: 279, endPoint x: 168, endPoint y: 274, distance: 7.2
click at [163, 279] on input "text" at bounding box center [166, 280] width 94 height 17
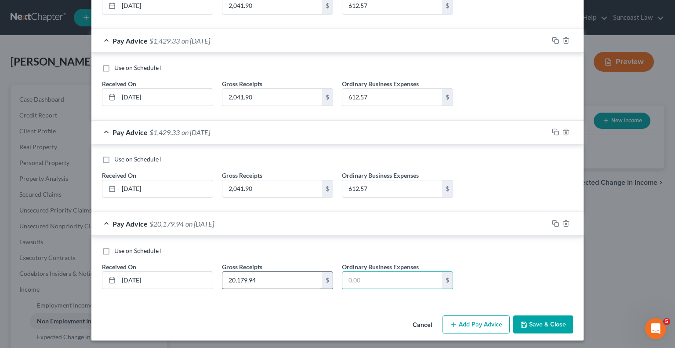
click at [259, 279] on input "20,179.94" at bounding box center [273, 280] width 100 height 17
click at [489, 318] on button "Add Pay Advice" at bounding box center [476, 324] width 67 height 18
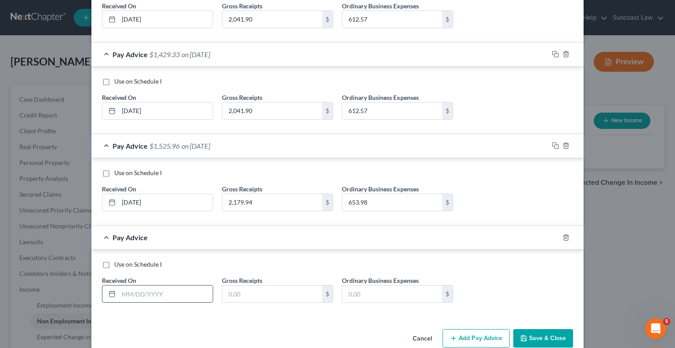
scroll to position [685, 0]
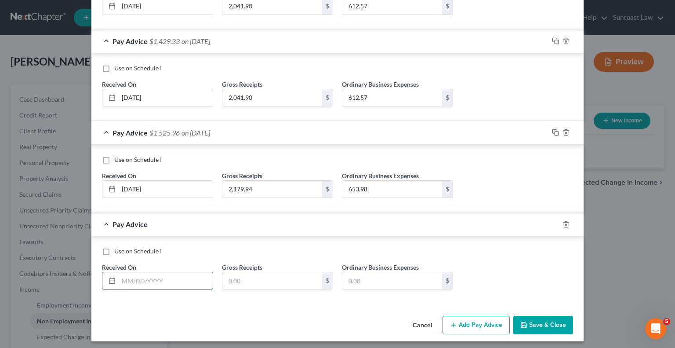
click at [171, 277] on input "text" at bounding box center [166, 280] width 94 height 17
click at [475, 324] on button "Add Pay Advice" at bounding box center [476, 325] width 67 height 18
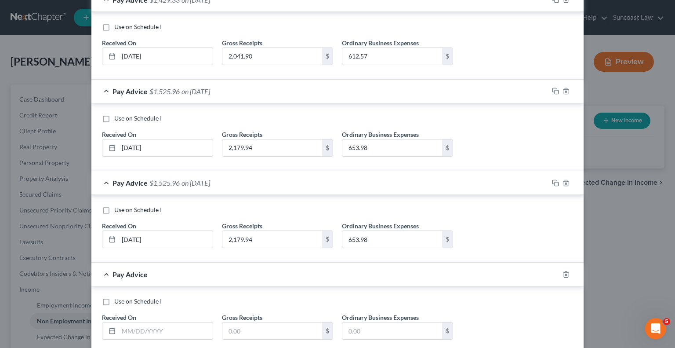
scroll to position [773, 0]
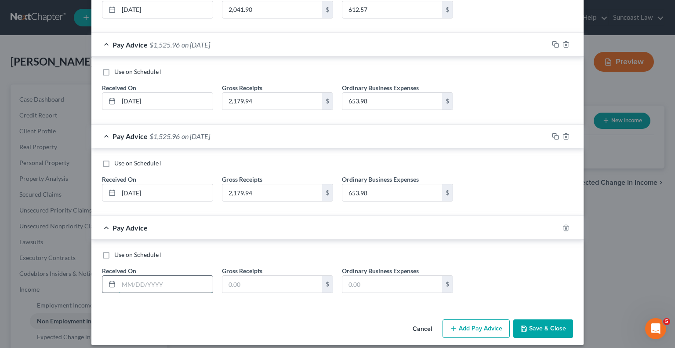
click at [164, 282] on input "text" at bounding box center [166, 284] width 94 height 17
click at [469, 327] on button "Add Pay Advice" at bounding box center [476, 328] width 67 height 18
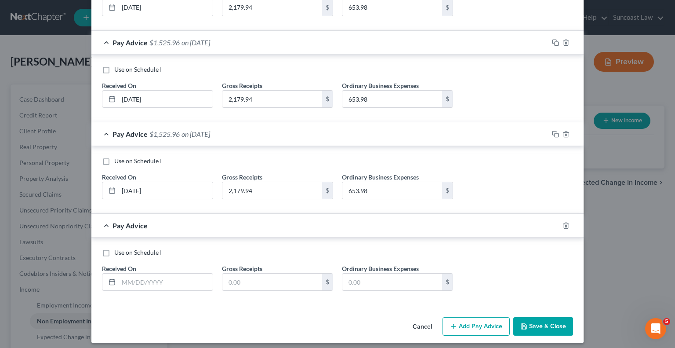
scroll to position [868, 0]
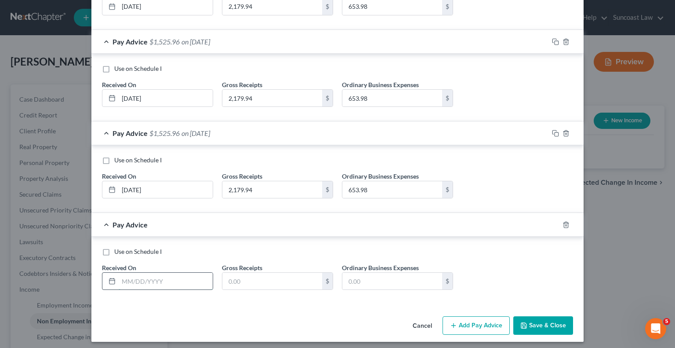
click at [179, 275] on input "text" at bounding box center [166, 281] width 94 height 17
click at [551, 317] on button "Save & Close" at bounding box center [544, 325] width 60 height 18
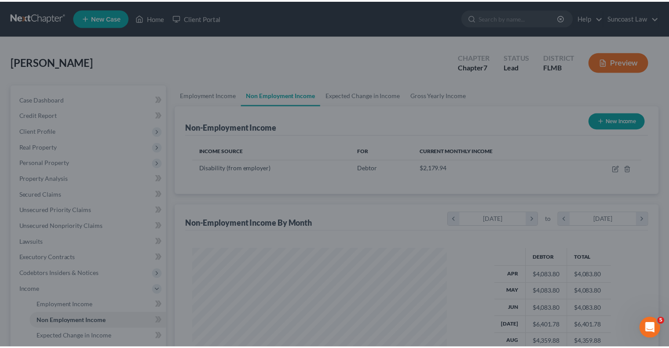
scroll to position [157, 271]
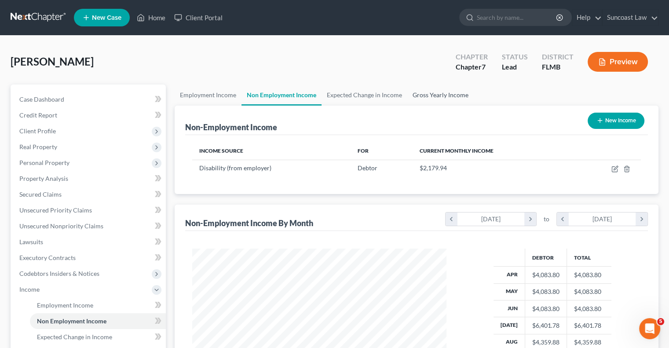
click at [443, 95] on link "Gross Yearly Income" at bounding box center [440, 94] width 66 height 21
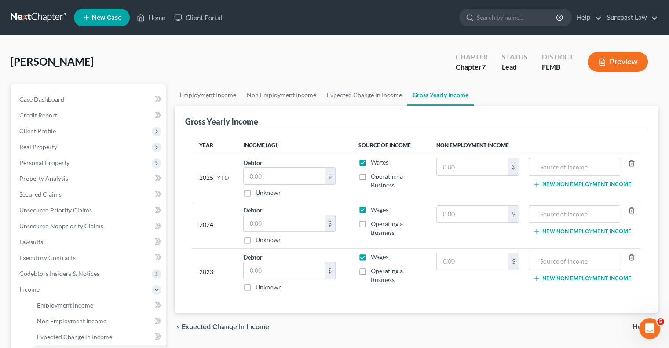
click at [371, 161] on label "Wages" at bounding box center [380, 162] width 18 height 9
click at [374, 161] on input "Wages" at bounding box center [377, 161] width 6 height 6
click at [371, 209] on label "Wages" at bounding box center [380, 209] width 18 height 9
click at [374, 209] on input "Wages" at bounding box center [377, 208] width 6 height 6
click at [371, 256] on label "Wages" at bounding box center [380, 256] width 18 height 9
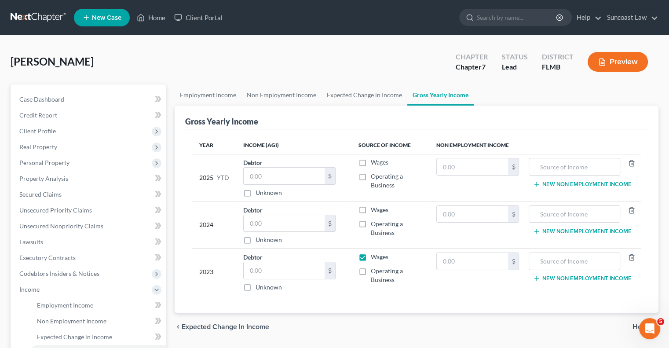
click at [374, 256] on input "Wages" at bounding box center [377, 255] width 6 height 6
click at [579, 167] on input "text" at bounding box center [573, 166] width 81 height 17
click at [478, 173] on input "text" at bounding box center [473, 166] width 72 height 17
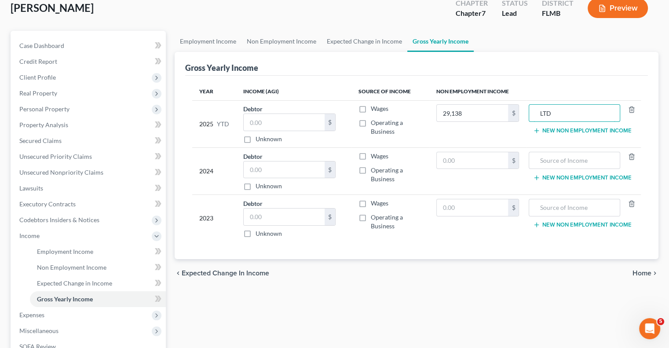
scroll to position [176, 0]
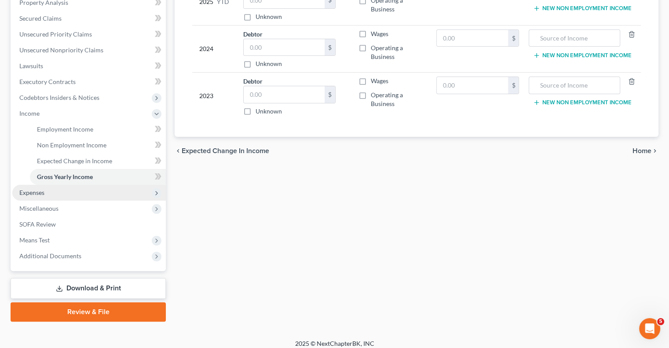
click at [65, 193] on span "Expenses" at bounding box center [88, 193] width 153 height 16
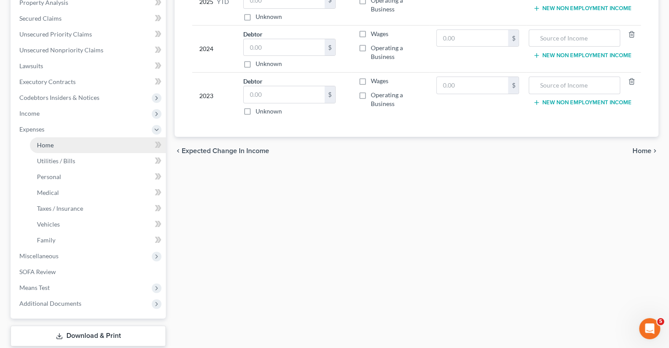
click at [61, 142] on link "Home" at bounding box center [98, 145] width 136 height 16
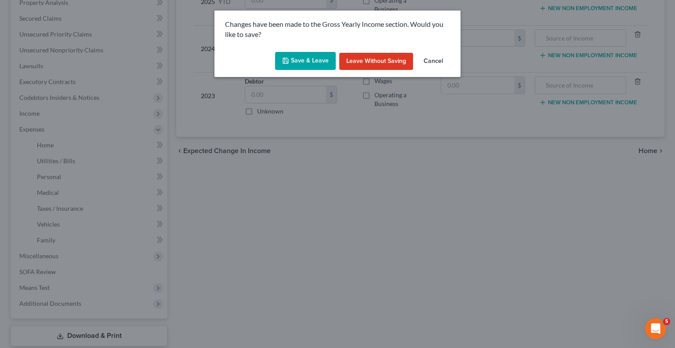
click at [318, 61] on button "Save & Leave" at bounding box center [305, 61] width 61 height 18
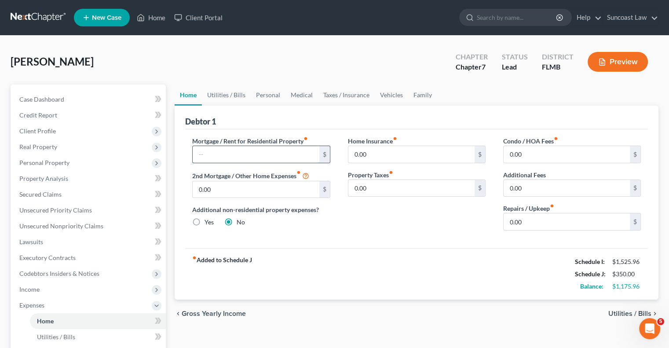
click at [253, 156] on input "text" at bounding box center [256, 154] width 126 height 17
click at [239, 98] on link "Utilities / Bills" at bounding box center [226, 94] width 49 height 21
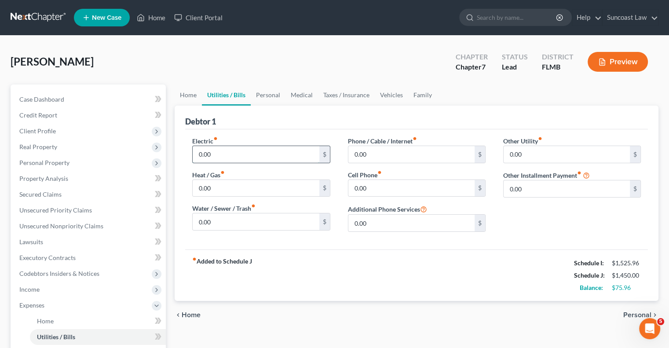
click at [242, 154] on input "0.00" at bounding box center [256, 154] width 126 height 17
click at [267, 92] on link "Personal" at bounding box center [268, 94] width 35 height 21
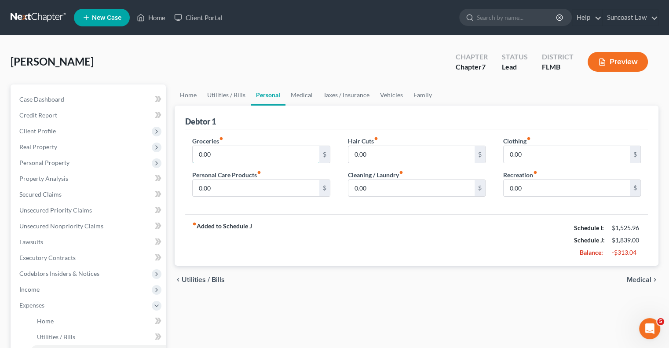
drag, startPoint x: 257, startPoint y: 159, endPoint x: 321, endPoint y: 110, distance: 80.3
click at [257, 158] on input "0.00" at bounding box center [256, 154] width 126 height 17
click at [305, 97] on link "Medical" at bounding box center [301, 94] width 33 height 21
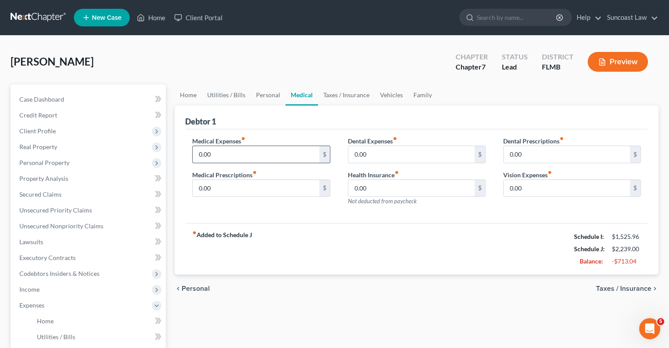
click at [260, 150] on input "0.00" at bounding box center [256, 154] width 126 height 17
click at [383, 91] on link "Vehicles" at bounding box center [391, 94] width 33 height 21
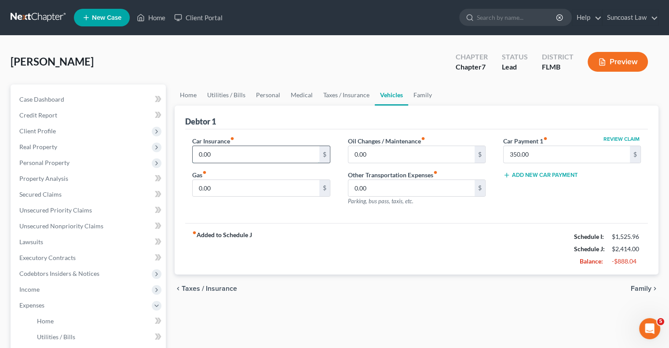
click at [222, 157] on input "0.00" at bounding box center [256, 154] width 126 height 17
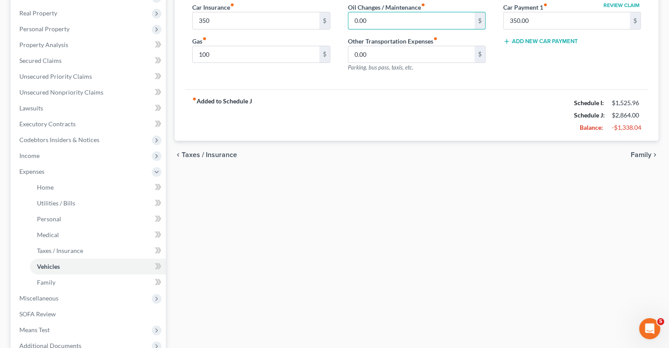
scroll to position [220, 0]
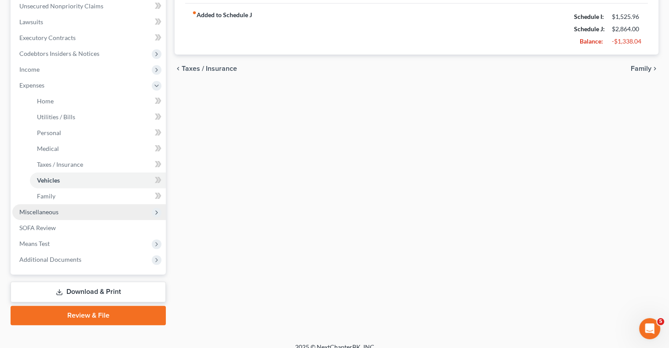
click at [46, 215] on span "Miscellaneous" at bounding box center [88, 212] width 153 height 16
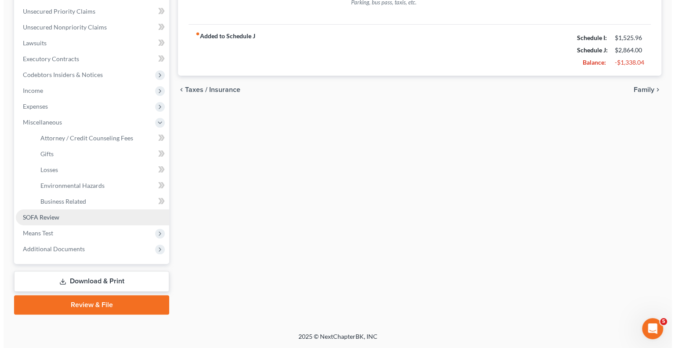
scroll to position [198, 0]
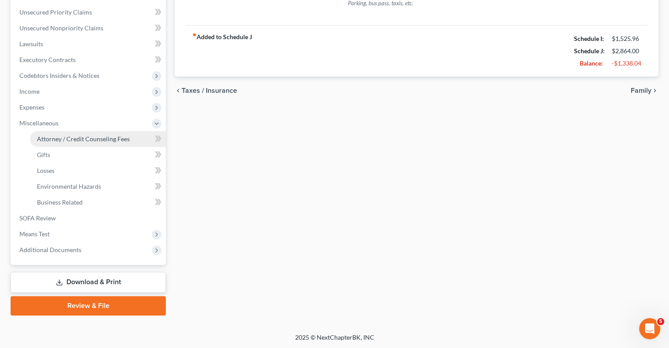
click at [80, 135] on span "Attorney / Credit Counseling Fees" at bounding box center [83, 138] width 93 height 7
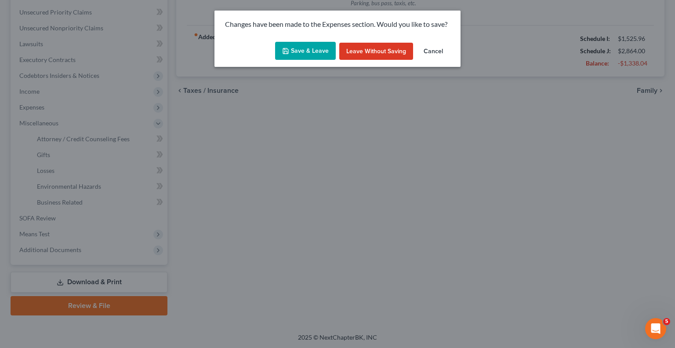
click at [318, 45] on button "Save & Leave" at bounding box center [305, 51] width 61 height 18
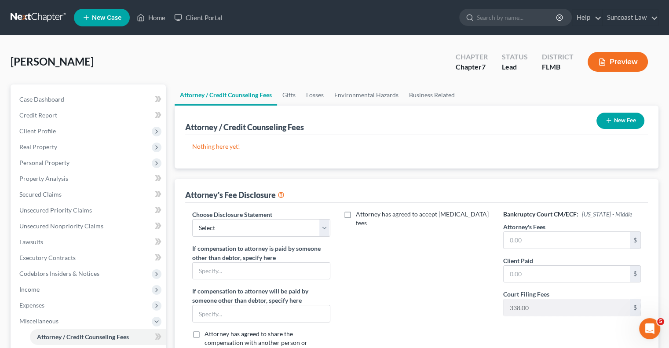
click at [620, 121] on button "New Fee" at bounding box center [620, 121] width 48 height 16
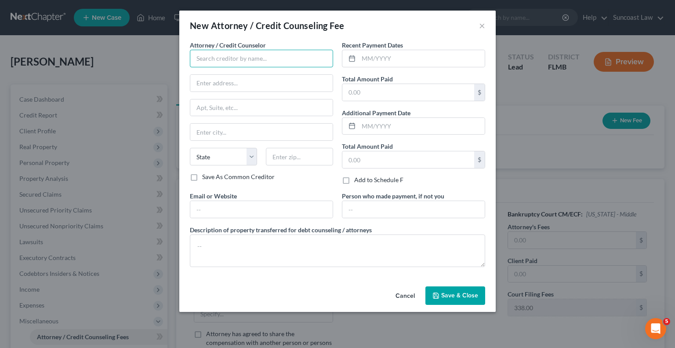
click at [226, 66] on input "text" at bounding box center [261, 59] width 143 height 18
drag, startPoint x: 299, startPoint y: 84, endPoint x: 299, endPoint y: 89, distance: 5.3
click at [299, 84] on input "text" at bounding box center [261, 83] width 142 height 17
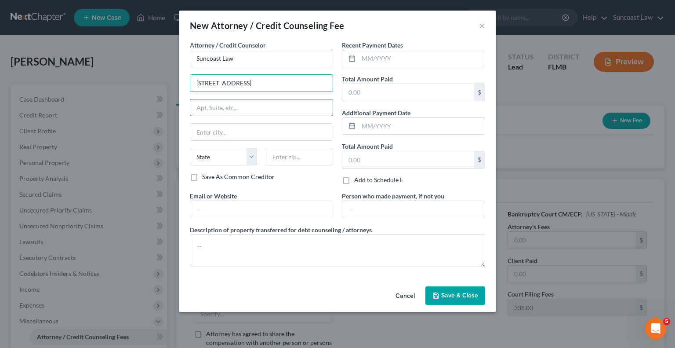
click at [285, 103] on input "text" at bounding box center [261, 107] width 142 height 17
drag, startPoint x: 317, startPoint y: 158, endPoint x: 347, endPoint y: 128, distance: 42.6
click at [317, 158] on input "text" at bounding box center [299, 157] width 67 height 18
click at [379, 59] on input "text" at bounding box center [422, 58] width 126 height 17
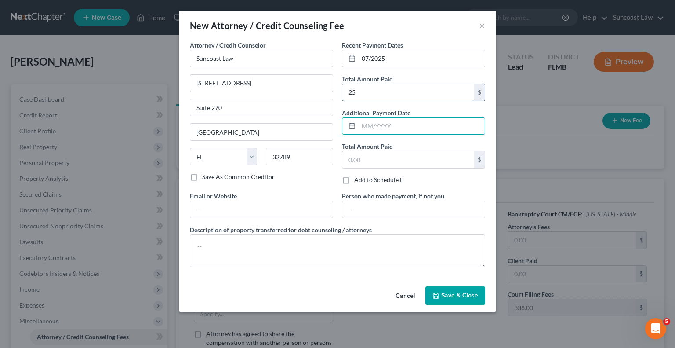
drag, startPoint x: 375, startPoint y: 86, endPoint x: 383, endPoint y: 87, distance: 8.0
click at [376, 86] on input "25" at bounding box center [409, 92] width 132 height 17
click at [464, 294] on span "Save & Close" at bounding box center [460, 295] width 37 height 7
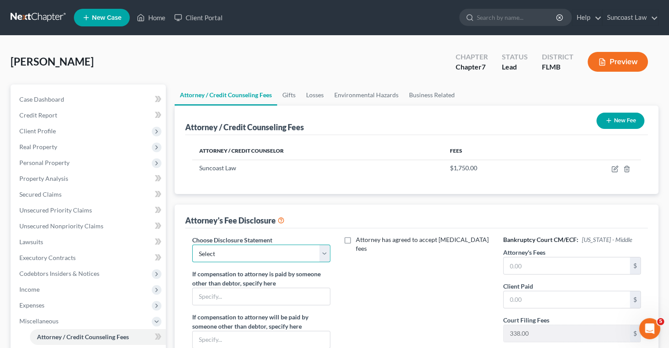
click at [270, 250] on select "Select Attorney" at bounding box center [261, 254] width 138 height 18
click at [192, 245] on select "Select Attorney" at bounding box center [261, 254] width 138 height 18
click at [591, 265] on input "text" at bounding box center [567, 265] width 126 height 17
click at [628, 121] on button "New Fee" at bounding box center [620, 121] width 48 height 16
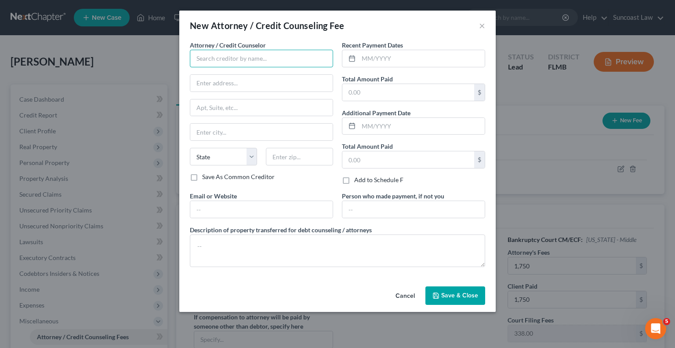
click at [220, 58] on input "text" at bounding box center [261, 59] width 143 height 18
drag, startPoint x: 457, startPoint y: 58, endPoint x: 447, endPoint y: 23, distance: 37.2
click at [457, 58] on input "text" at bounding box center [422, 58] width 126 height 17
click at [470, 296] on span "Save & Close" at bounding box center [460, 295] width 37 height 7
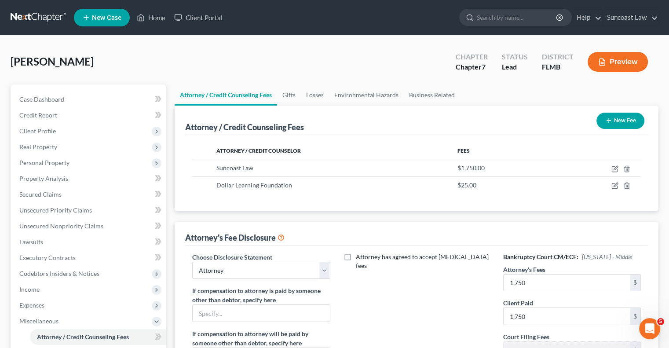
drag, startPoint x: 53, startPoint y: 161, endPoint x: 55, endPoint y: 173, distance: 12.9
click at [53, 161] on span "Personal Property" at bounding box center [44, 162] width 50 height 7
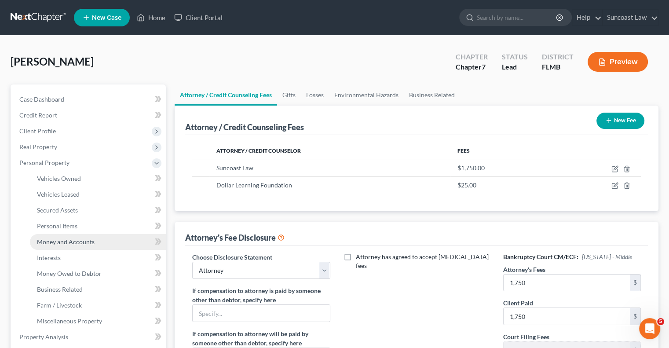
click at [69, 241] on span "Money and Accounts" at bounding box center [66, 241] width 58 height 7
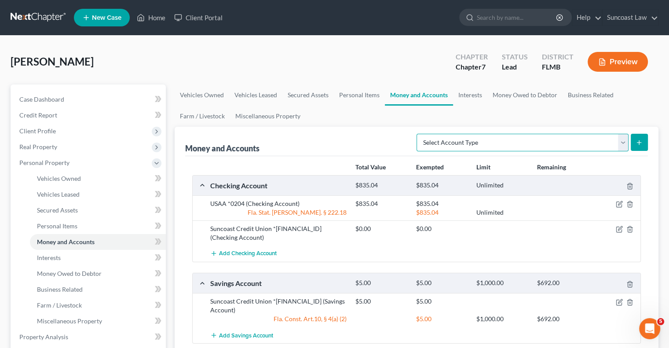
click at [587, 140] on select "Select Account Type Brokerage (A/B: 18, SOFA: 20) Cash on Hand (A/B: 16) Certif…" at bounding box center [522, 143] width 212 height 18
click at [419, 134] on select "Select Account Type Brokerage (A/B: 18, SOFA: 20) Cash on Hand (A/B: 16) Certif…" at bounding box center [522, 143] width 212 height 18
click at [643, 141] on button "submit" at bounding box center [639, 142] width 17 height 17
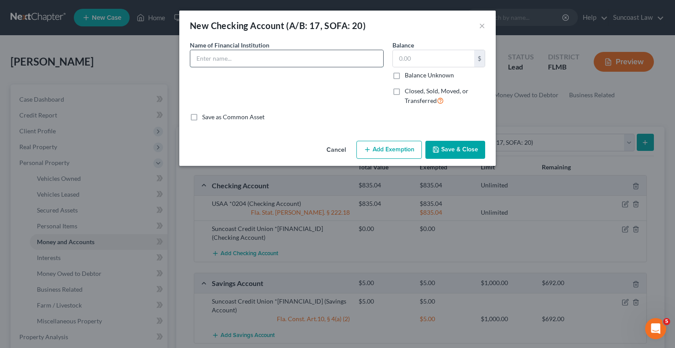
drag, startPoint x: 274, startPoint y: 58, endPoint x: 283, endPoint y: 56, distance: 9.8
click at [274, 58] on input "text" at bounding box center [286, 58] width 193 height 17
click at [405, 91] on label "Closed, Sold, Moved, or Transferred" at bounding box center [445, 96] width 80 height 19
click at [409, 91] on input "Closed, Sold, Moved, or Transferred" at bounding box center [412, 90] width 6 height 6
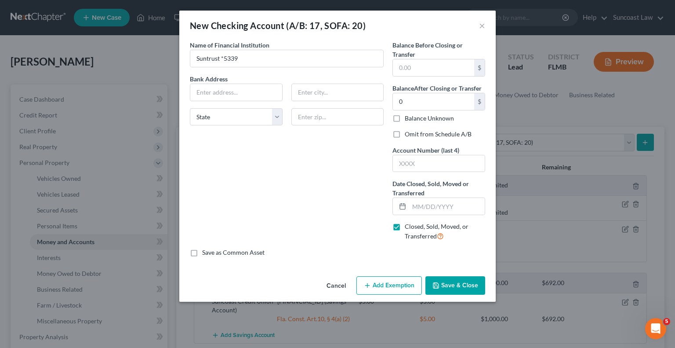
click at [405, 135] on label "Omit from Schedule A/B" at bounding box center [438, 134] width 67 height 9
click at [409, 135] on input "Omit from Schedule A/B" at bounding box center [412, 133] width 6 height 6
click at [431, 165] on input "text" at bounding box center [439, 163] width 92 height 17
click at [455, 288] on button "Save & Close" at bounding box center [456, 285] width 60 height 18
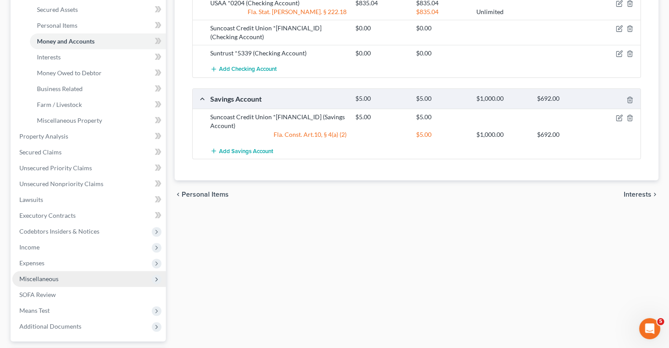
scroll to position [220, 0]
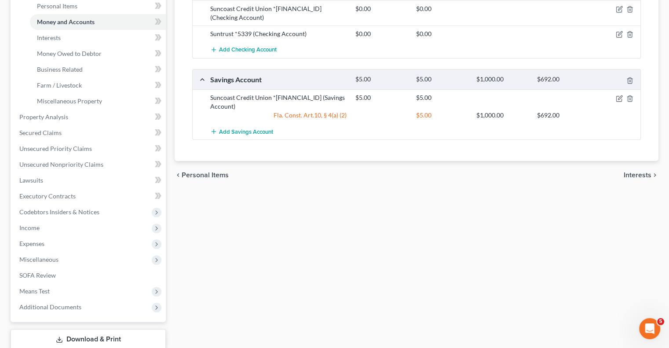
drag, startPoint x: 58, startPoint y: 290, endPoint x: 65, endPoint y: 293, distance: 7.9
click at [58, 290] on span "Means Test" at bounding box center [88, 291] width 153 height 16
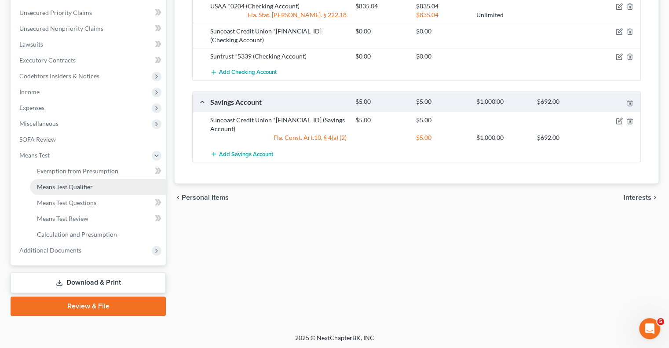
click at [88, 183] on span "Means Test Qualifier" at bounding box center [65, 186] width 56 height 7
